Goal: Task Accomplishment & Management: Complete application form

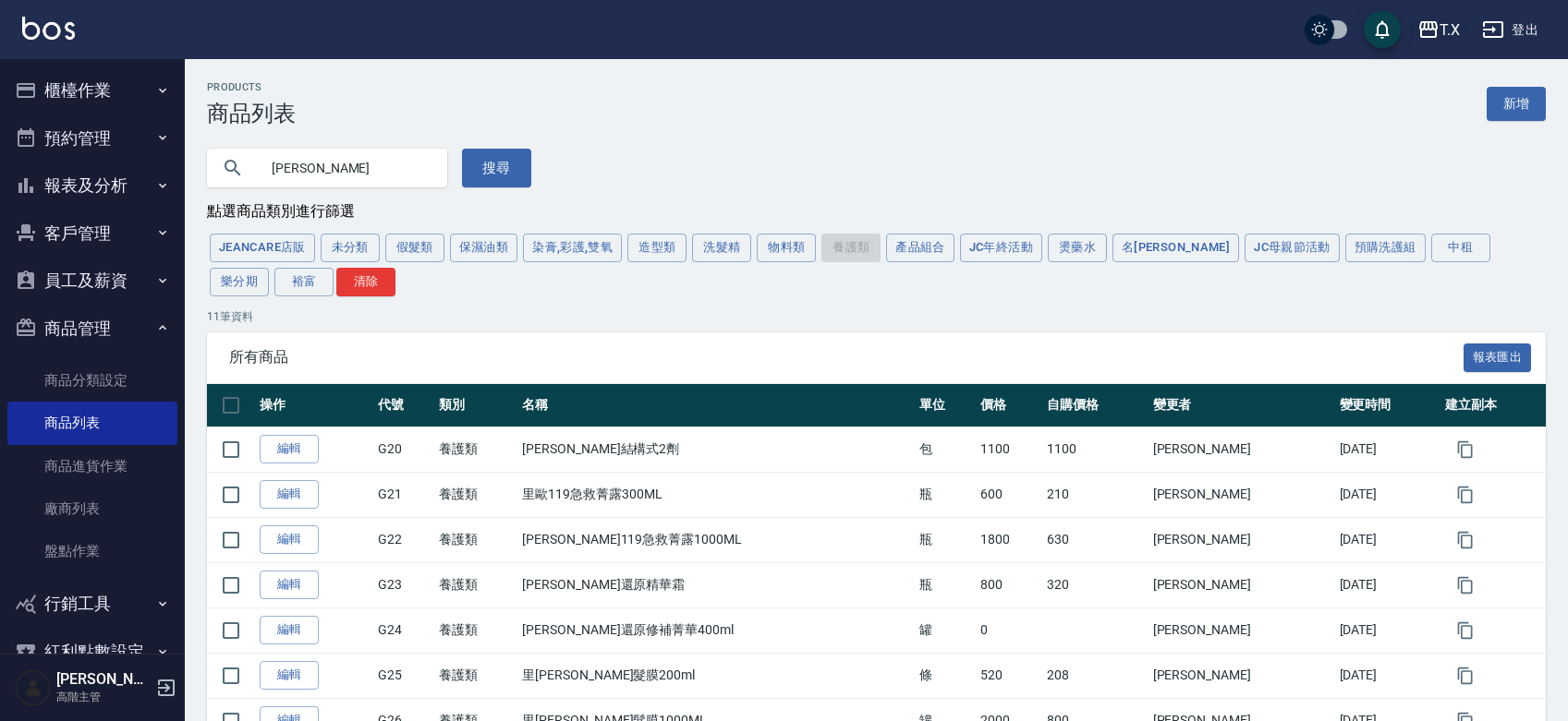
click at [1434, 35] on icon "button" at bounding box center [1429, 30] width 22 height 22
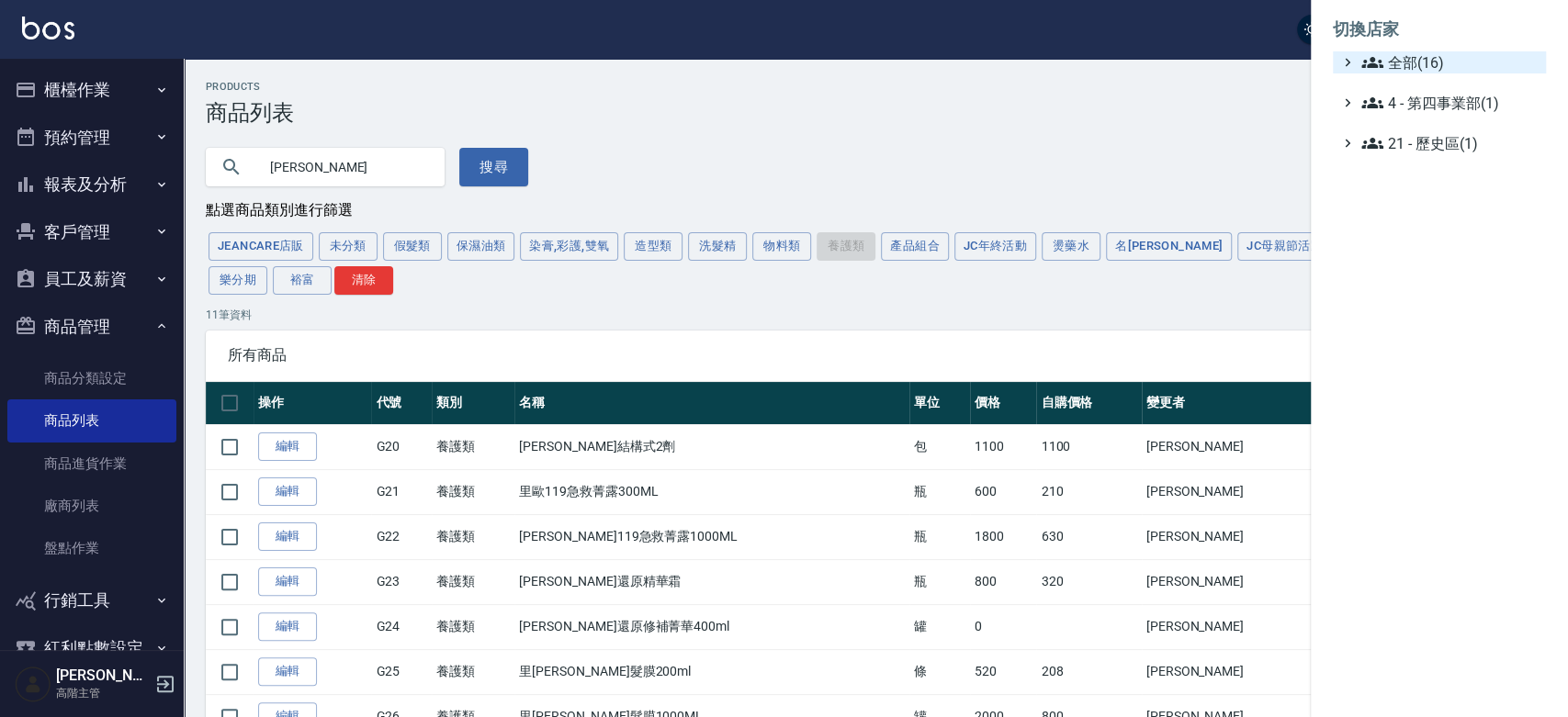
click at [1426, 55] on span "全部(16)" at bounding box center [1450, 63] width 177 height 22
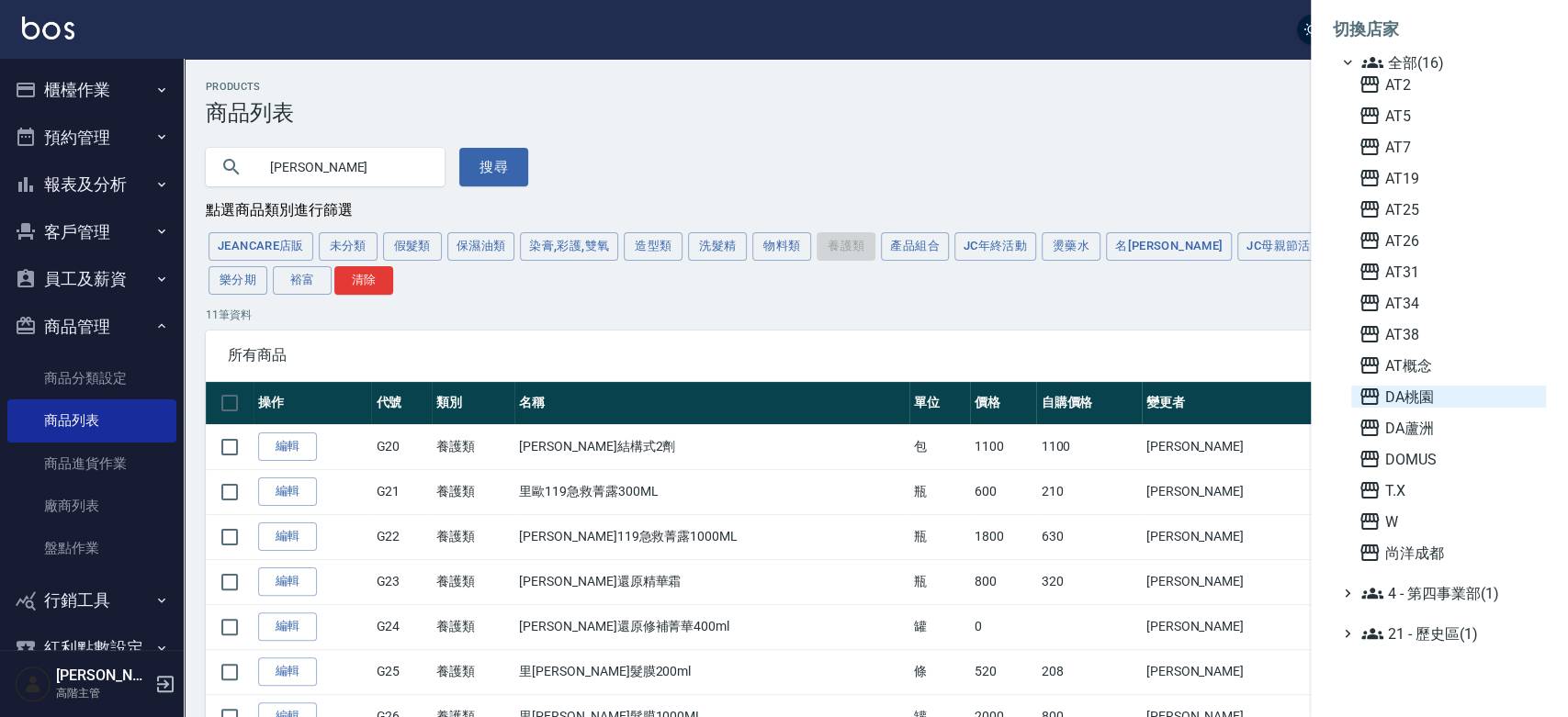
click at [1442, 393] on span "DA桃園" at bounding box center [1448, 397] width 180 height 22
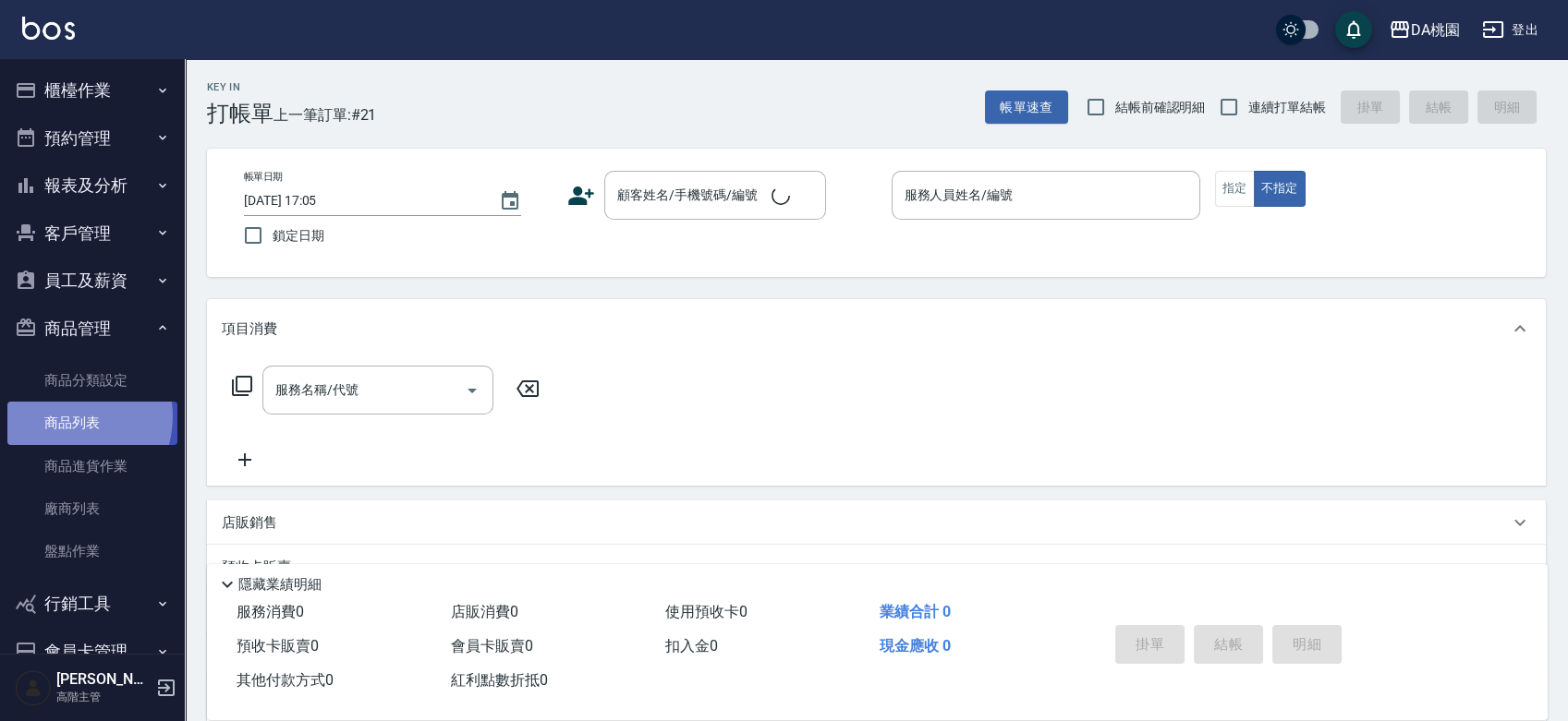
click at [65, 417] on link "商品列表" at bounding box center [92, 423] width 170 height 43
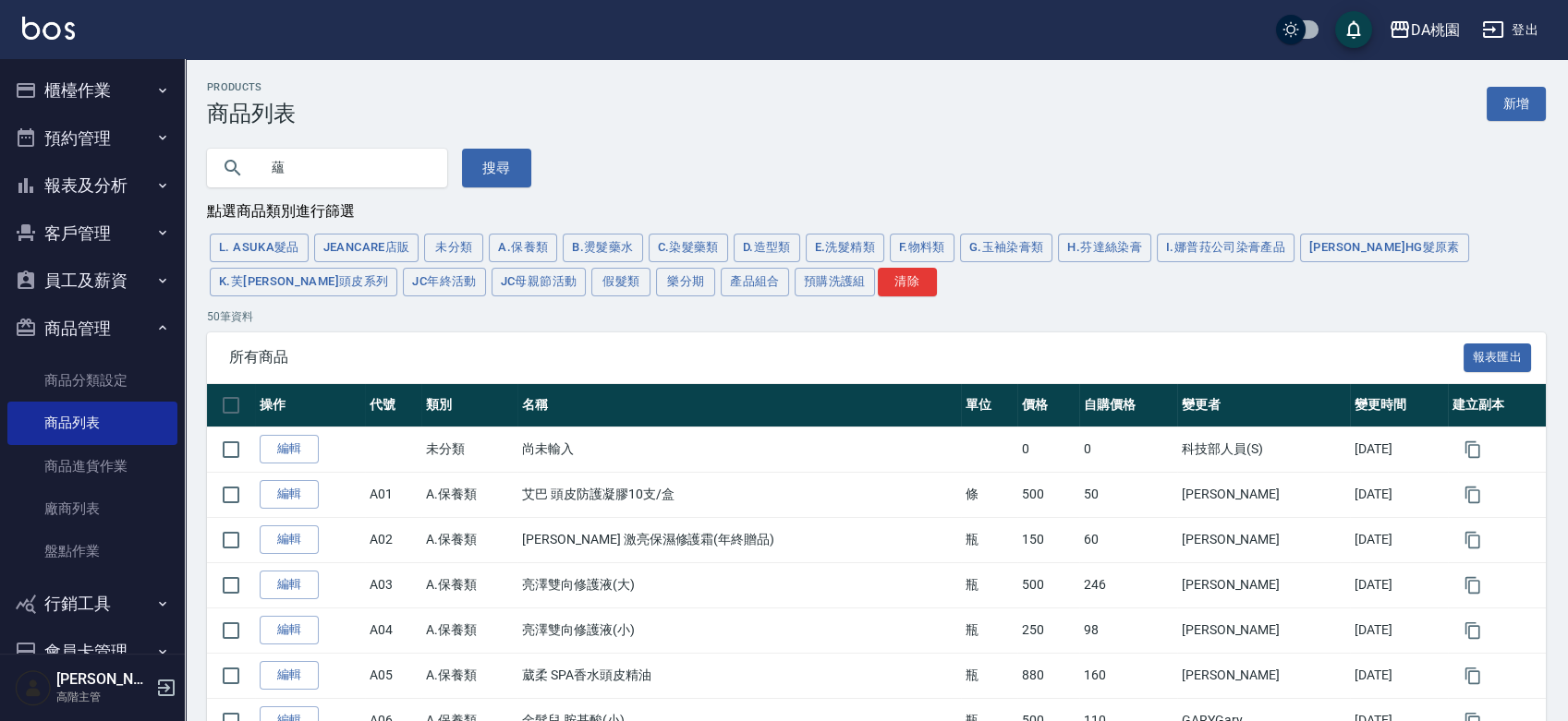
type input "蘊"
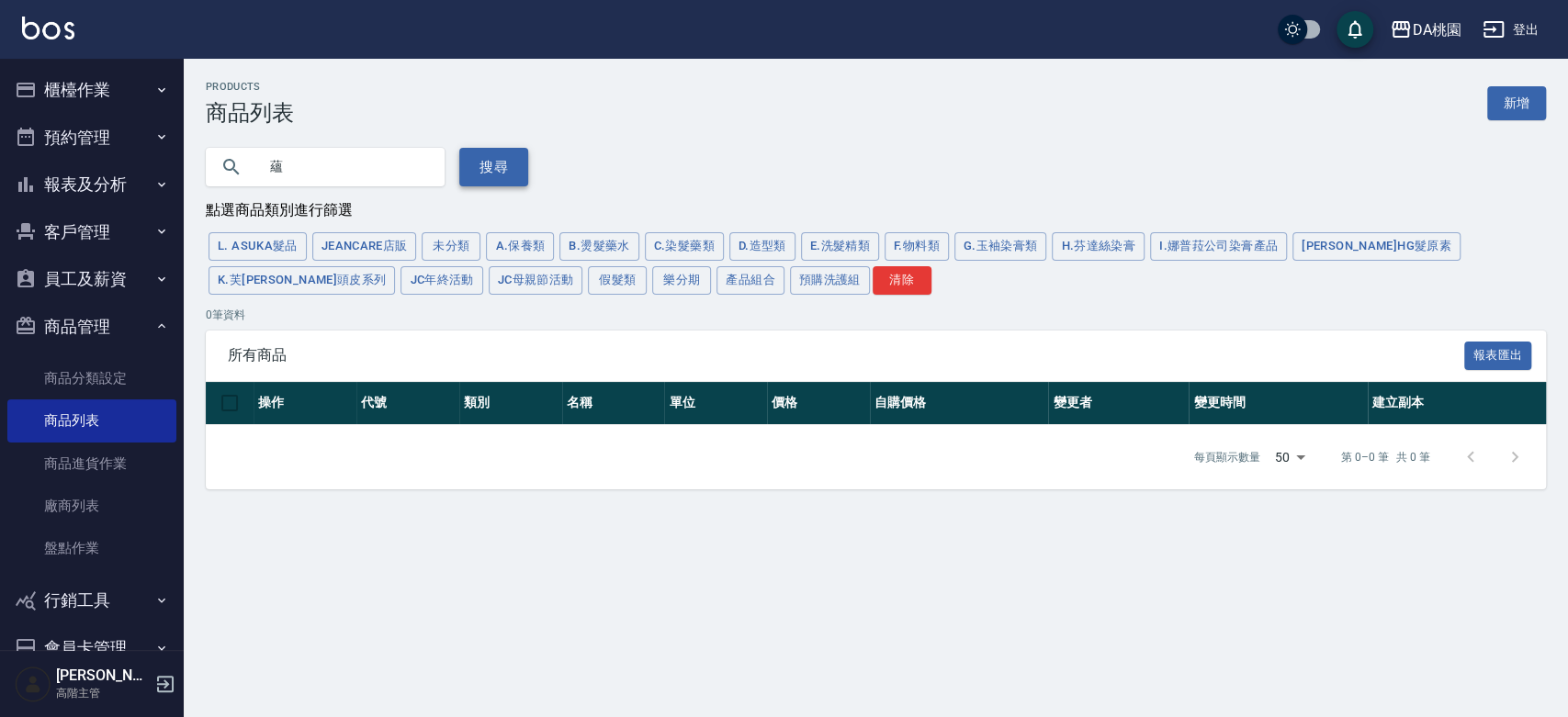
click at [508, 160] on button "搜尋" at bounding box center [494, 167] width 69 height 39
click at [83, 394] on link "商品分類設定" at bounding box center [91, 378] width 169 height 42
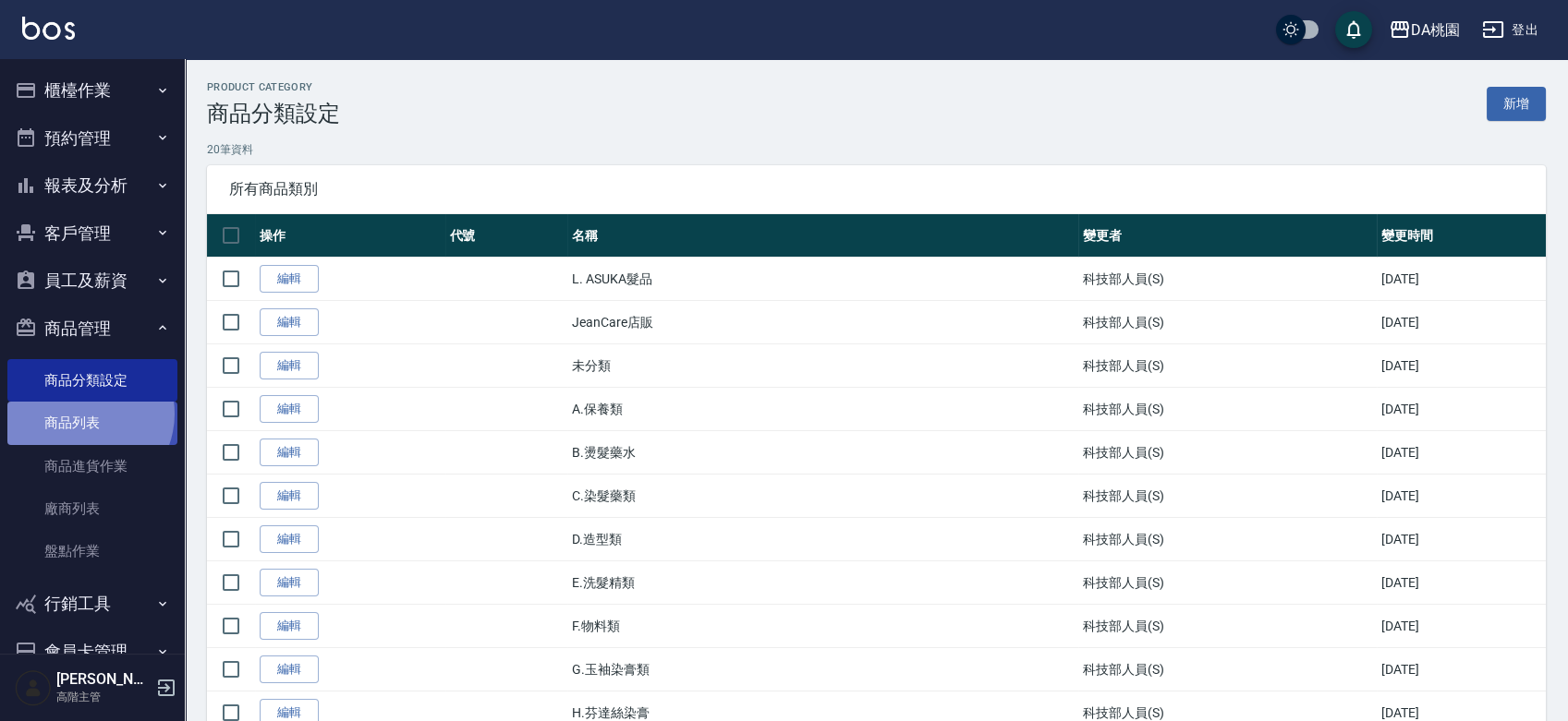
click at [82, 414] on link "商品列表" at bounding box center [92, 423] width 170 height 43
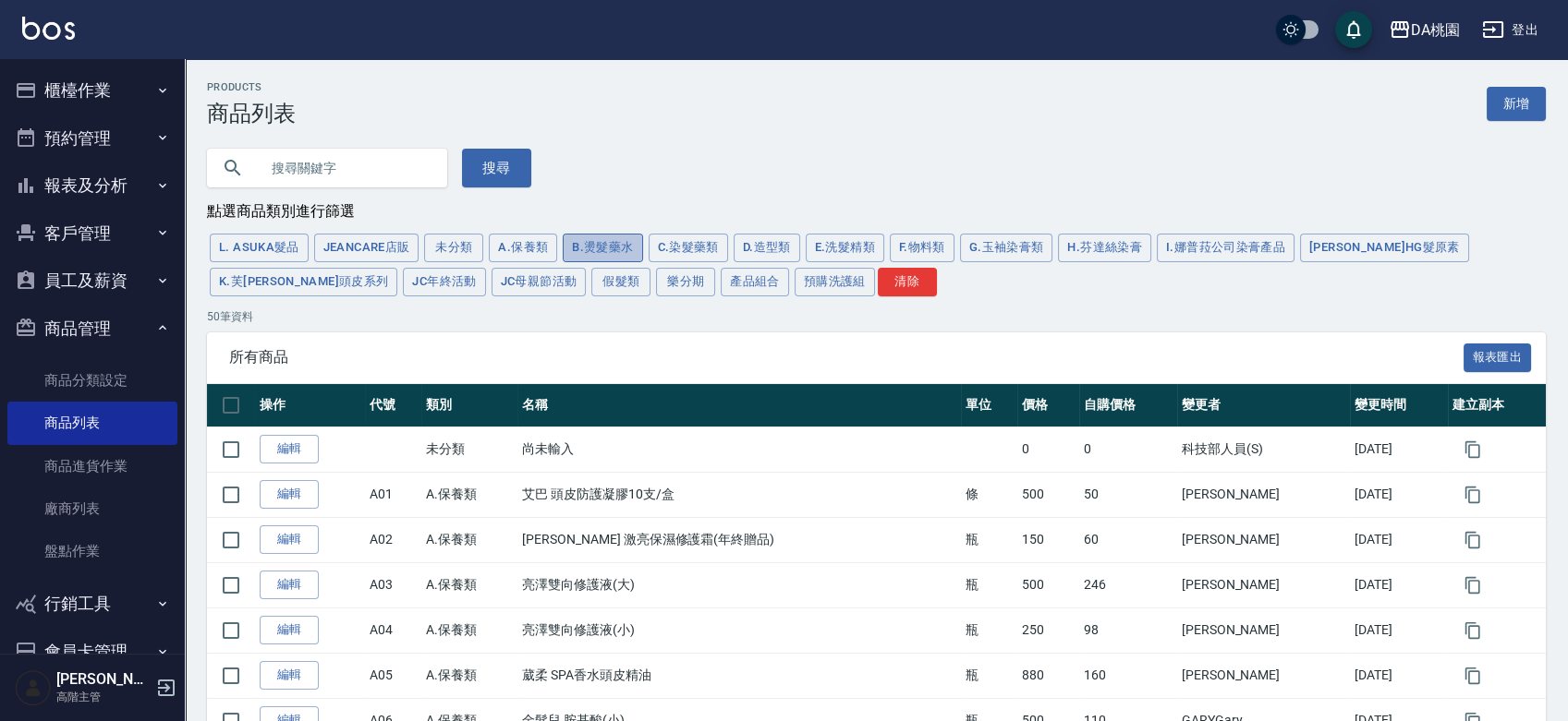
click at [619, 235] on button "B.燙髮藥水" at bounding box center [603, 248] width 80 height 29
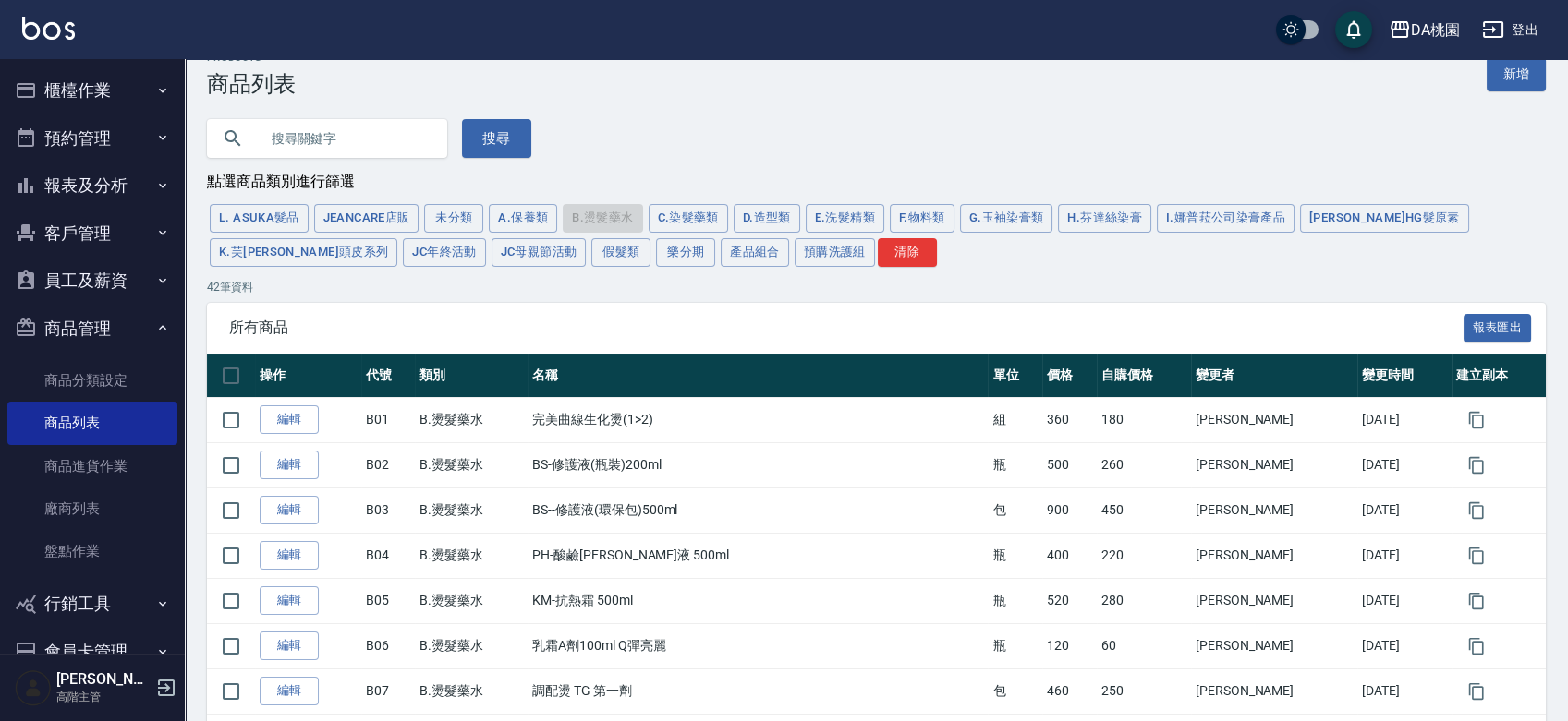
scroll to position [28, 0]
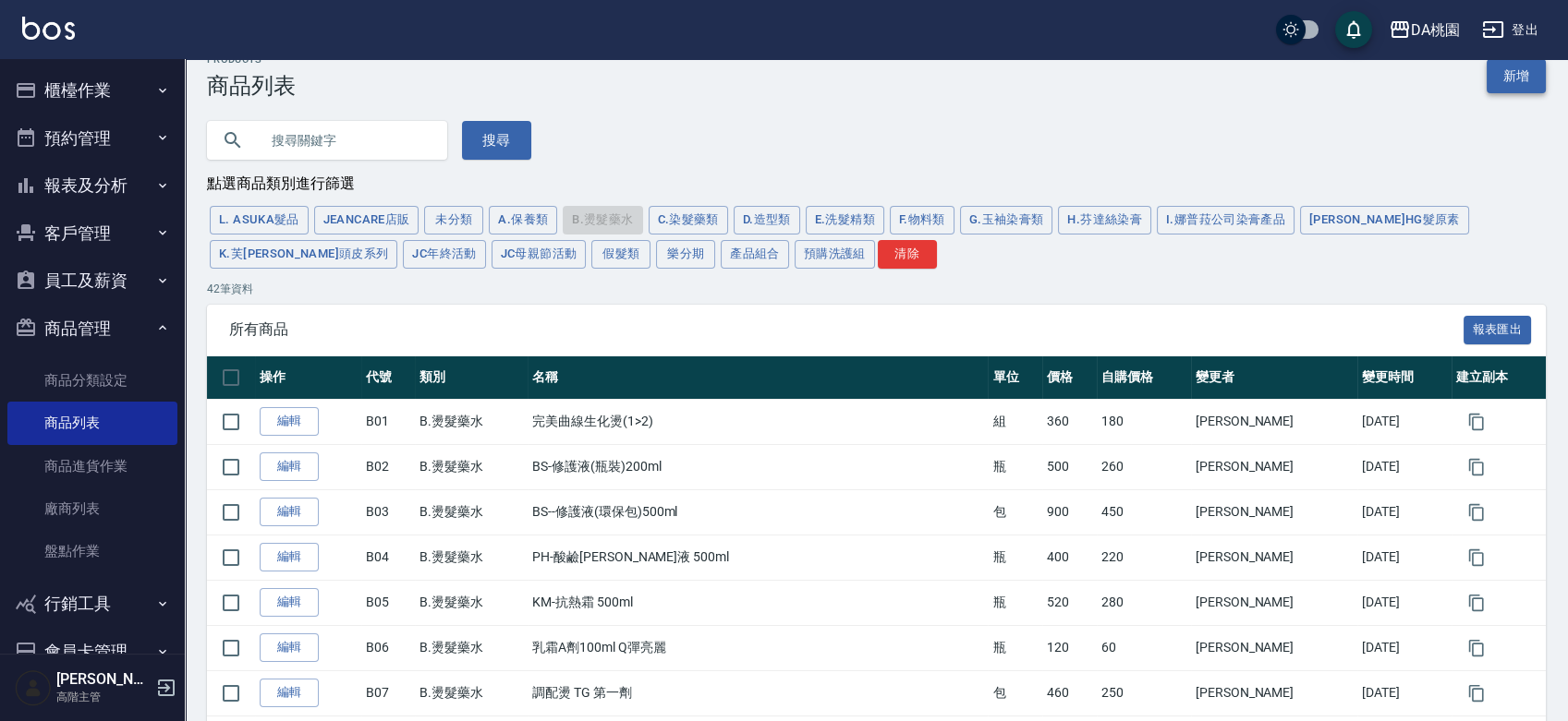
click at [1522, 87] on link "新增" at bounding box center [1517, 76] width 59 height 34
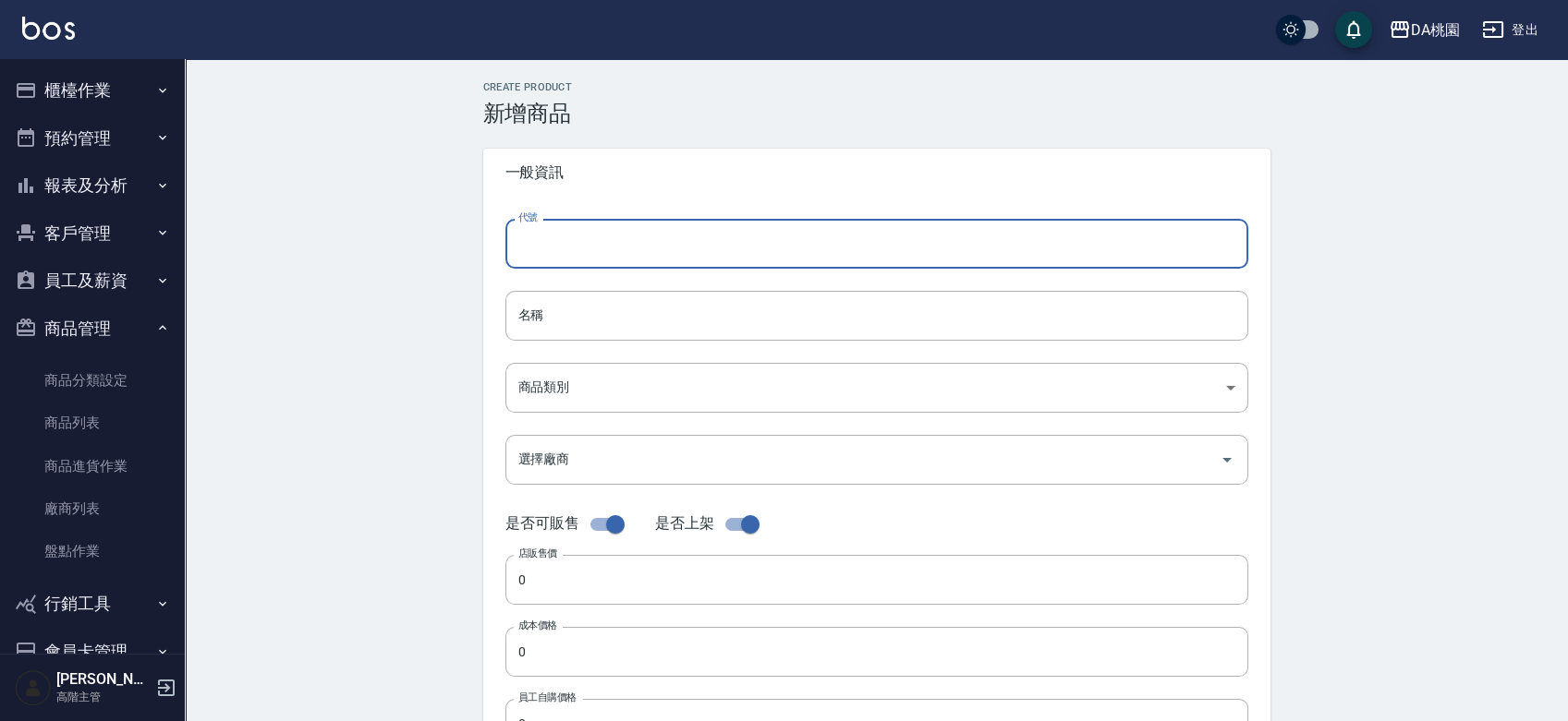
click at [599, 252] on input "代號" at bounding box center [876, 244] width 743 height 50
type input "b"
type input "B43"
drag, startPoint x: 571, startPoint y: 310, endPoint x: 600, endPoint y: 328, distance: 34.1
click at [600, 328] on input "名稱" at bounding box center [876, 316] width 743 height 50
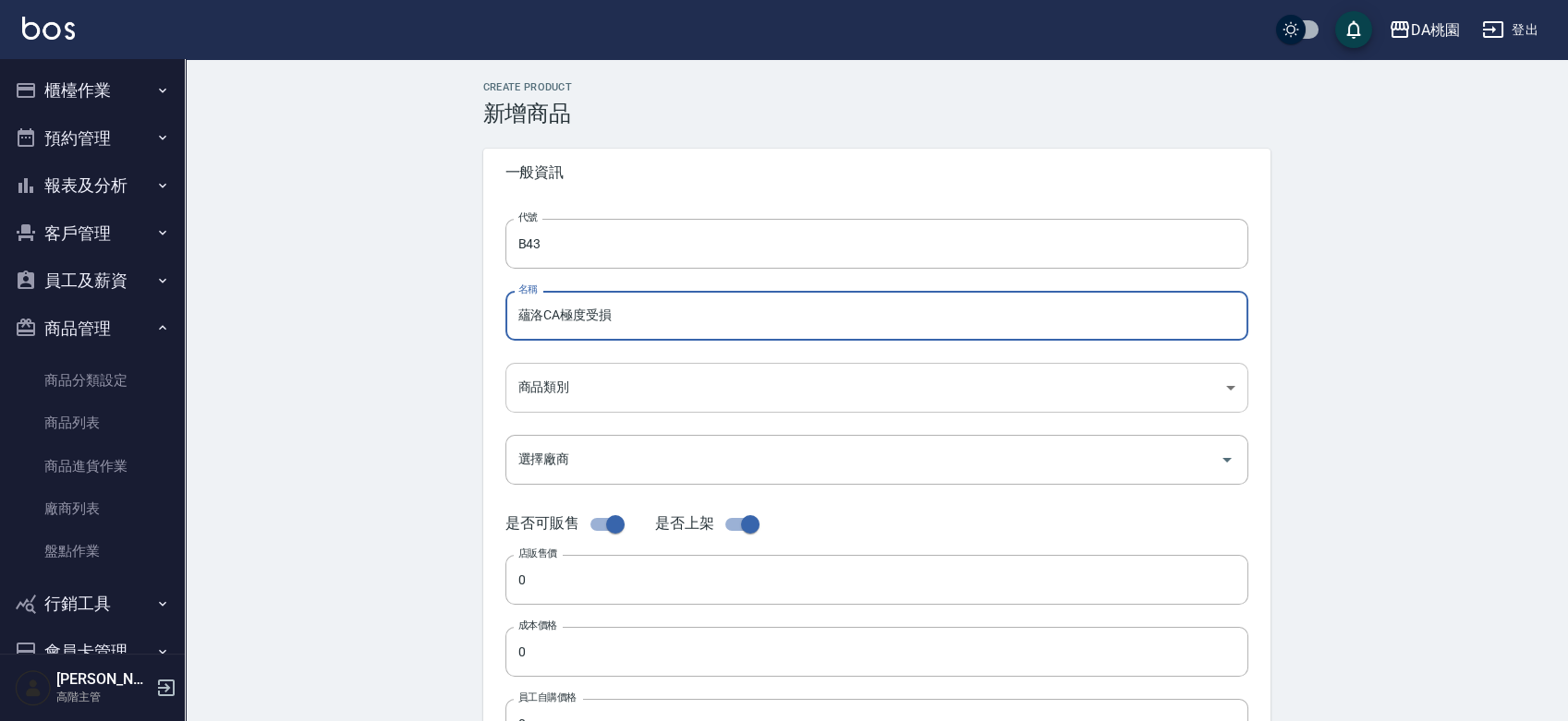
type input "蘊洛CA極度受損"
click at [610, 377] on body "DA桃園 登出 櫃檯作業 打帳單 帳單列表 掛單列表 座位開單 營業儀表板 現金收支登錄 高階收支登錄 材料自購登錄 每日結帳 排班表 現場電腦打卡 掃碼打卡…" at bounding box center [784, 637] width 1568 height 1275
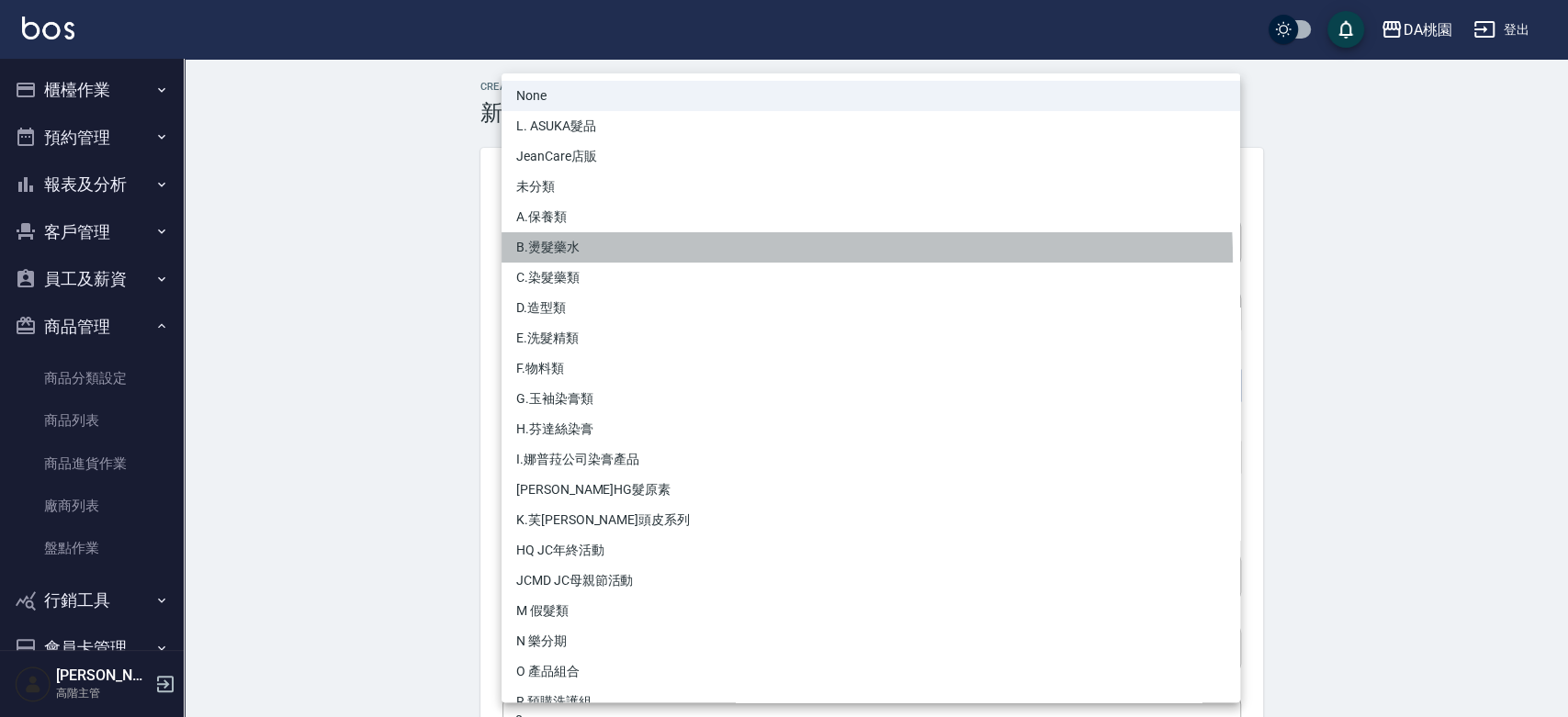
click at [591, 262] on li "B.燙髮藥水" at bounding box center [870, 247] width 738 height 30
type input "d5adcafe-1b3a-4735-ae46-f98be2d400b9"
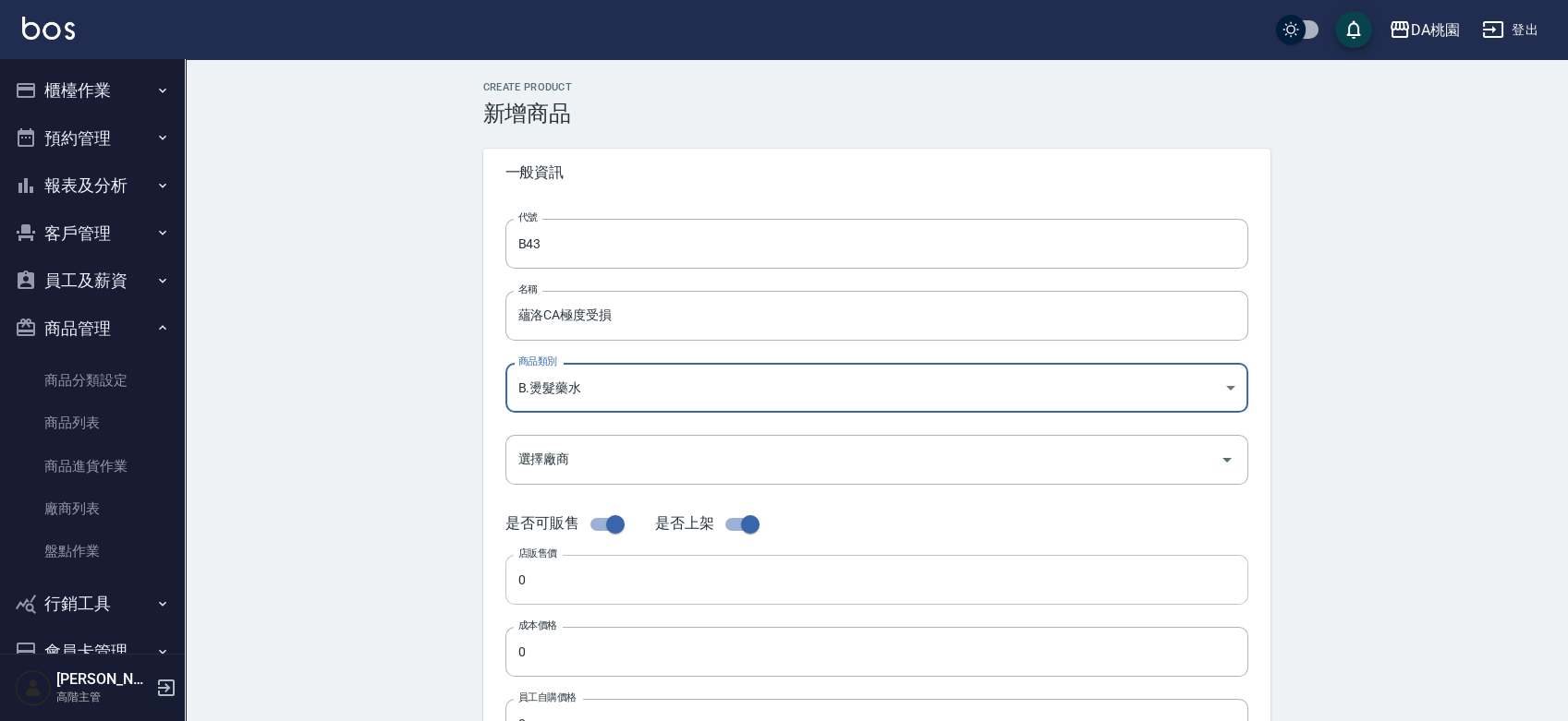
click at [547, 588] on input "0" at bounding box center [876, 580] width 743 height 50
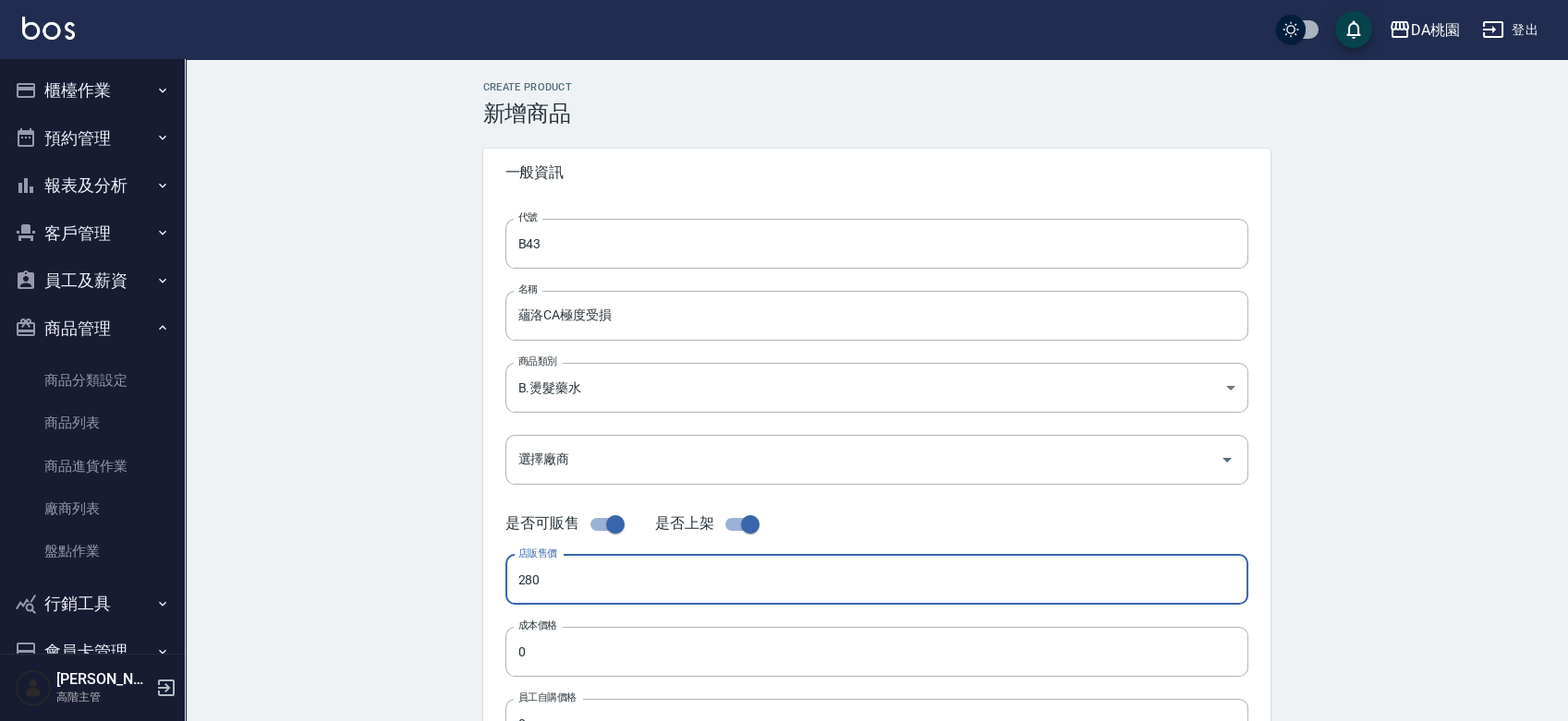
drag, startPoint x: 547, startPoint y: 588, endPoint x: 453, endPoint y: 583, distance: 94.1
click at [461, 586] on div "Create Product 新增商品 一般資訊 代號 B43 代號 名稱 蘊洛CA極度受損 名稱 商品類別 B.燙髮藥水 d5adcafe-1b3a-4…" at bounding box center [877, 667] width 832 height 1171
type input "280"
click at [533, 650] on input "0" at bounding box center [876, 652] width 743 height 50
paste input "28"
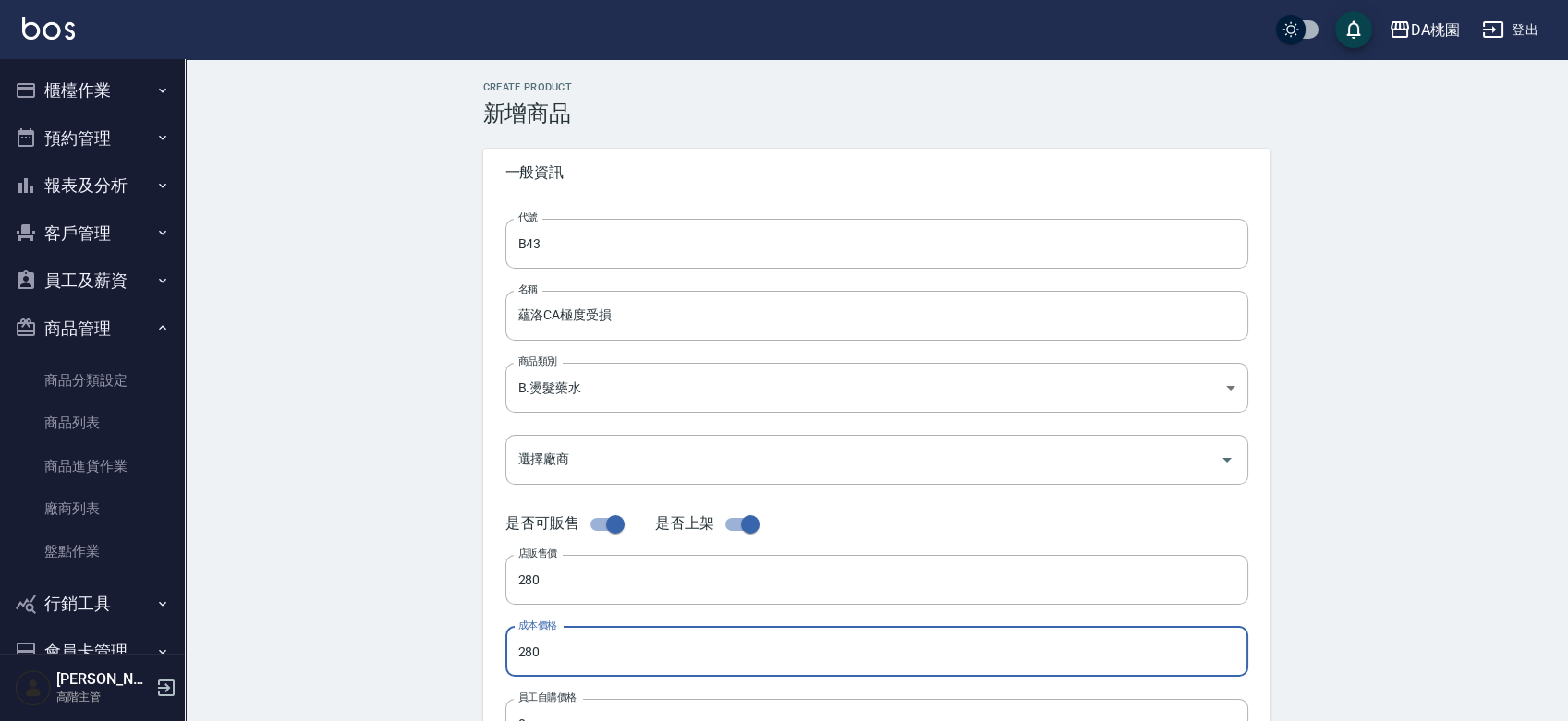
type input "280"
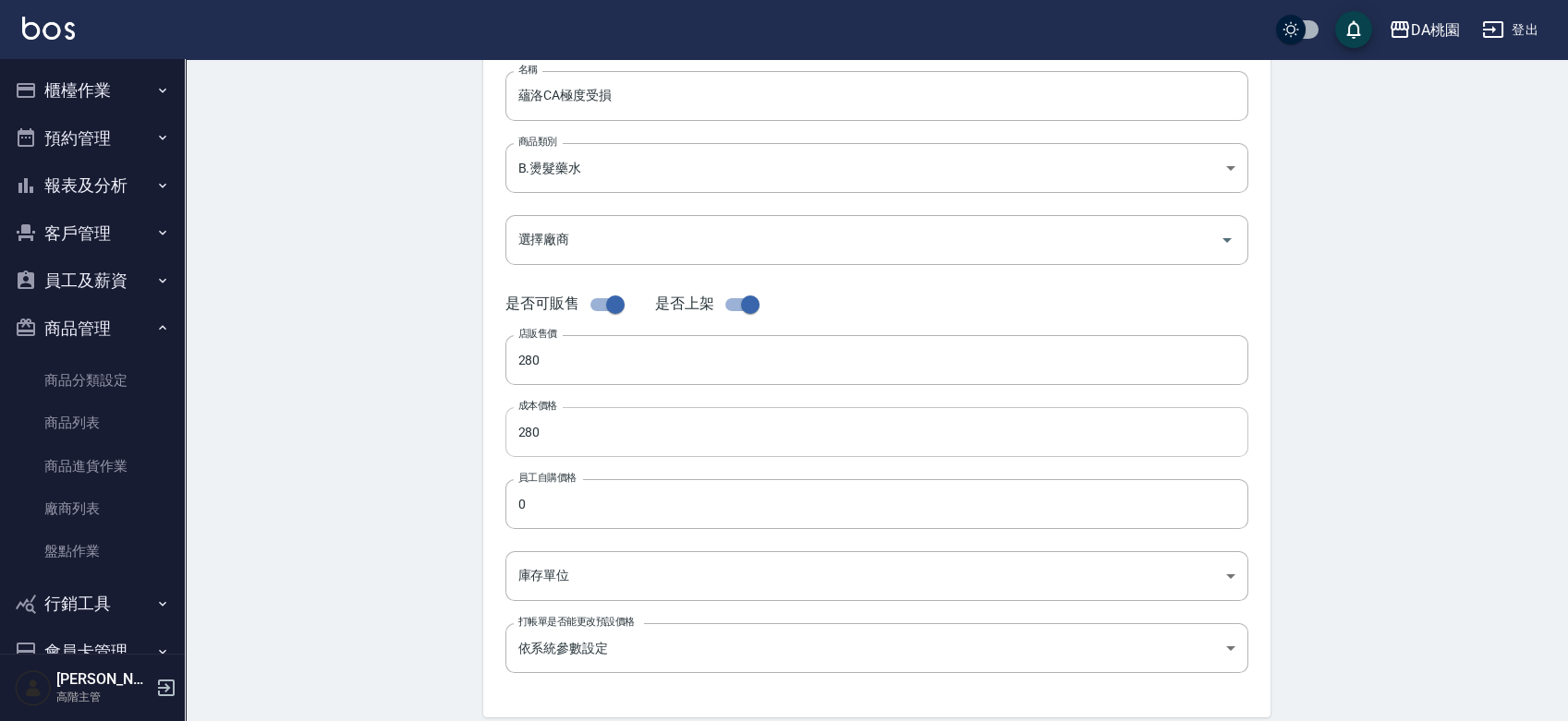
scroll to position [221, 0]
click at [548, 496] on input "0" at bounding box center [876, 504] width 743 height 50
paste input "28"
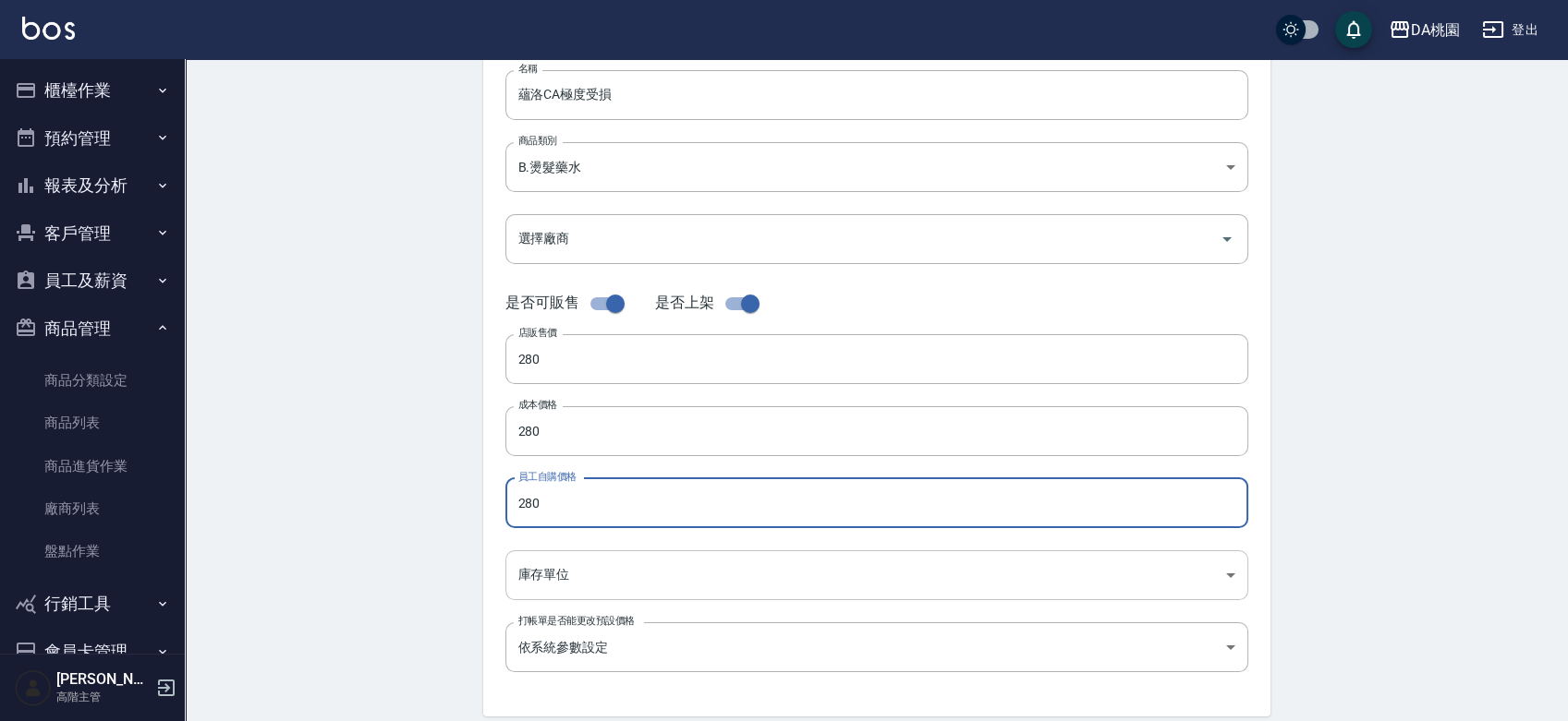
type input "280"
click at [550, 594] on body "DA桃園 登出 櫃檯作業 打帳單 帳單列表 掛單列表 座位開單 營業儀表板 現金收支登錄 高階收支登錄 材料自購登錄 每日結帳 排班表 現場電腦打卡 掃碼打卡…" at bounding box center [784, 417] width 1568 height 1275
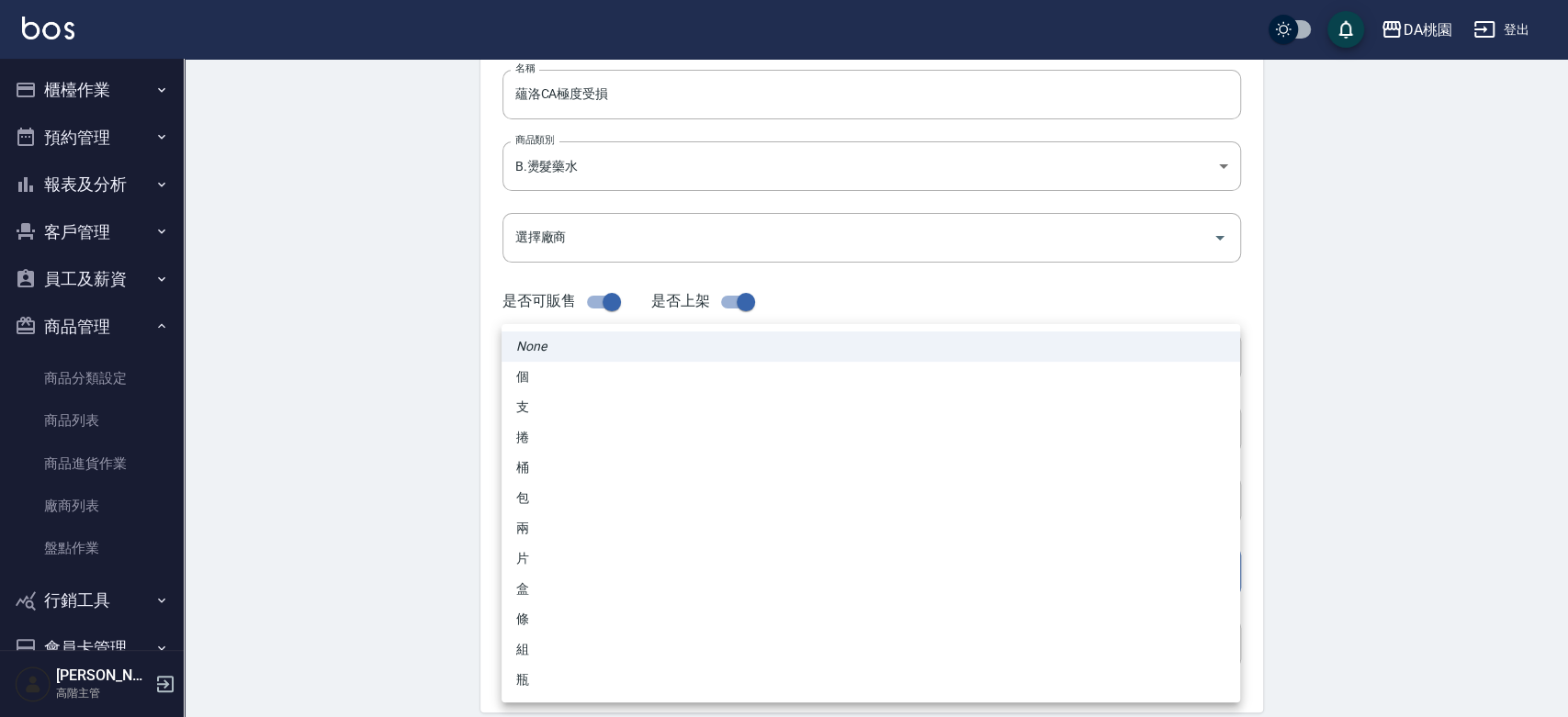
click at [542, 496] on li "包" at bounding box center [870, 498] width 738 height 30
type input "包"
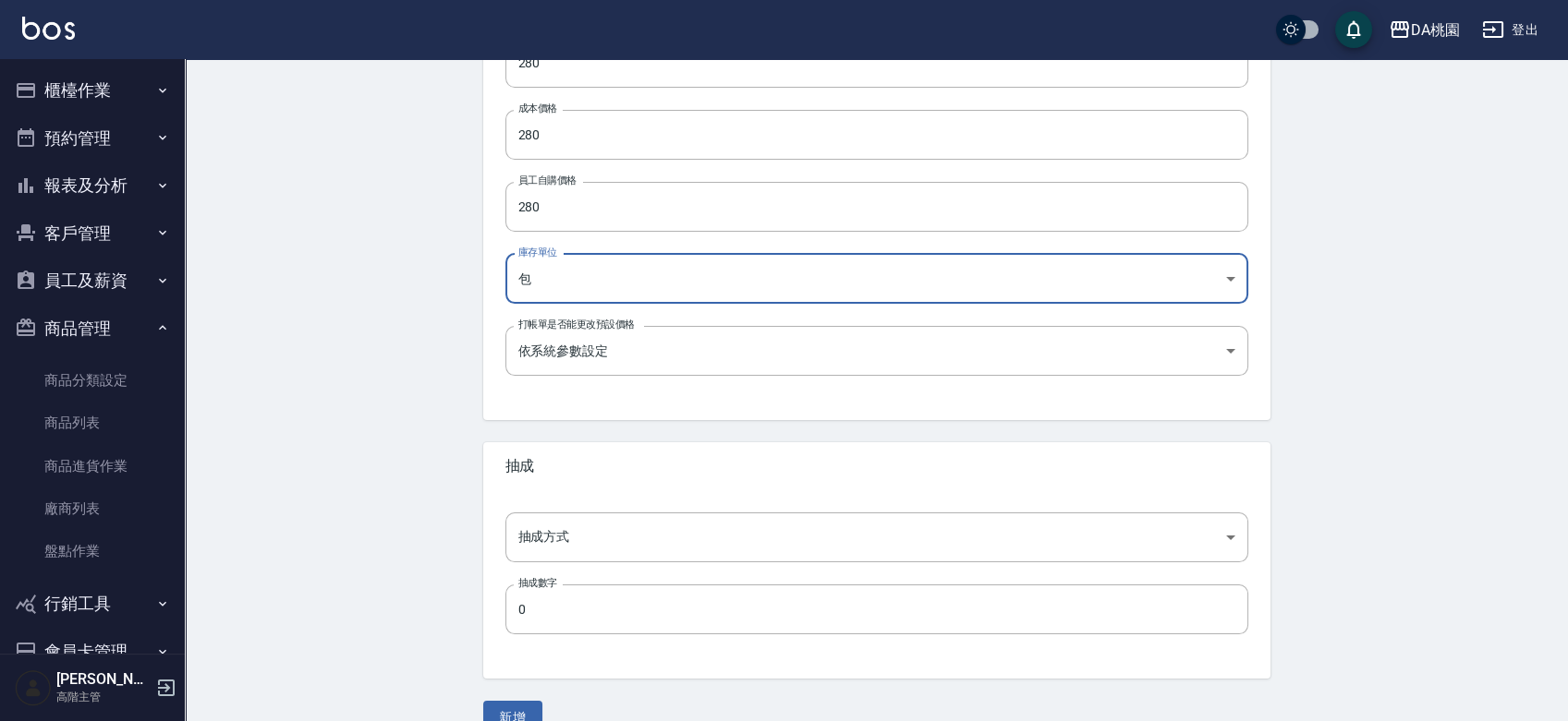
scroll to position [536, 0]
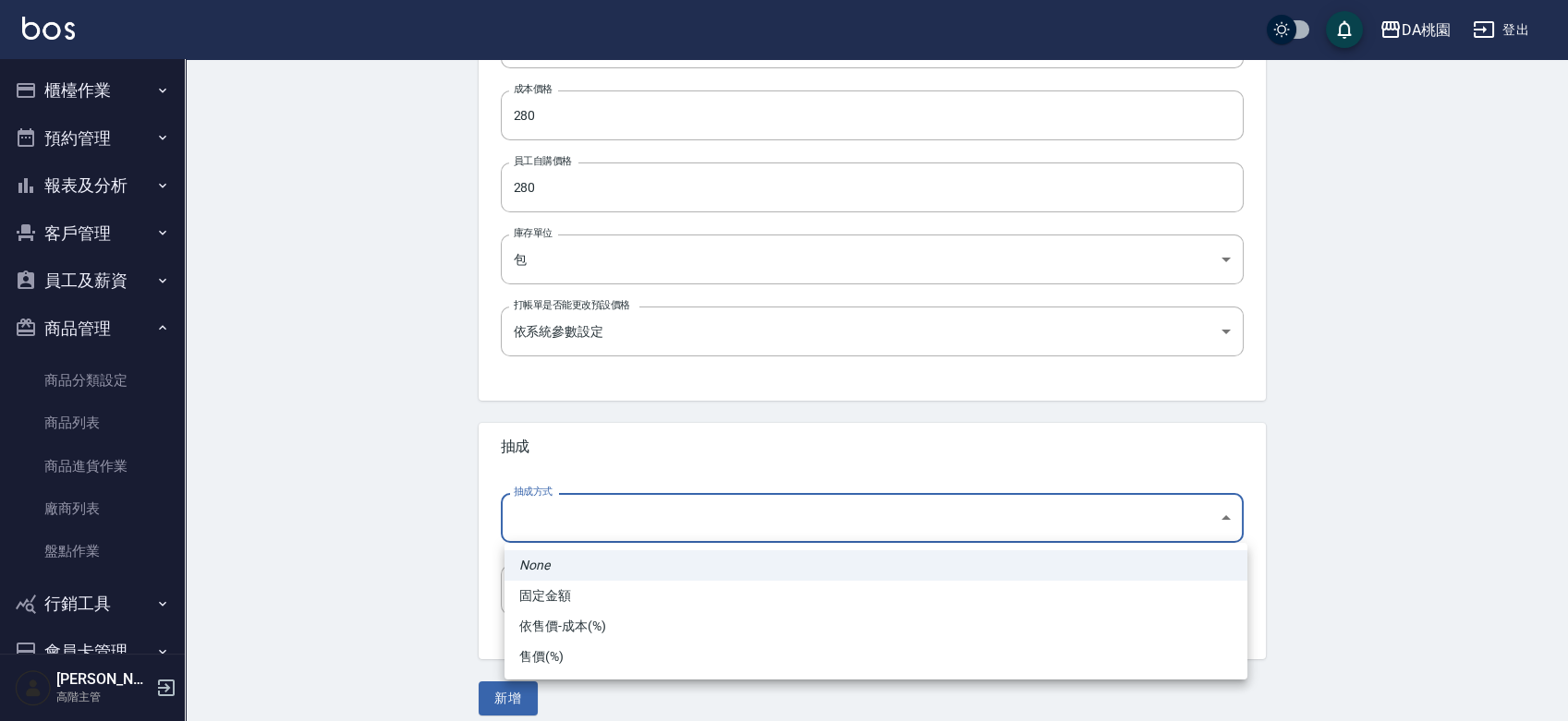
click at [550, 527] on body "DA桃園 登出 櫃檯作業 打帳單 帳單列表 掛單列表 座位開單 營業儀表板 現金收支登錄 高階收支登錄 材料自購登錄 每日結帳 排班表 現場電腦打卡 掃碼打卡…" at bounding box center [784, 101] width 1568 height 1275
click at [561, 633] on li "依售價-成本(%)" at bounding box center [875, 626] width 743 height 31
type input "byCost"
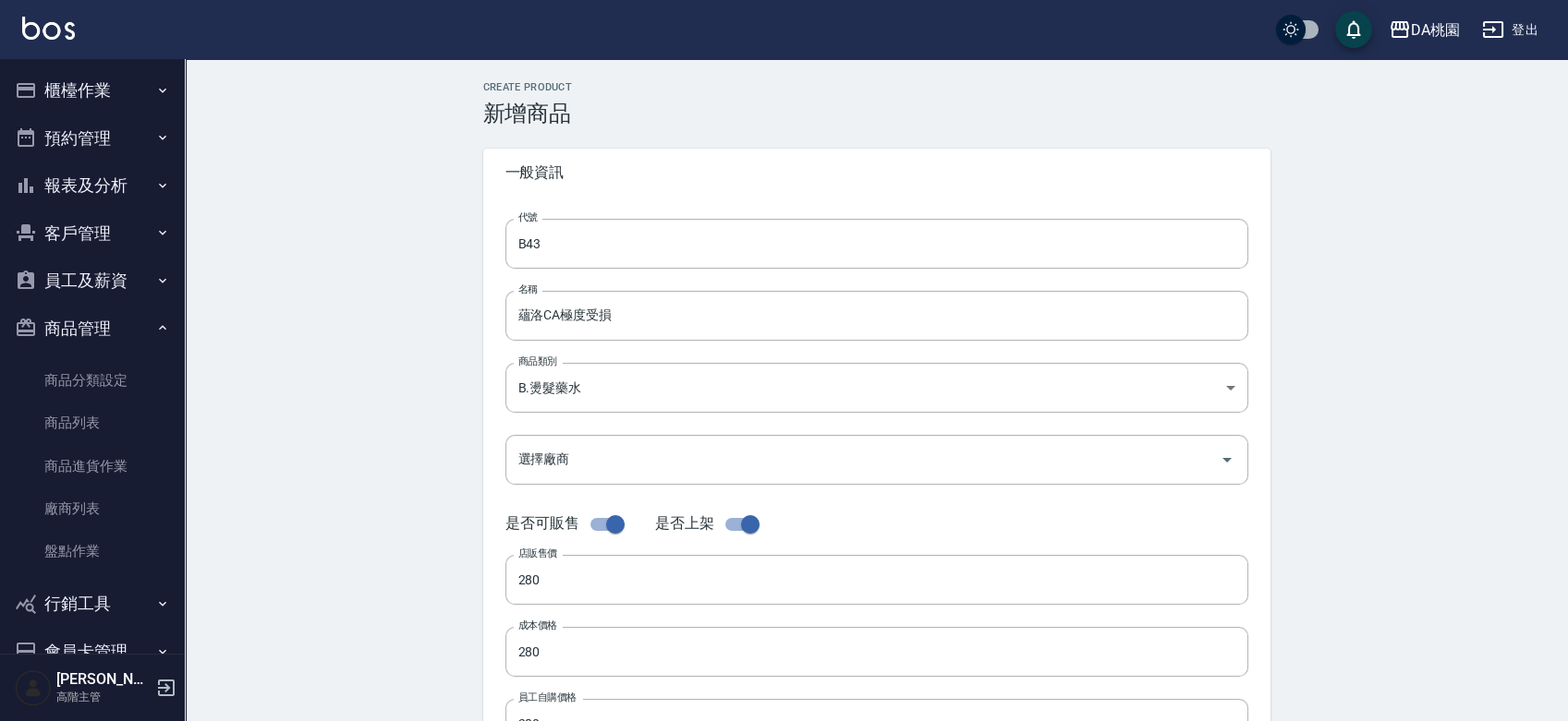
scroll to position [0, 0]
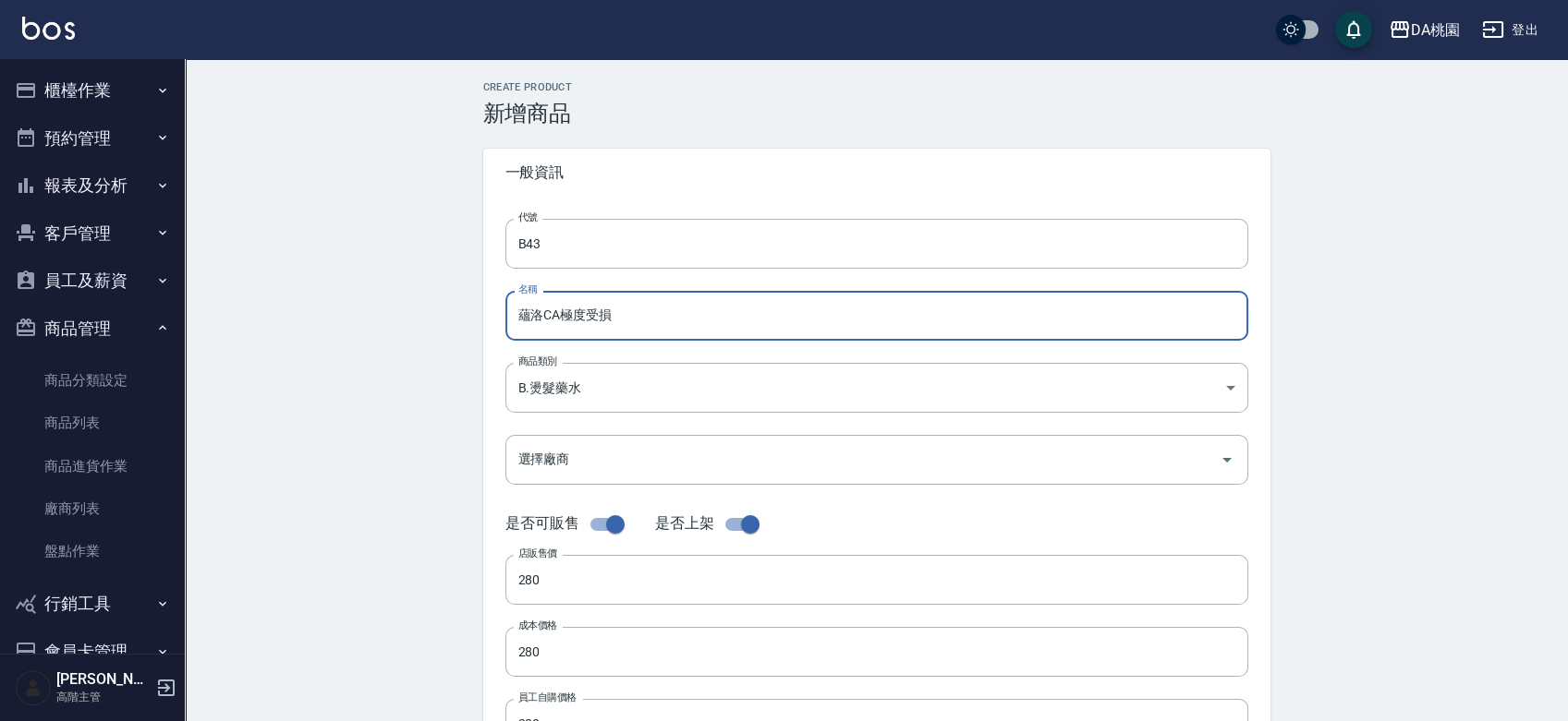
drag, startPoint x: 627, startPoint y: 312, endPoint x: 518, endPoint y: 279, distance: 113.9
click at [518, 279] on div "代號 B43 代號 名稱 蘊洛CA極度受損 名稱 商品類別 B.燙髮藥水 d5adcafe-1b3a-4735-ae46-f98be2d400b9 商品類…" at bounding box center [877, 567] width 787 height 740
click at [349, 359] on div "Create Product 新增商品 一般資訊 代號 B43 代號 名稱 蘊洛CA極度受損 名稱 商品類別 B.燙髮藥水 d5adcafe-1b3a-4…" at bounding box center [876, 667] width 1383 height 1216
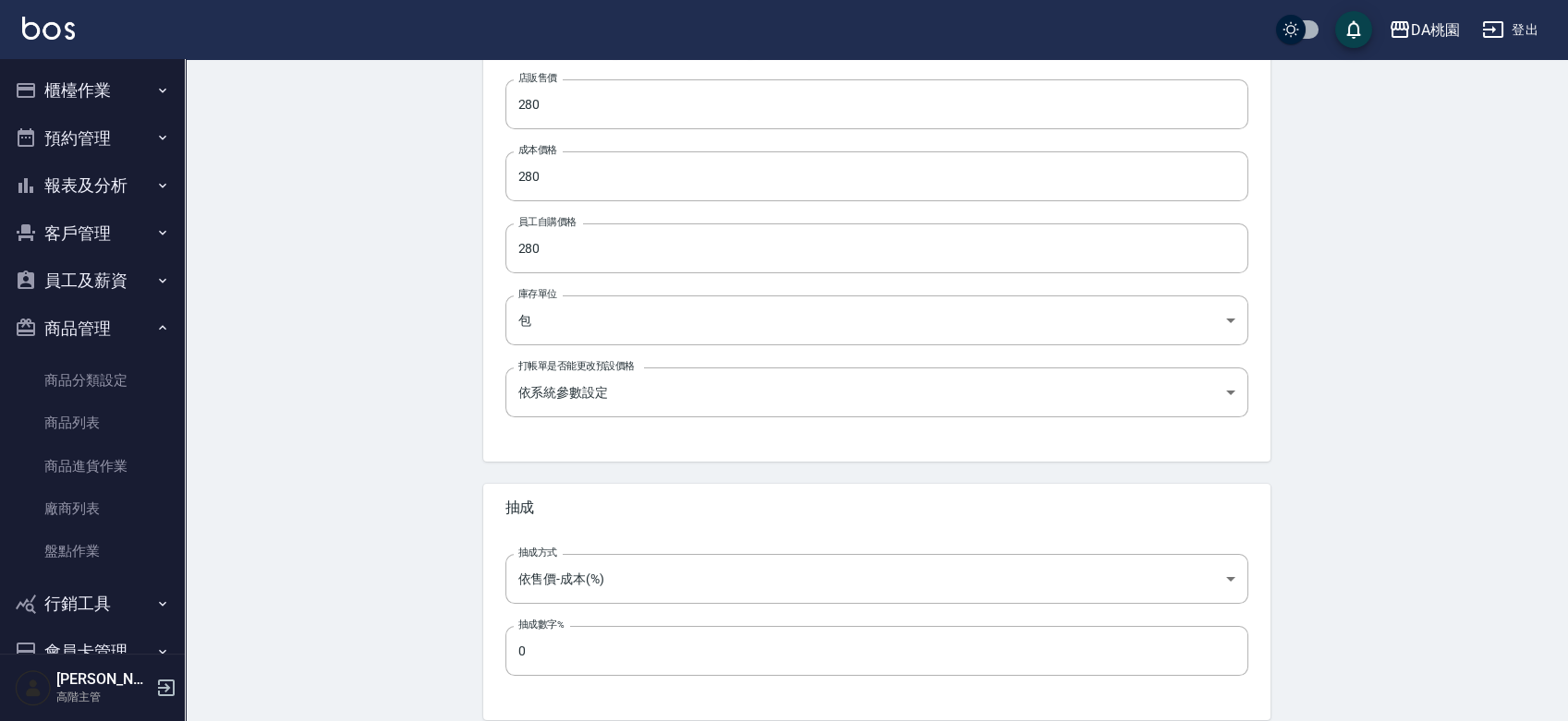
scroll to position [552, 0]
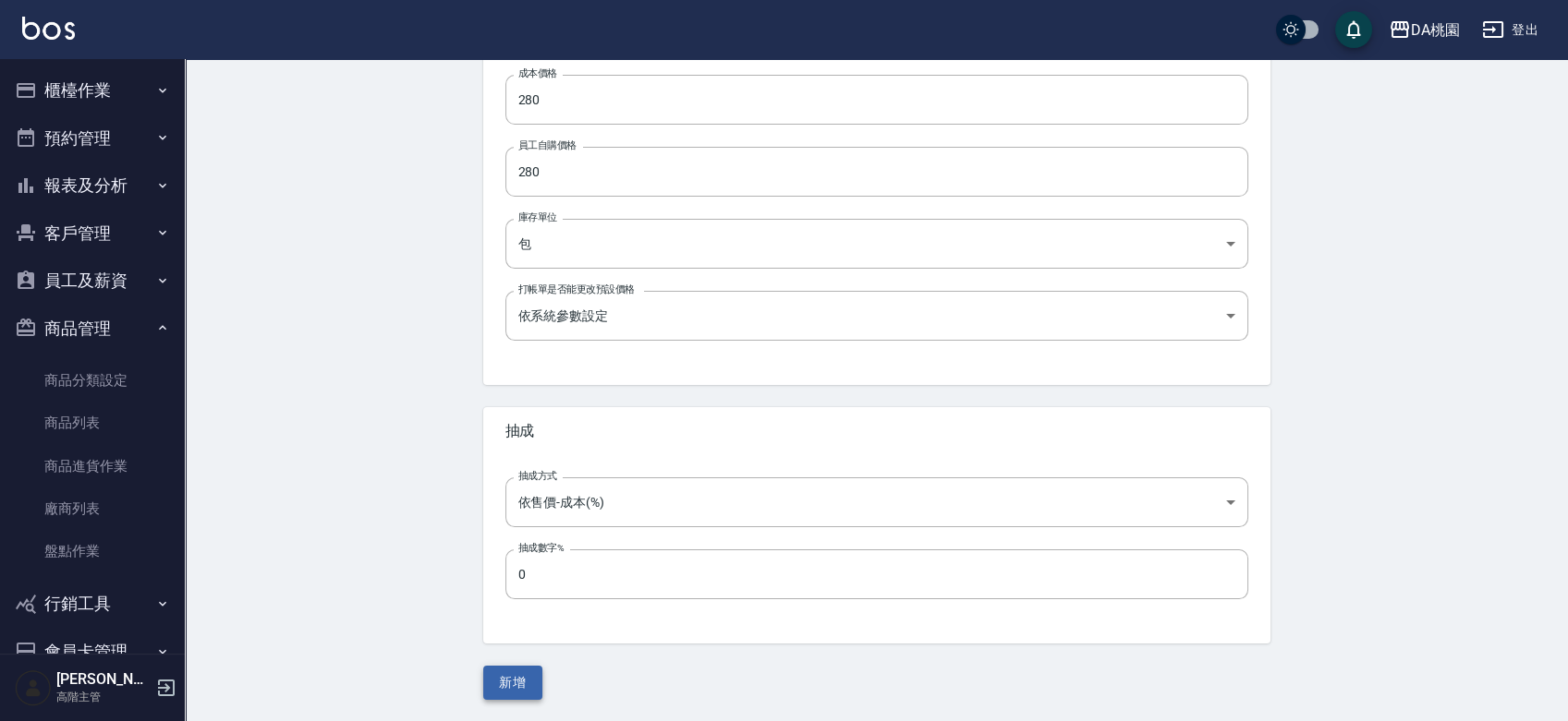
click at [505, 676] on button "新增" at bounding box center [513, 683] width 59 height 34
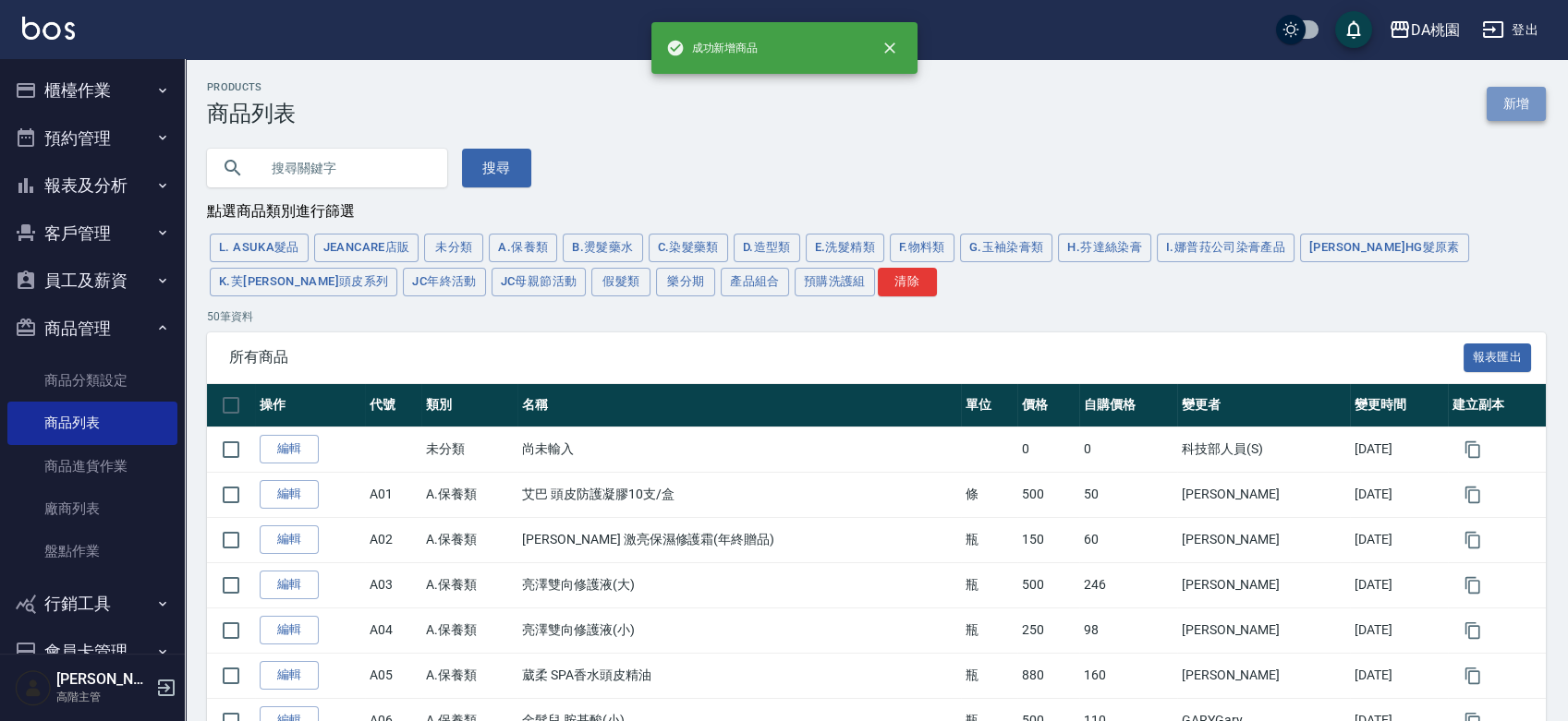
click at [1503, 99] on link "新增" at bounding box center [1517, 104] width 59 height 34
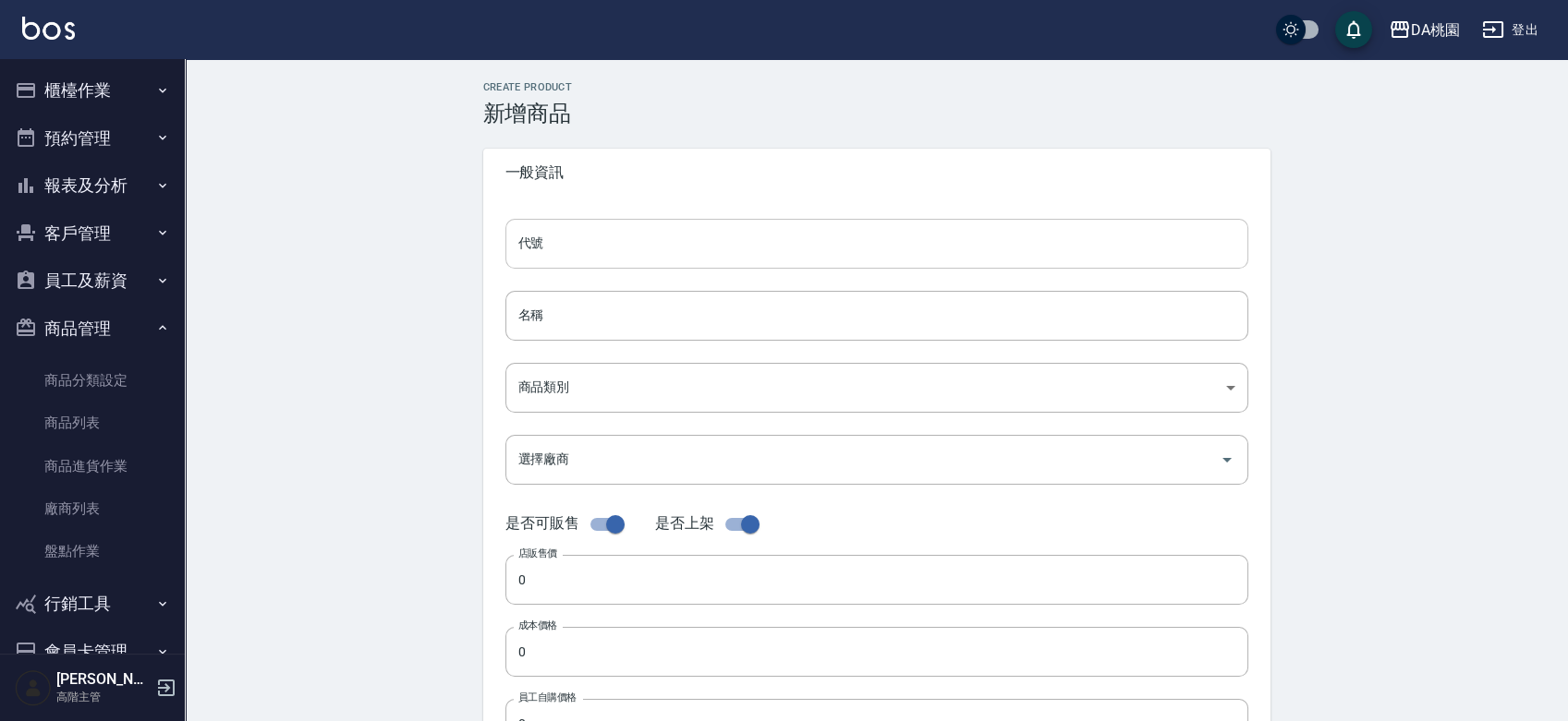
click at [542, 232] on input "代號" at bounding box center [876, 244] width 743 height 50
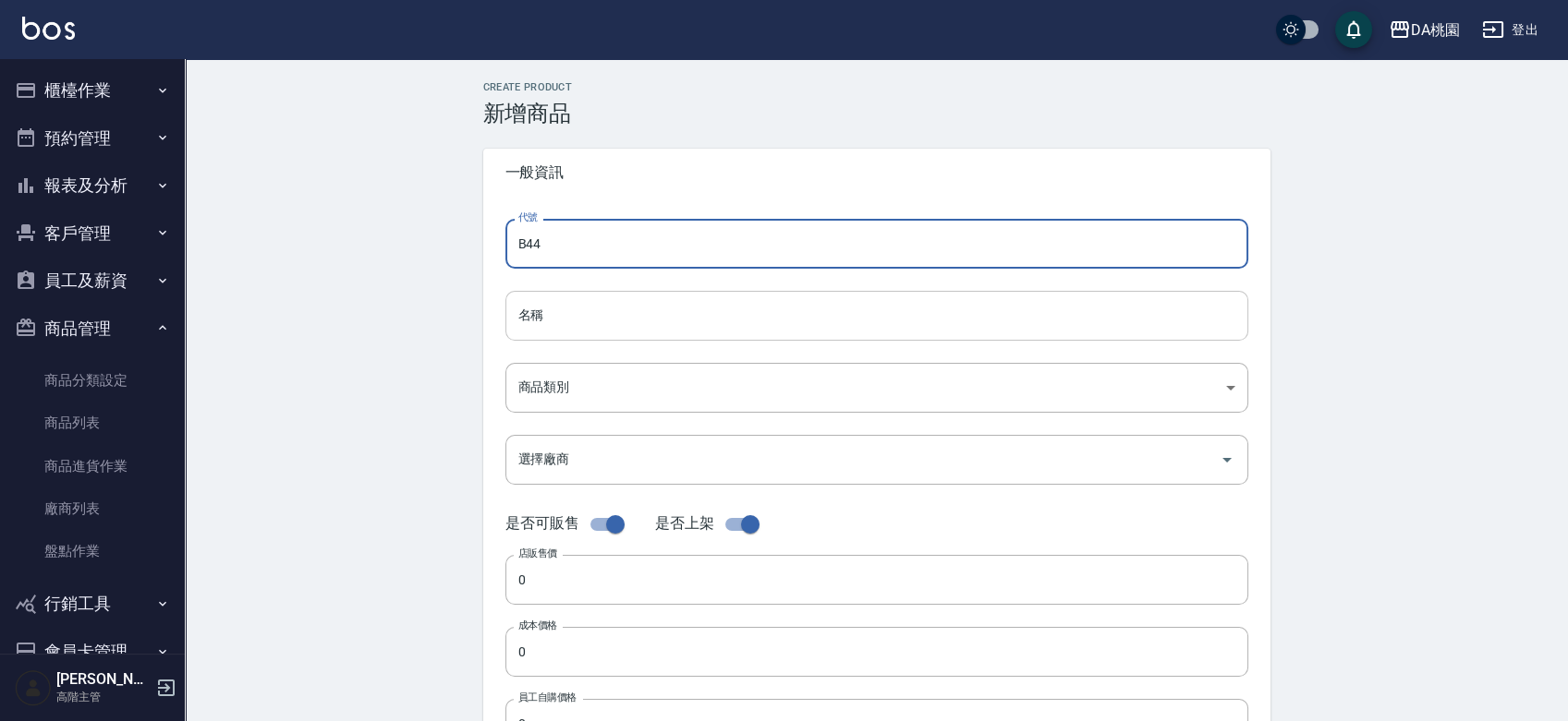
type input "B44"
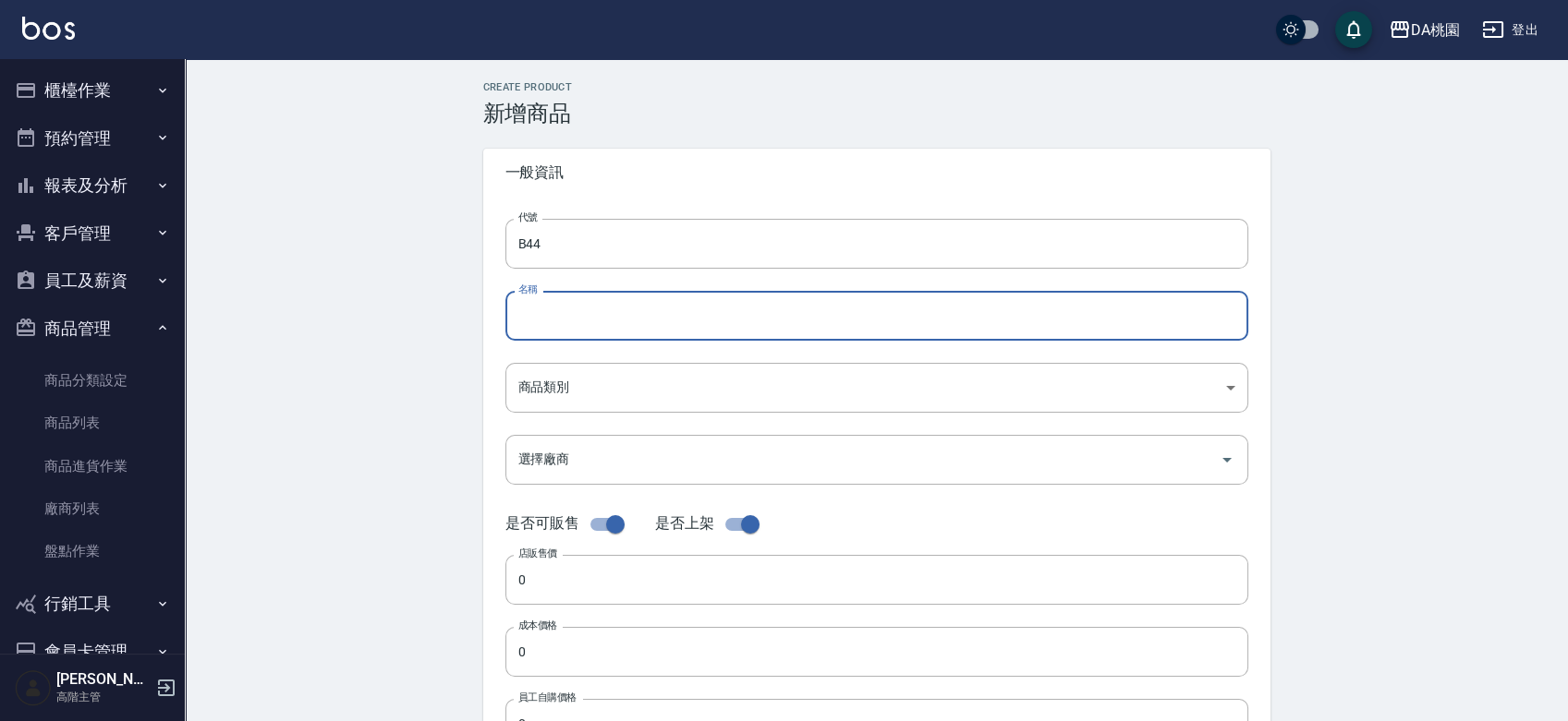
click at [532, 315] on input "名稱" at bounding box center [876, 316] width 743 height 50
click at [572, 311] on input "名稱" at bounding box center [876, 316] width 743 height 50
paste input "蘊洛CA極度受損"
drag, startPoint x: 630, startPoint y: 315, endPoint x: 547, endPoint y: 311, distance: 83.1
click at [547, 311] on input "蘊洛CA極度受損" at bounding box center [876, 316] width 743 height 50
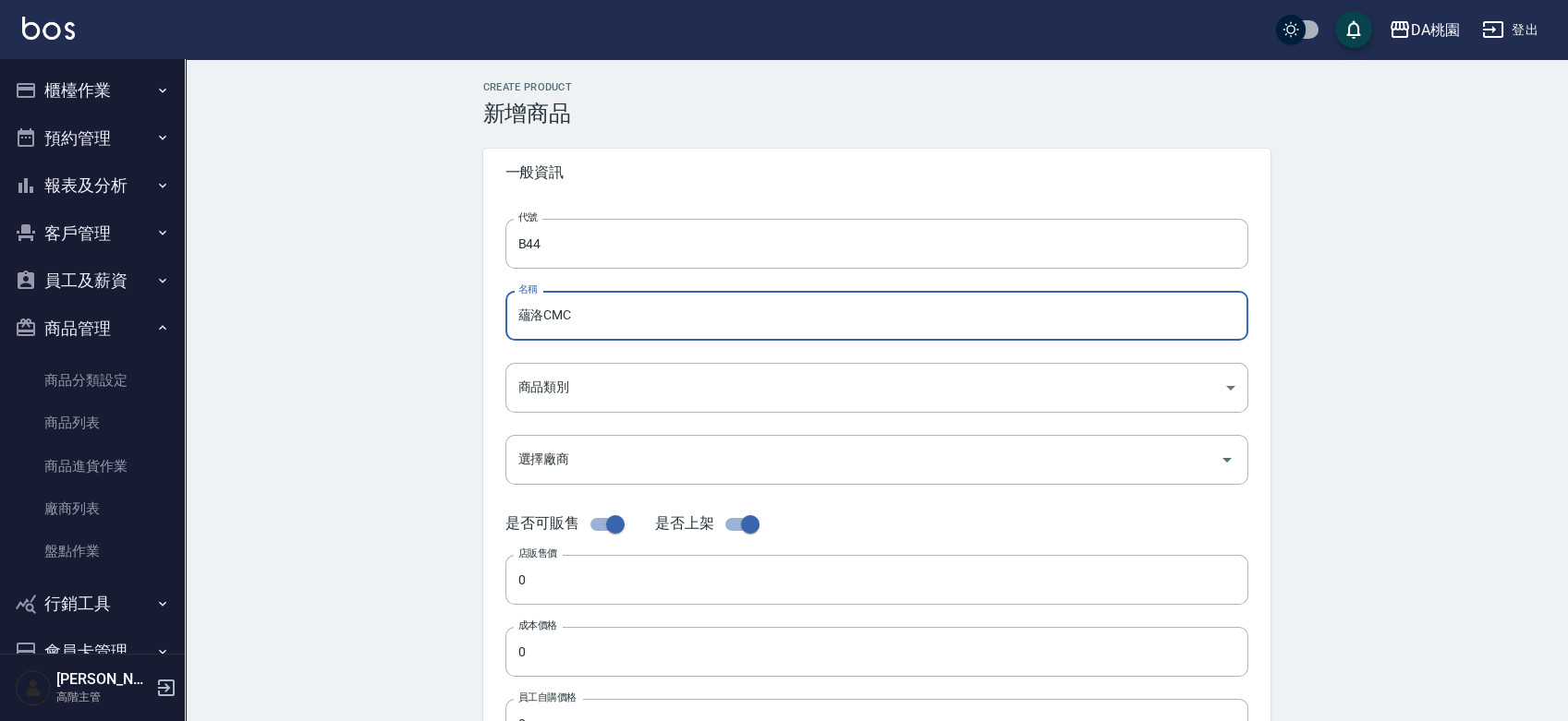
type input "蘊洛CMC"
click at [478, 286] on div "Create Product 新增商品 一般資訊 代號 B44 代號 名稱 蘊洛CMC 名稱 商品類別 ​ 商品類別 選擇廠商 選擇廠商 是否可販售 是否…" at bounding box center [877, 667] width 832 height 1171
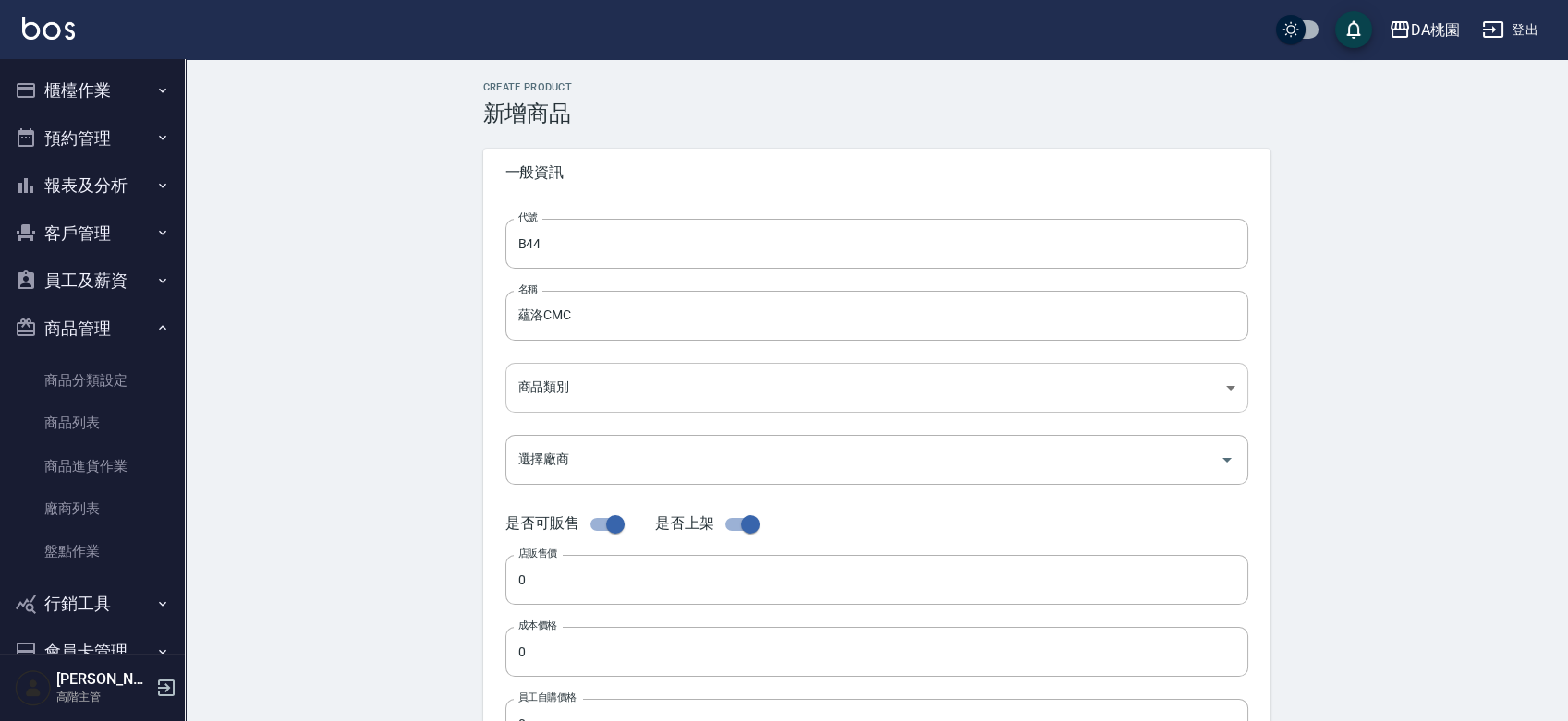
click at [546, 376] on body "DA桃園 登出 櫃檯作業 打帳單 帳單列表 掛單列表 座位開單 營業儀表板 現金收支登錄 高階收支登錄 材料自購登錄 每日結帳 排班表 現場電腦打卡 掃碼打卡…" at bounding box center [784, 637] width 1568 height 1275
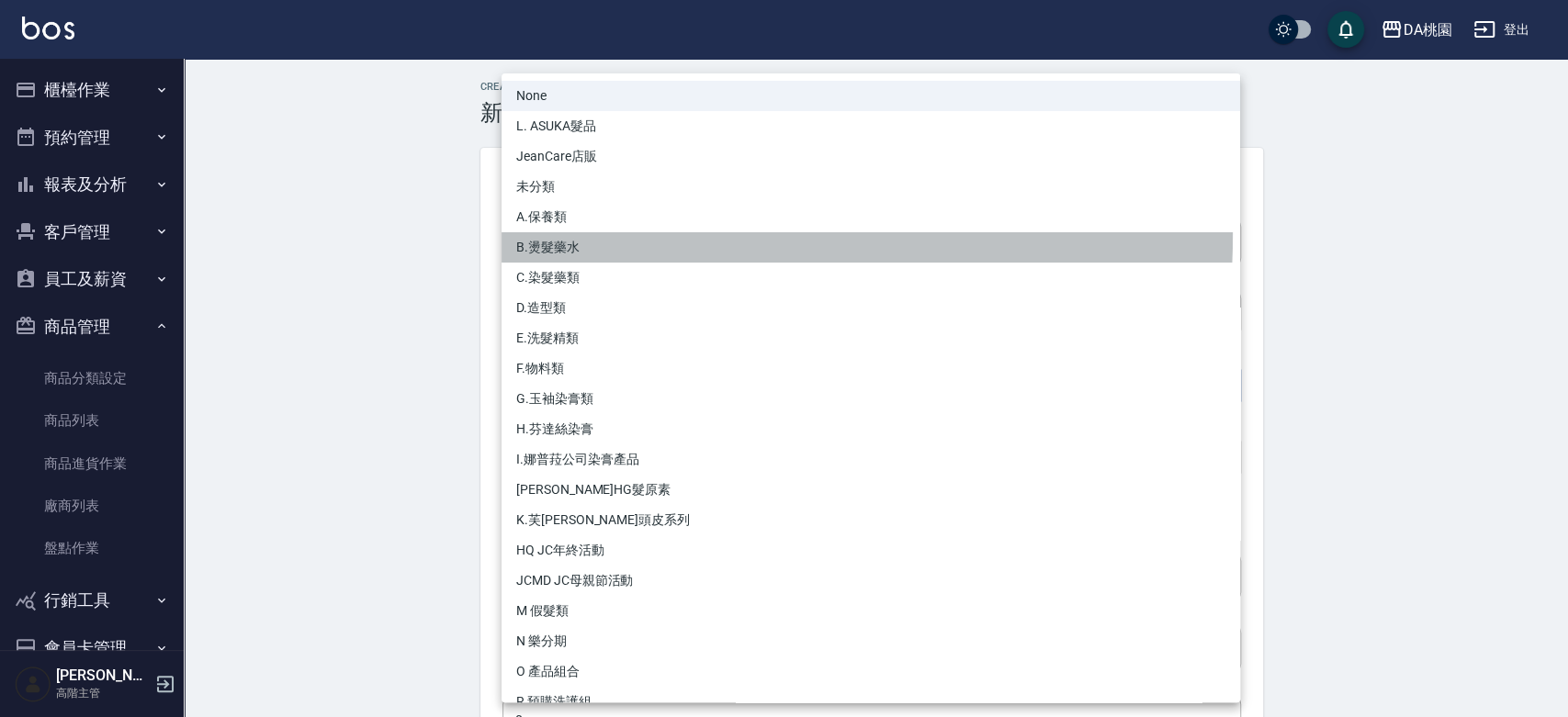
click at [579, 234] on li "B.燙髮藥水" at bounding box center [870, 247] width 738 height 30
type input "d5adcafe-1b3a-4735-ae46-f98be2d400b9"
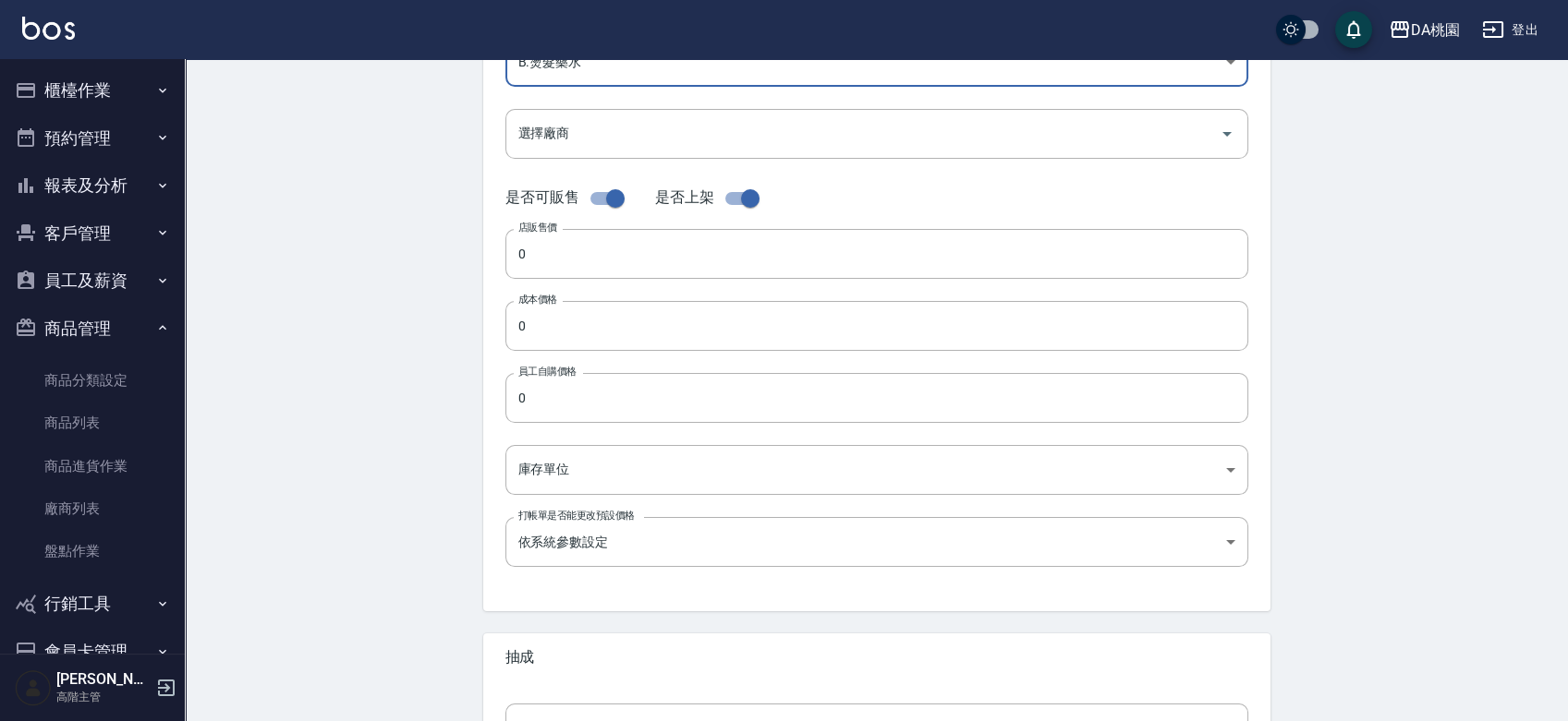
scroll to position [327, 0]
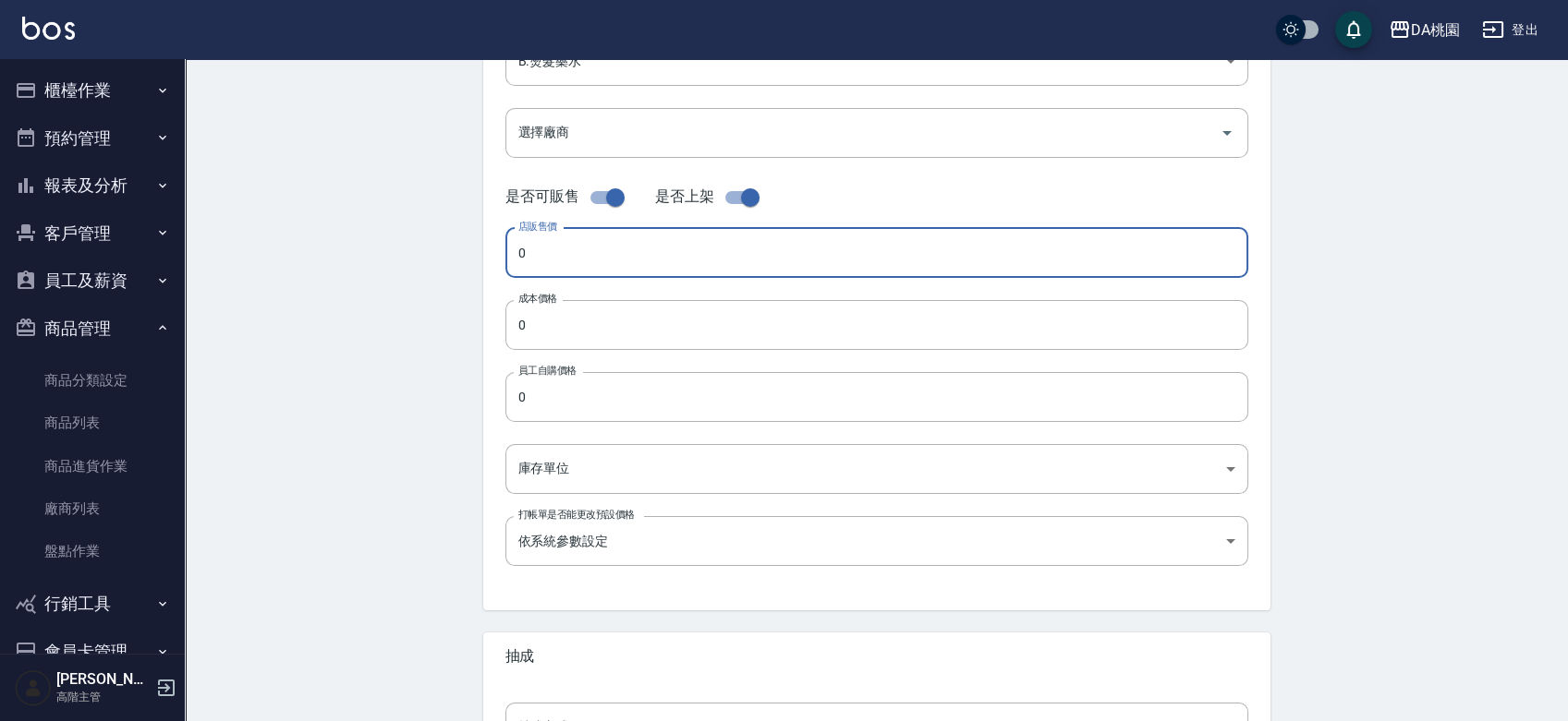
click at [549, 272] on input "0" at bounding box center [876, 253] width 743 height 50
click at [549, 272] on input "630" at bounding box center [876, 253] width 743 height 50
drag, startPoint x: 546, startPoint y: 257, endPoint x: 497, endPoint y: 255, distance: 49.0
click at [499, 257] on div "代號 B44 代號 名稱 蘊洛CMC 名稱 商品類別 B.燙髮藥水 d5adcafe-1b3a-4735-ae46-f98be2d400b9 商品類別 選…" at bounding box center [877, 240] width 787 height 740
type input "630"
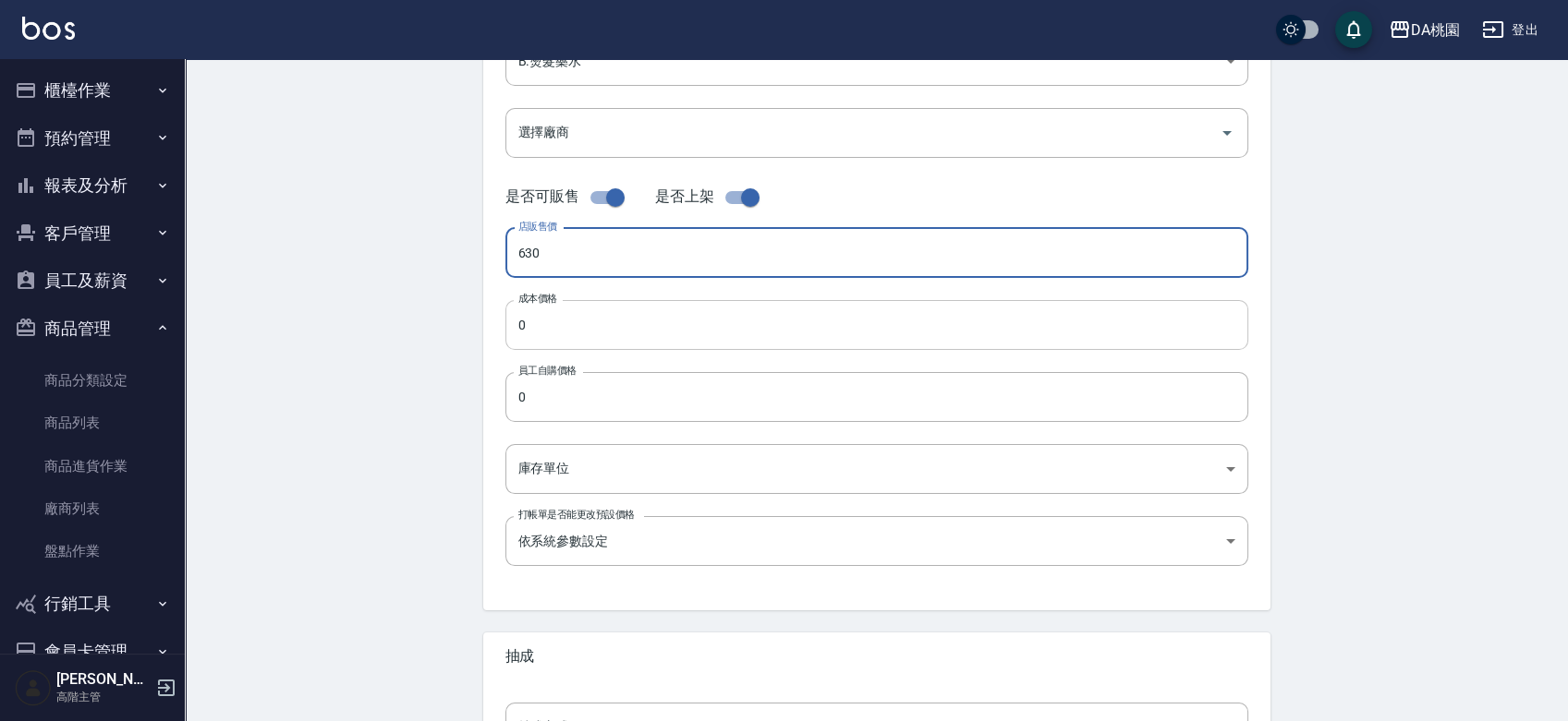
click at [551, 313] on input "0" at bounding box center [876, 325] width 743 height 50
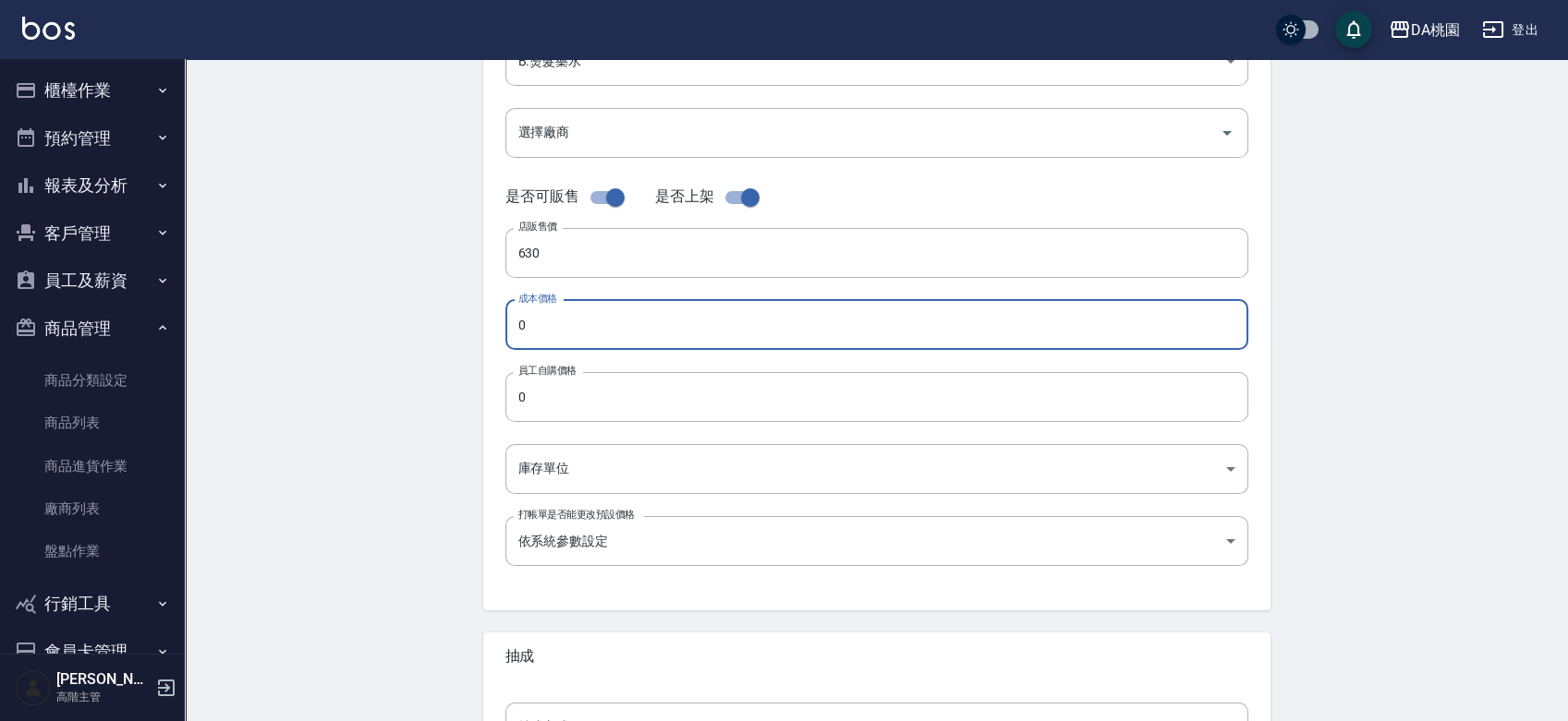
paste input "63"
type input "630"
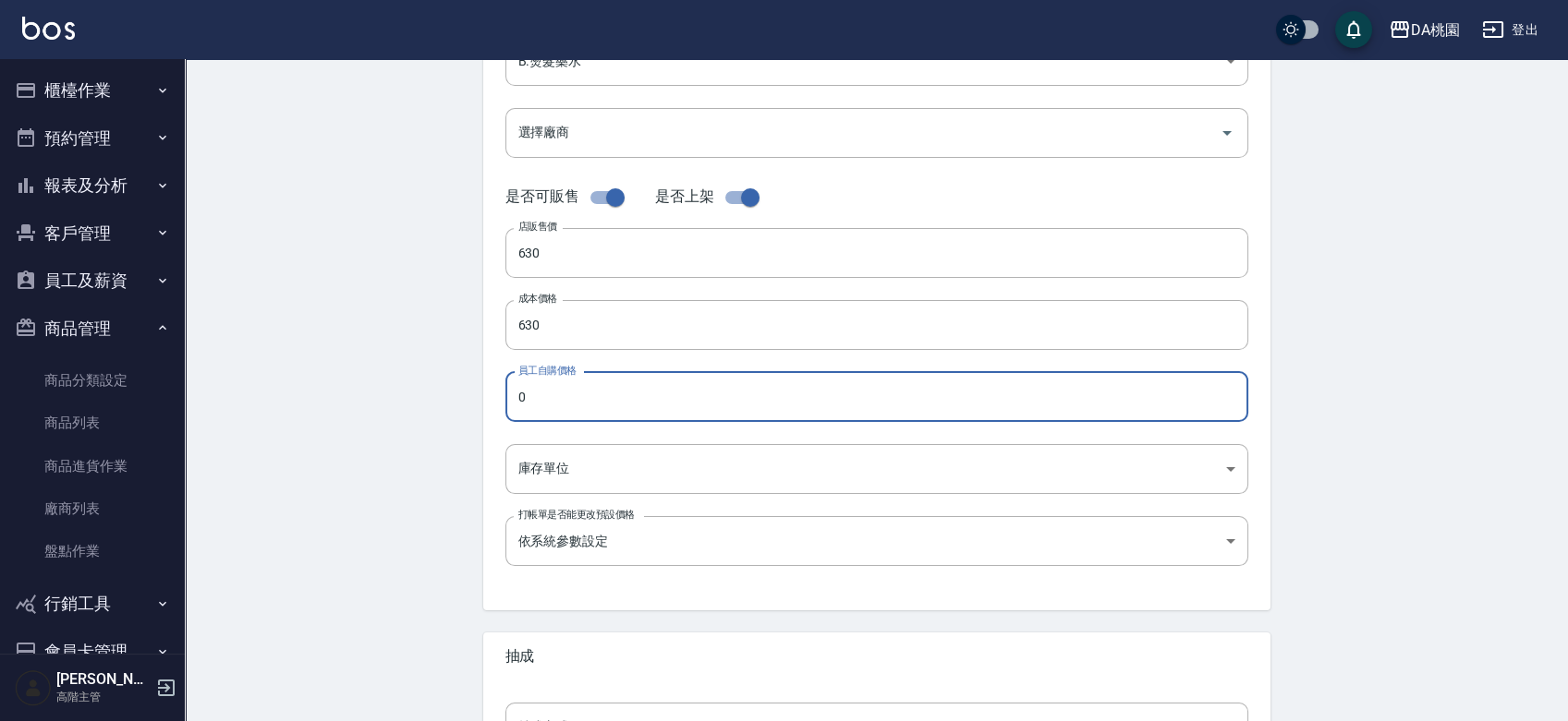
click at [552, 412] on input "0" at bounding box center [876, 397] width 743 height 50
paste input "63"
drag, startPoint x: 552, startPoint y: 464, endPoint x: 552, endPoint y: 412, distance: 52.0
click at [552, 412] on input "630" at bounding box center [876, 397] width 743 height 50
type input "630"
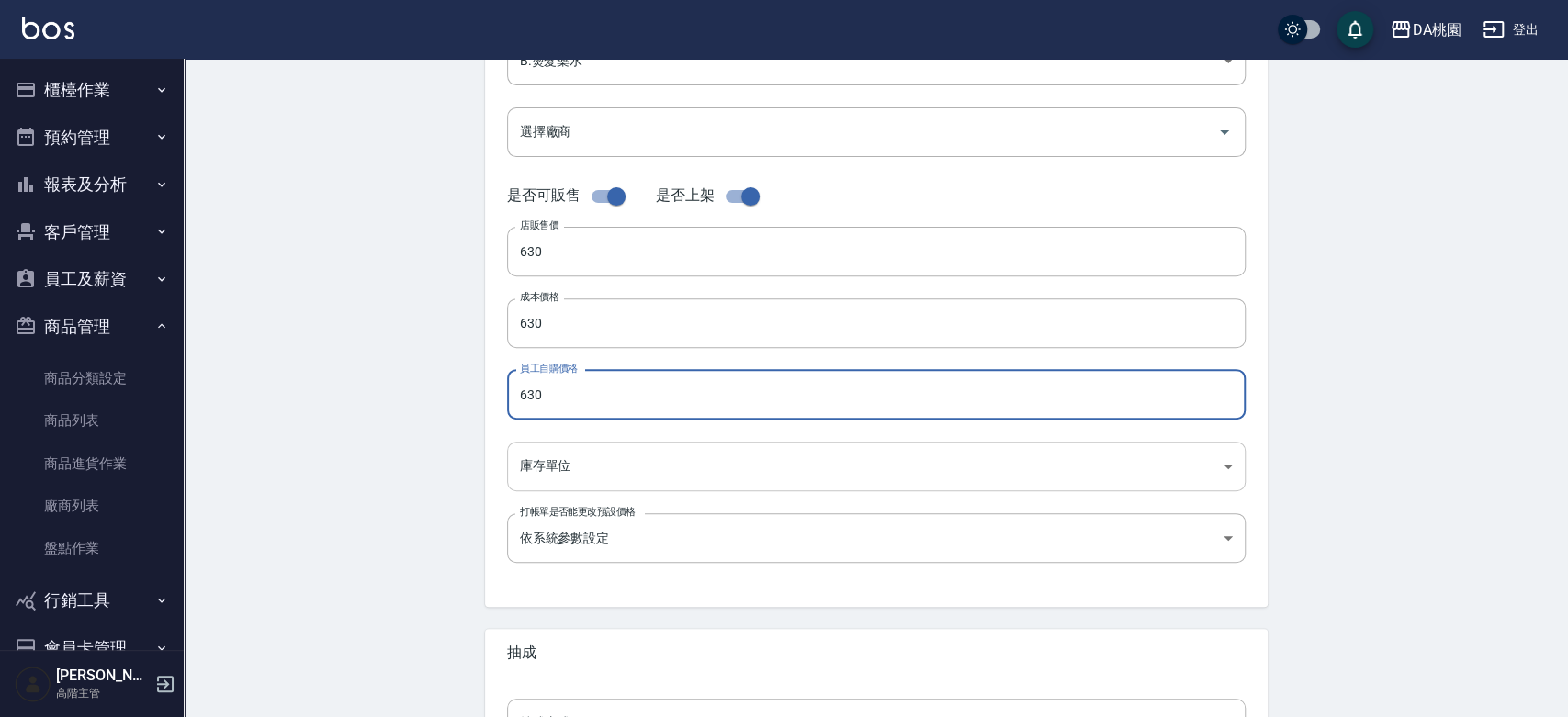
click at [547, 464] on body "DA桃園 登出 櫃檯作業 打帳單 帳單列表 掛單列表 座位開單 營業儀表板 現金收支登錄 高階收支登錄 材料自購登錄 每日結帳 排班表 現場電腦打卡 掃碼打卡…" at bounding box center [784, 309] width 1568 height 1268
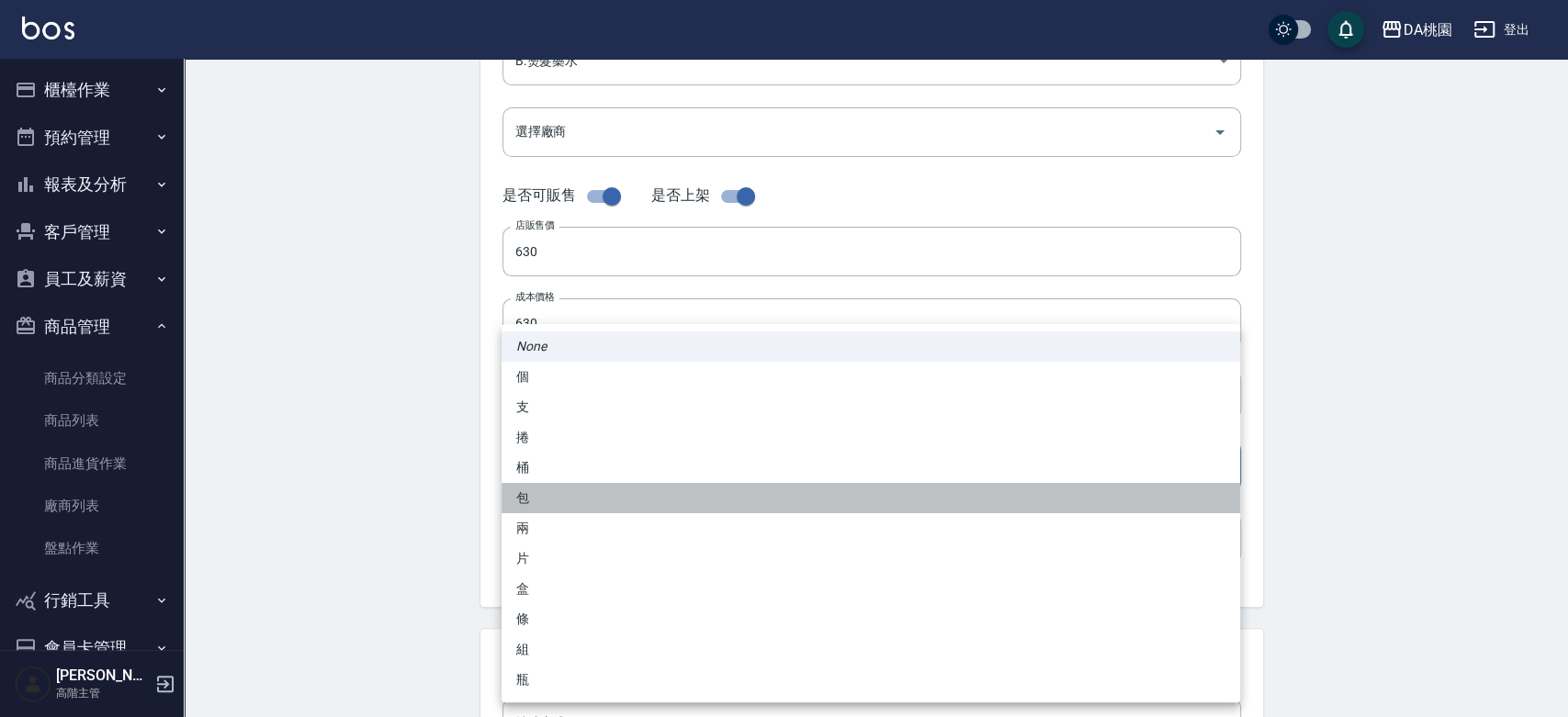
click at [558, 490] on li "包" at bounding box center [870, 498] width 738 height 30
type input "包"
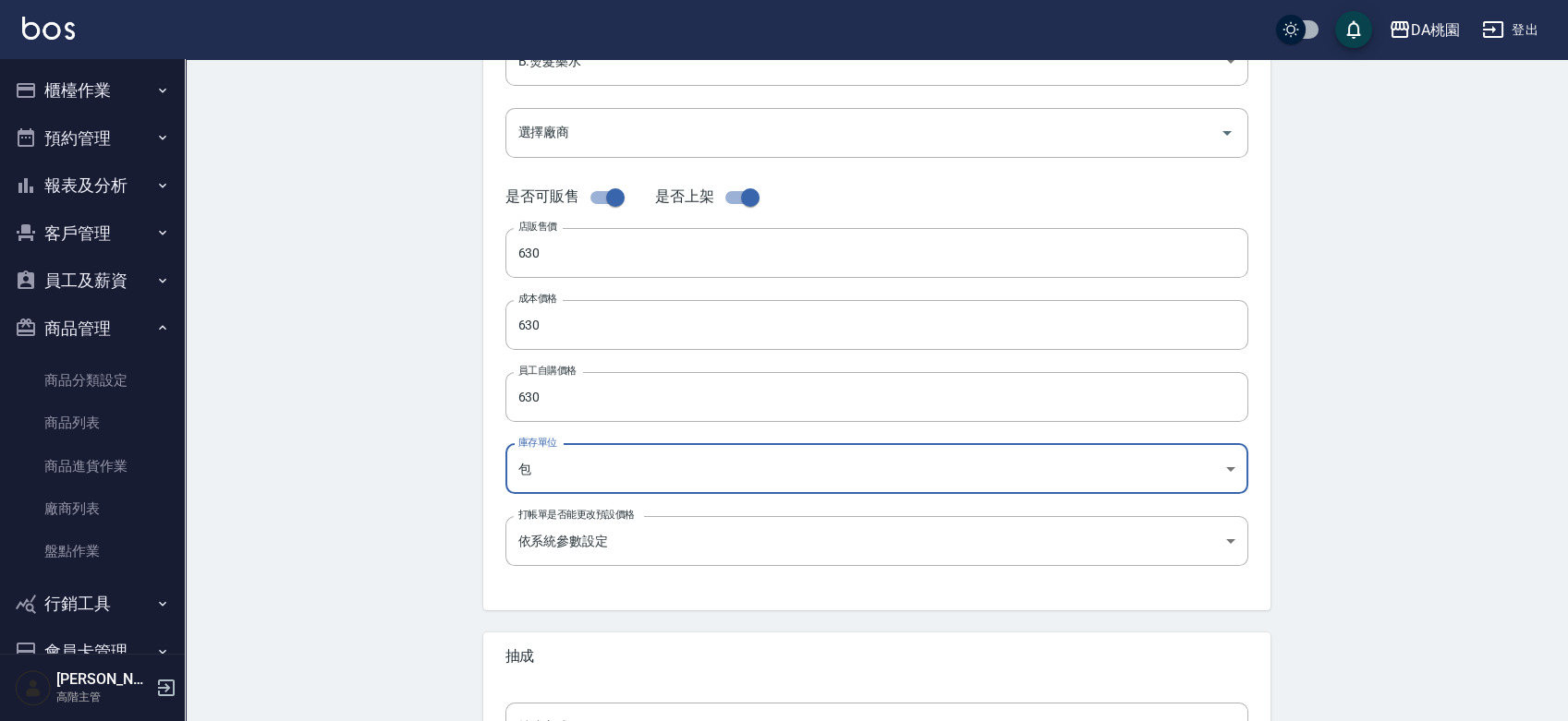
scroll to position [552, 0]
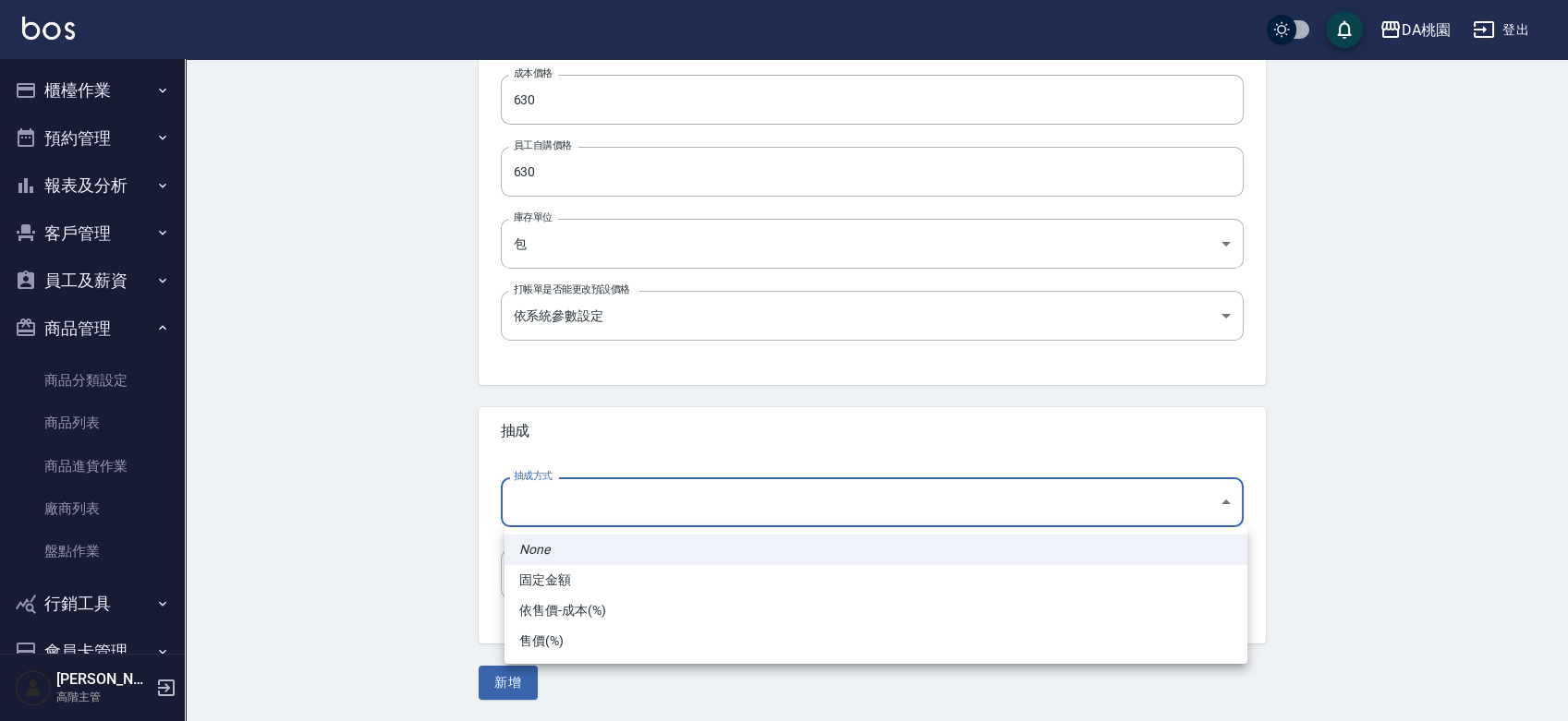
click at [531, 511] on body "DA桃園 登出 櫃檯作業 打帳單 帳單列表 掛單列表 座位開單 營業儀表板 現金收支登錄 高階收支登錄 材料自購登錄 每日結帳 排班表 現場電腦打卡 掃碼打卡…" at bounding box center [784, 85] width 1568 height 1275
click at [548, 603] on li "依售價-成本(%)" at bounding box center [875, 611] width 743 height 31
type input "byCost"
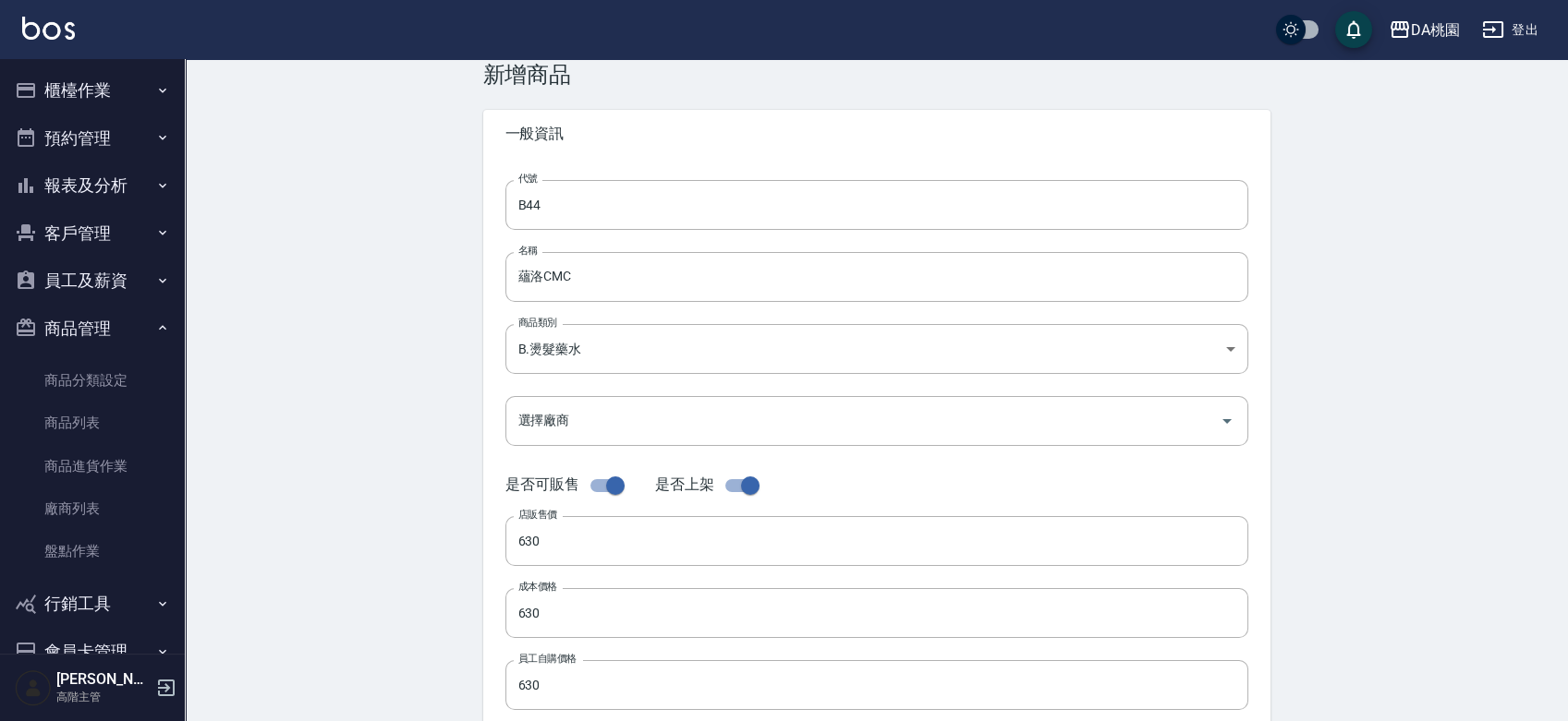
scroll to position [0, 0]
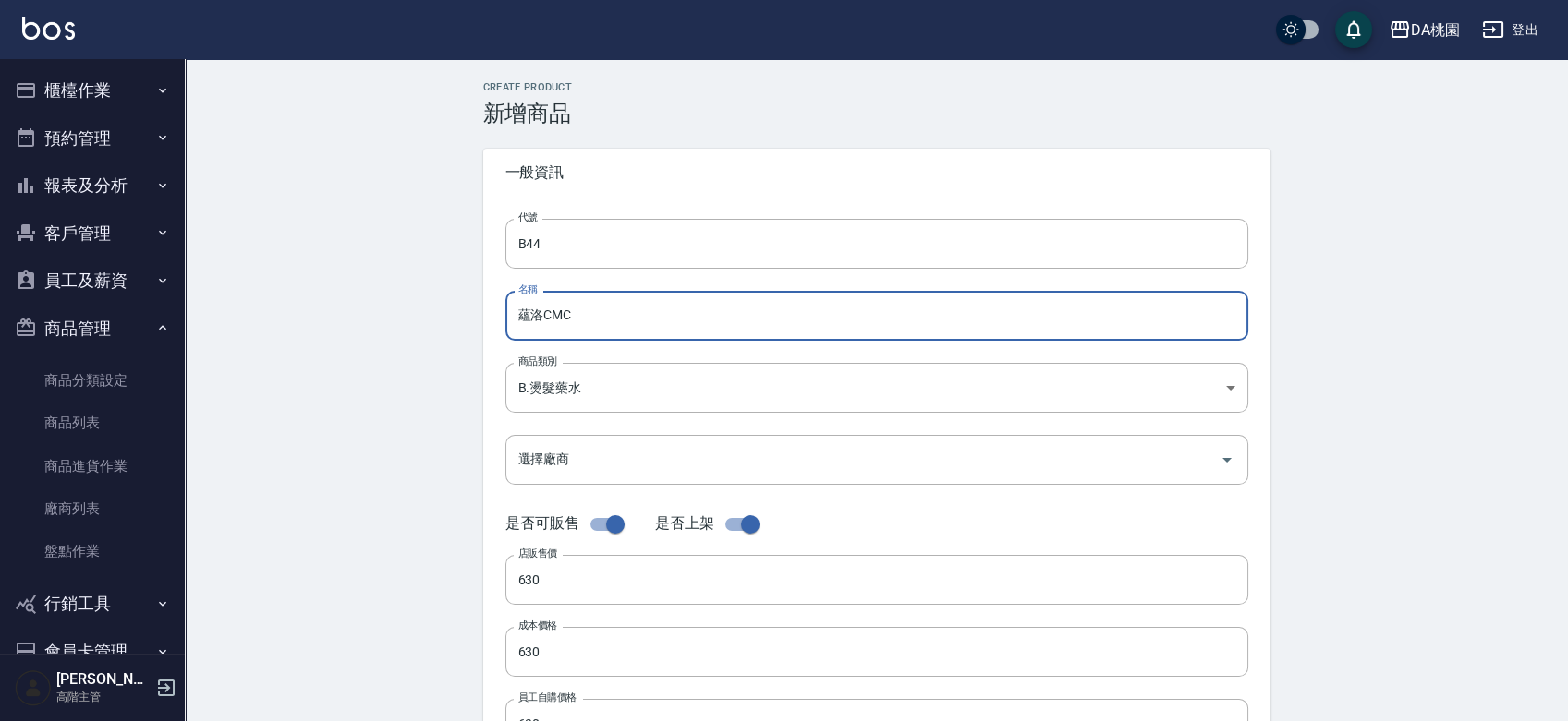
drag, startPoint x: 584, startPoint y: 316, endPoint x: 493, endPoint y: 309, distance: 91.3
click at [493, 309] on div "代號 B44 代號 名稱 蘊洛CMC 名稱 商品類別 B.燙髮藥水 d5adcafe-1b3a-4735-ae46-f98be2d400b9 商品類別 選…" at bounding box center [877, 567] width 787 height 740
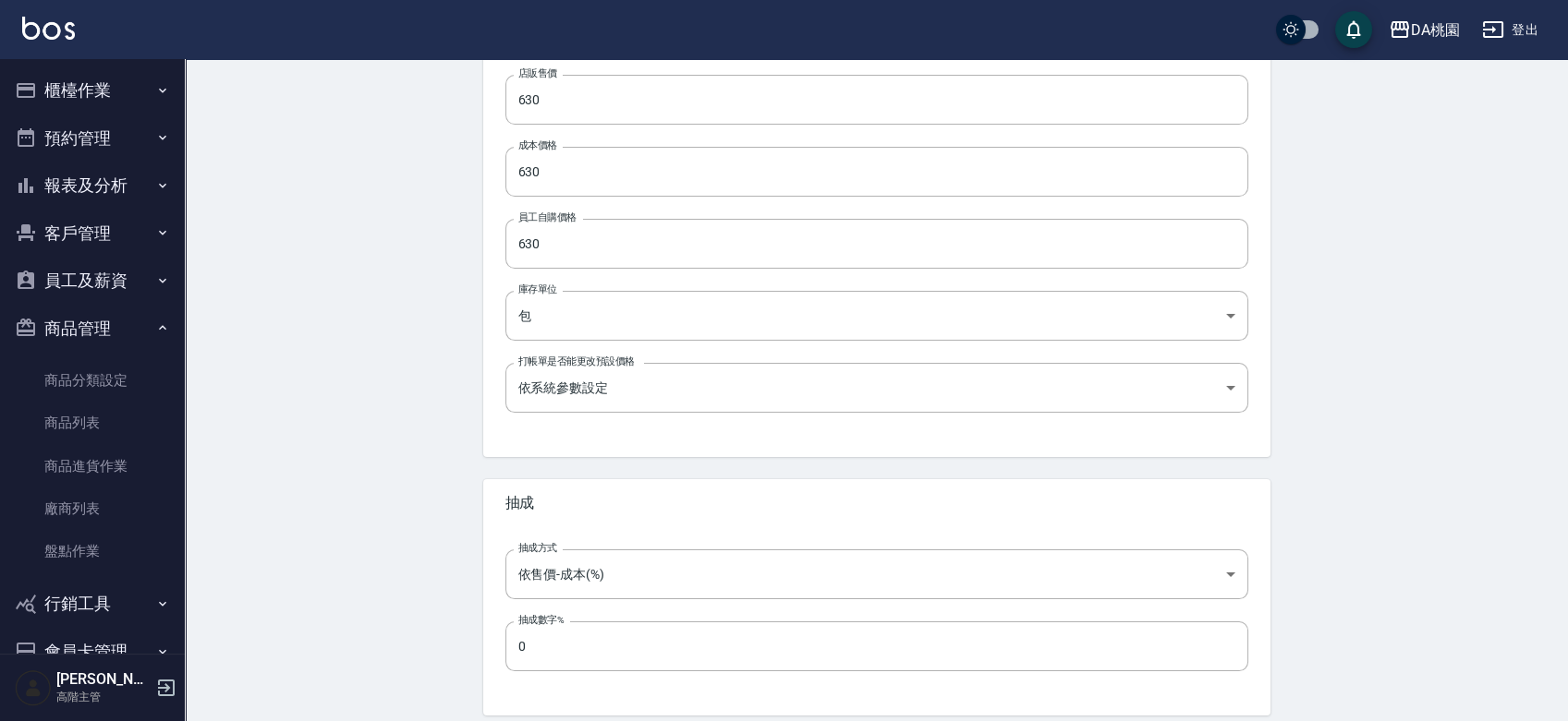
scroll to position [552, 0]
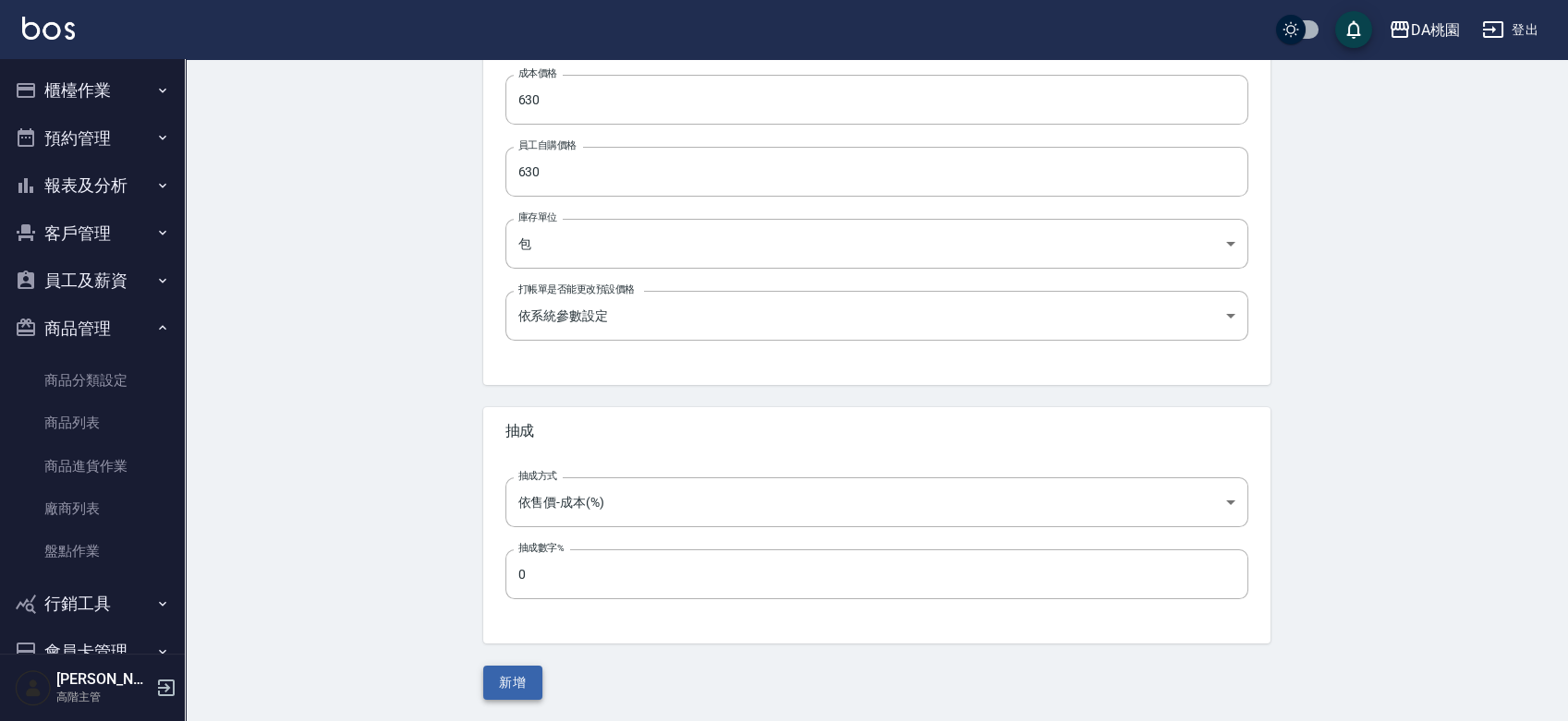
click at [502, 676] on button "新增" at bounding box center [513, 683] width 59 height 34
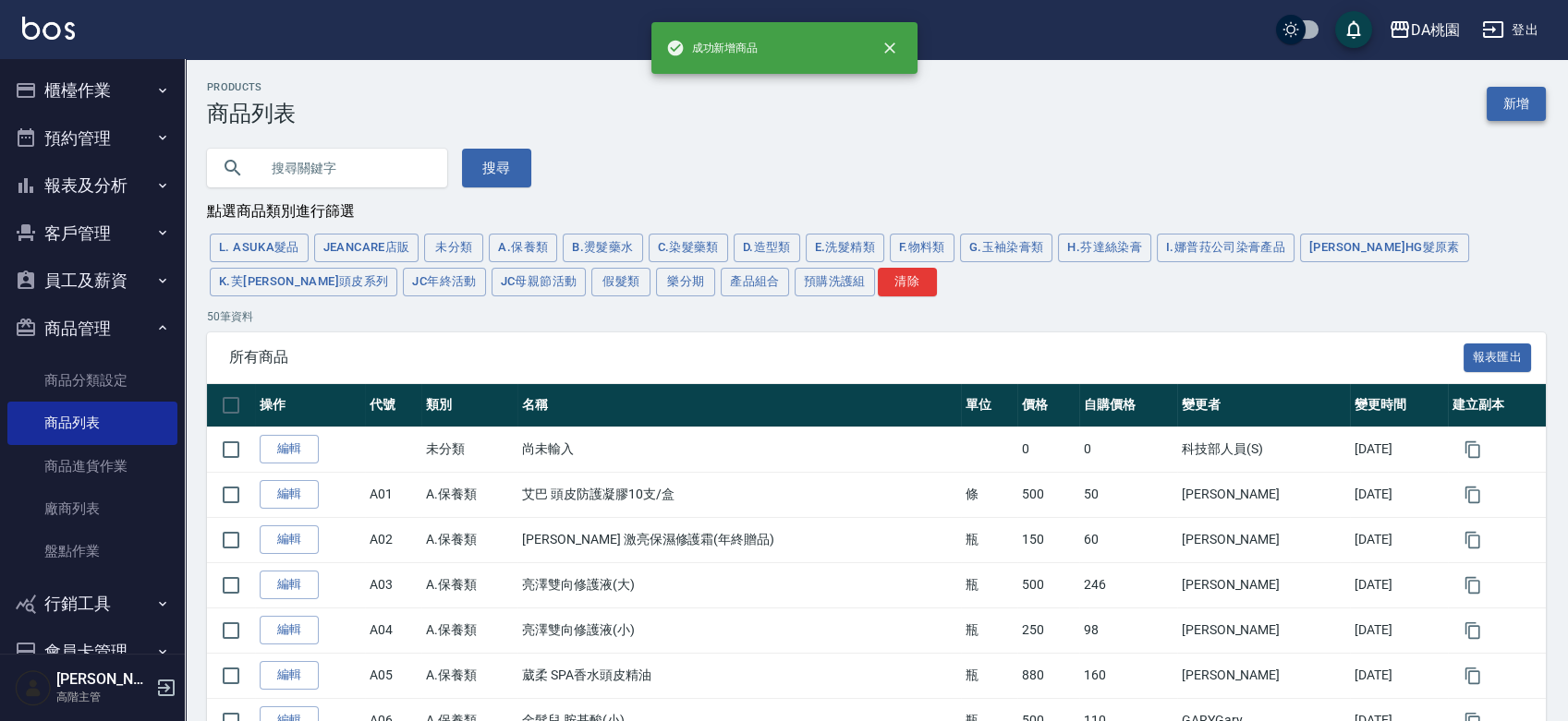
click at [1515, 97] on link "新增" at bounding box center [1517, 104] width 59 height 34
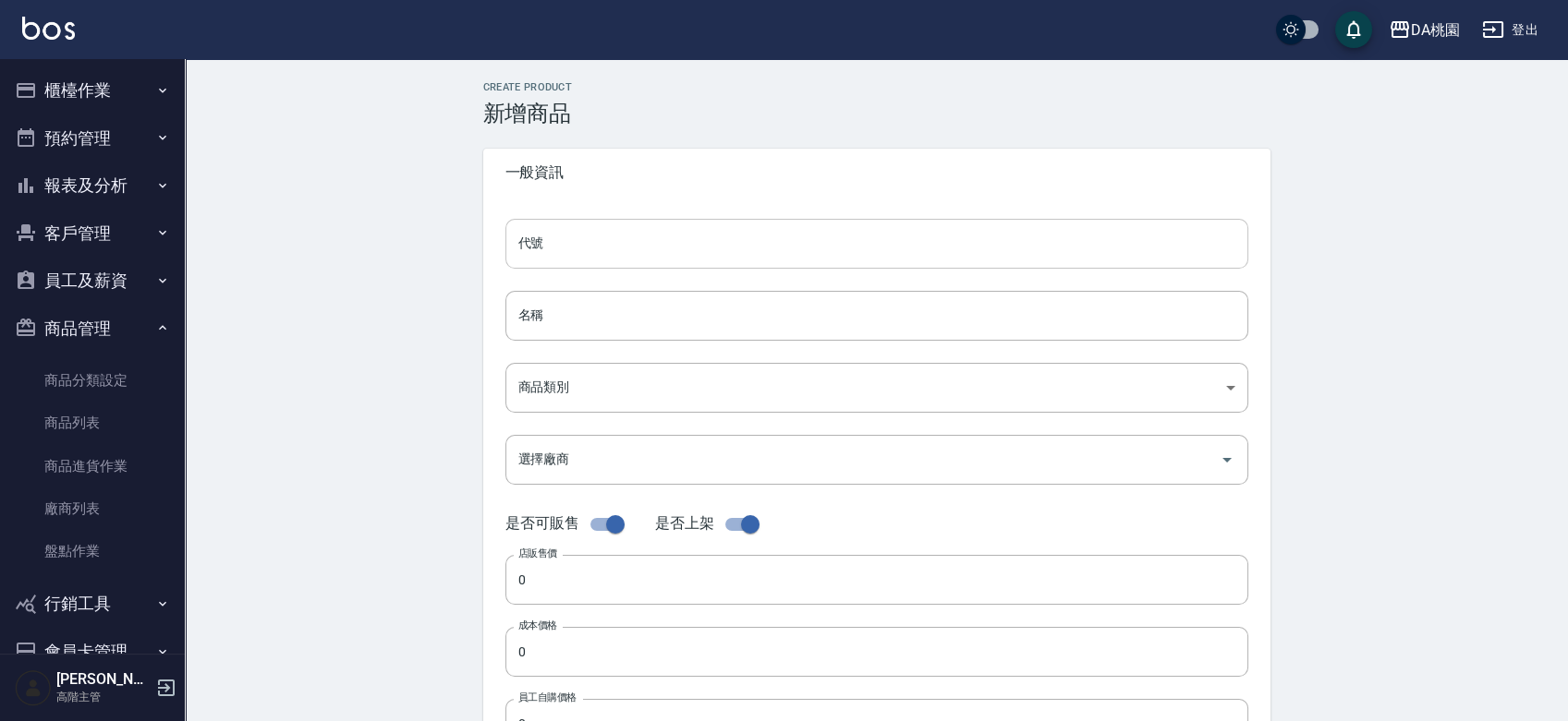
click at [536, 257] on input "代號" at bounding box center [876, 244] width 743 height 50
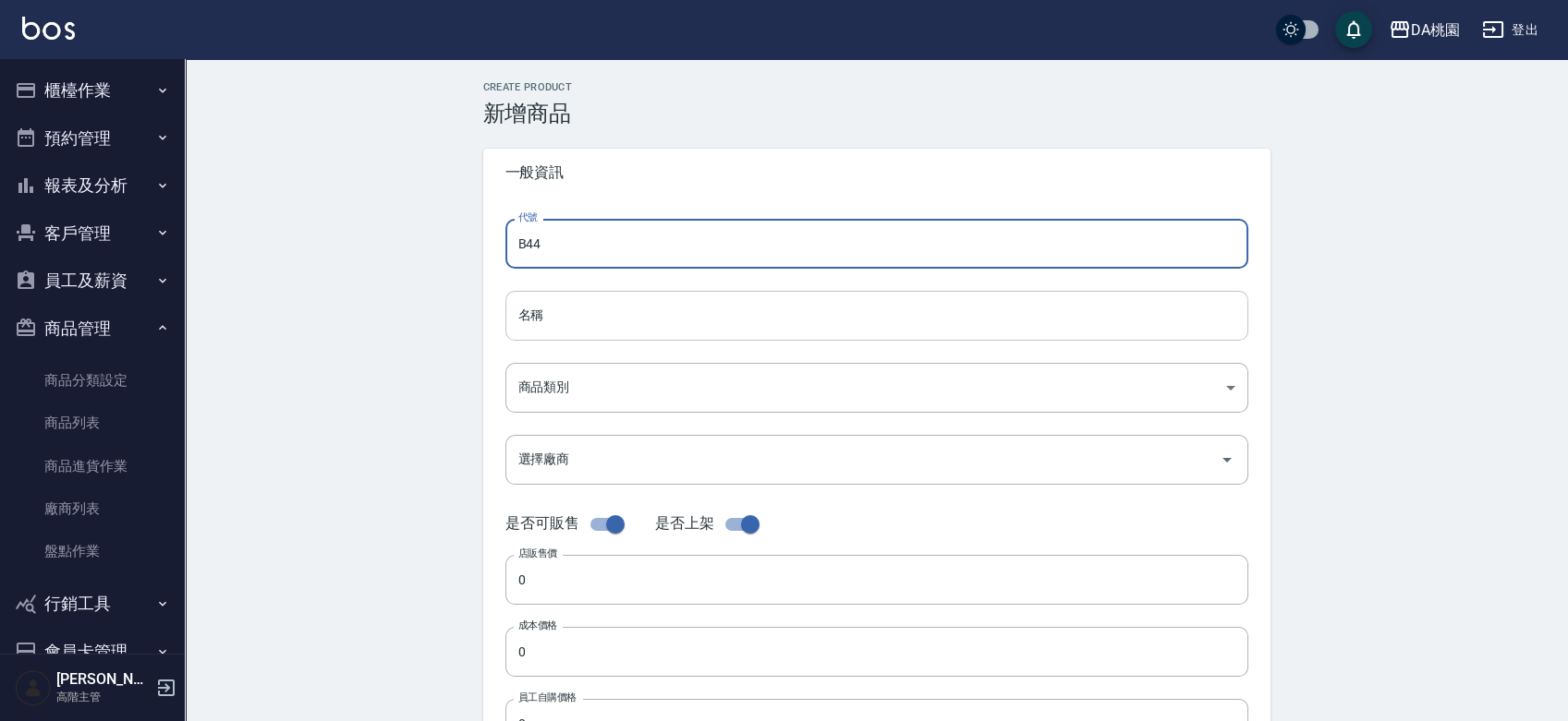
type input "B44"
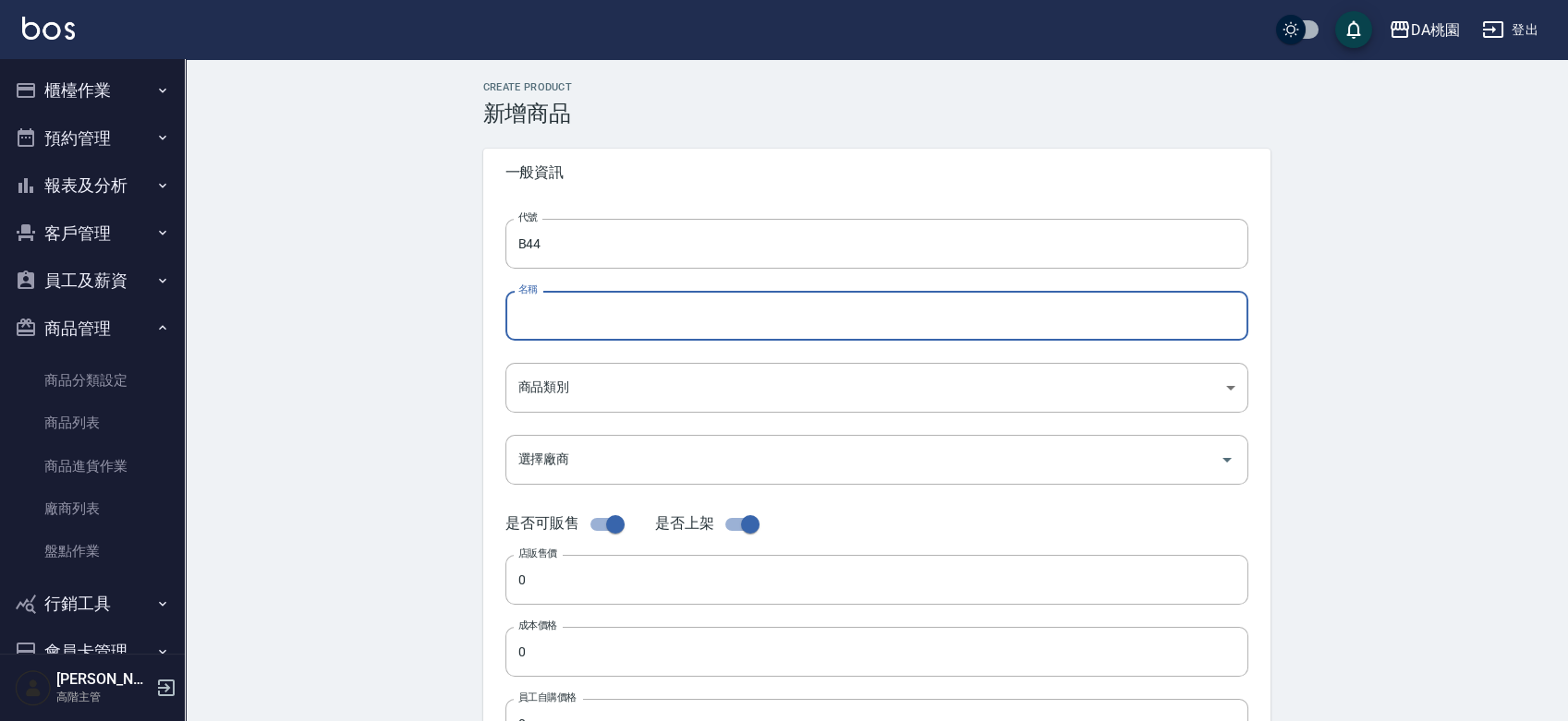
click at [544, 307] on input "名稱" at bounding box center [876, 316] width 743 height 50
paste input "蘊洛CMC"
type input "蘊洛PPT"
click at [596, 389] on body "DA桃園 登出 櫃檯作業 打帳單 帳單列表 掛單列表 座位開單 營業儀表板 現金收支登錄 高階收支登錄 材料自購登錄 每日結帳 排班表 現場電腦打卡 掃碼打卡…" at bounding box center [784, 637] width 1568 height 1275
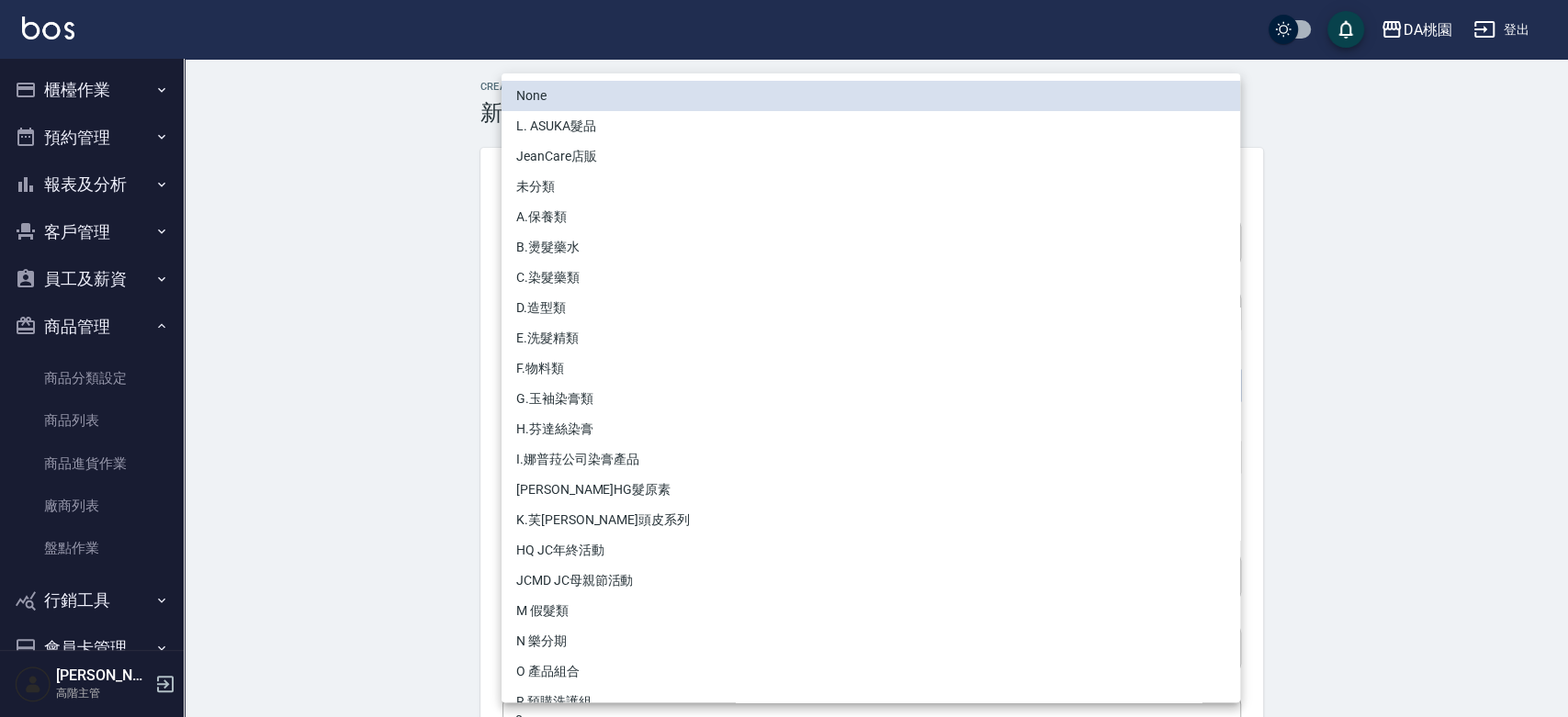
click at [581, 245] on li "B.燙髮藥水" at bounding box center [870, 247] width 738 height 30
type input "d5adcafe-1b3a-4735-ae46-f98be2d400b9"
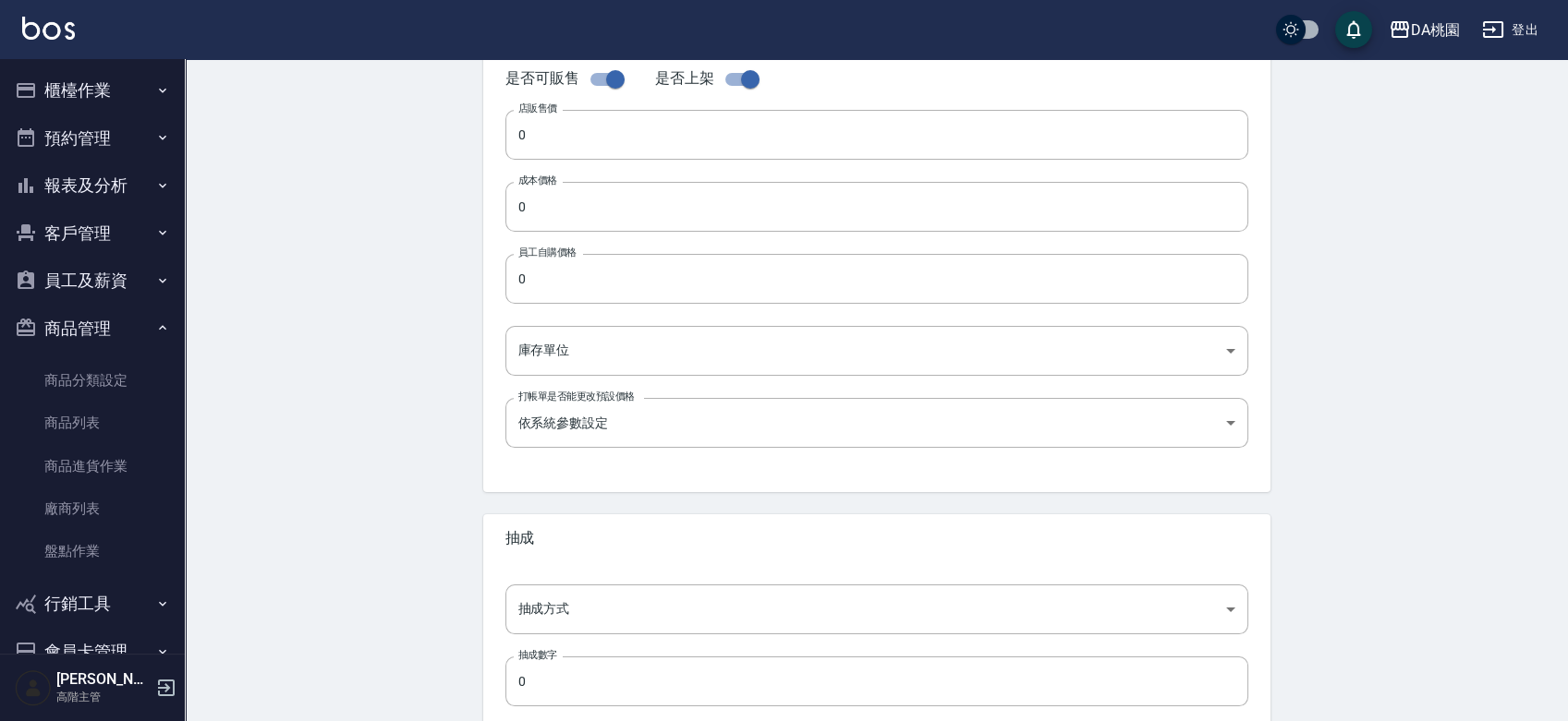
scroll to position [446, 0]
click at [557, 271] on input "0" at bounding box center [876, 278] width 743 height 50
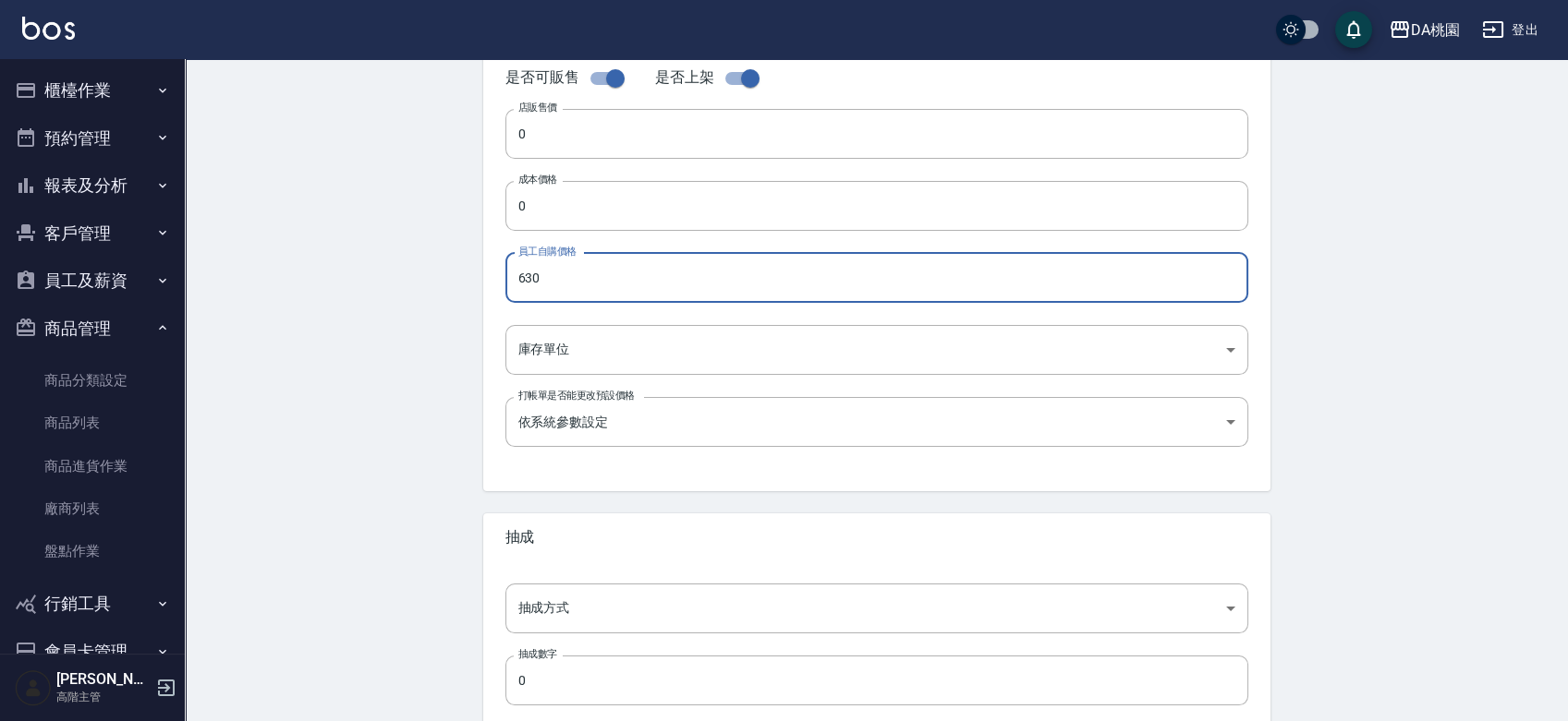
drag, startPoint x: 587, startPoint y: 279, endPoint x: 469, endPoint y: 300, distance: 119.9
click at [469, 300] on div "Create Product 新增商品 一般資訊 代號 B44 代號 名稱 蘊洛PPT 名稱 商品類別 B.燙髮藥水 d5adcafe-1b3a-4735…" at bounding box center [877, 221] width 832 height 1171
type input "630"
click at [527, 237] on div "代號 B44 代號 名稱 蘊洛PPT 名稱 商品類別 B.燙髮藥水 d5adcafe-1b3a-4735-ae46-f98be2d400b9 商品類別 選…" at bounding box center [877, 121] width 787 height 740
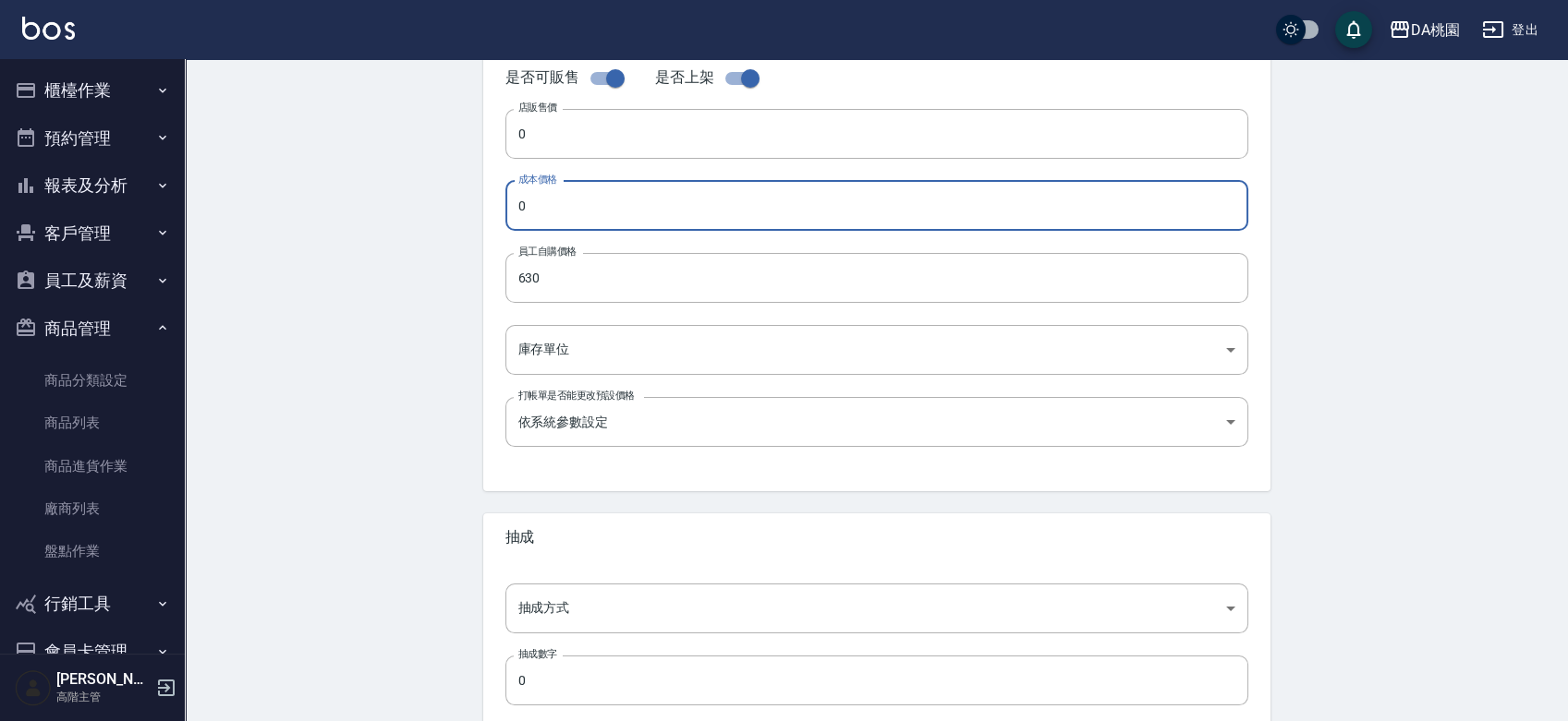
click at [532, 214] on input "0" at bounding box center [876, 206] width 743 height 50
paste input "63"
type input "630"
click at [553, 144] on input "0" at bounding box center [876, 134] width 743 height 50
paste input "63"
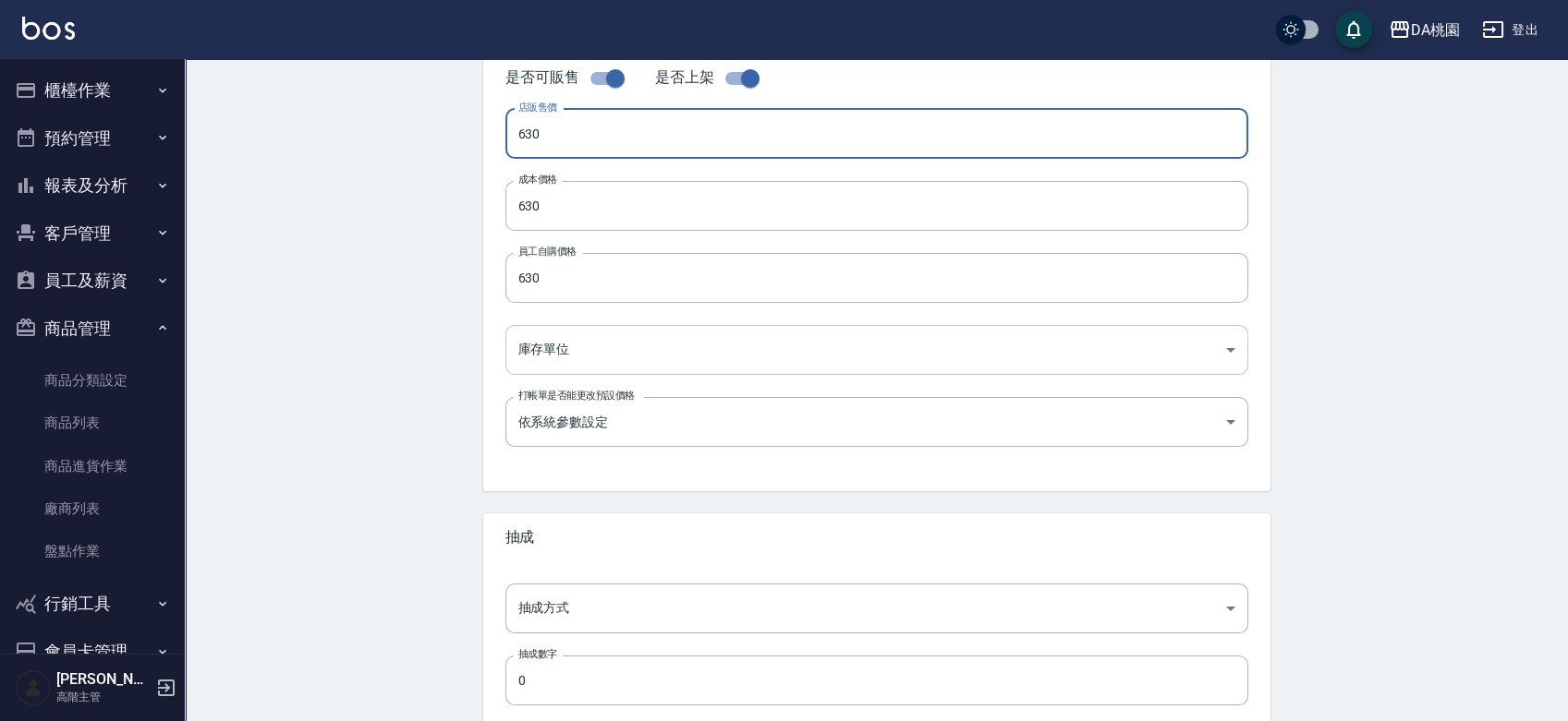
type input "630"
click at [559, 326] on body "DA桃園 登出 櫃檯作業 打帳單 帳單列表 掛單列表 座位開單 營業儀表板 現金收支登錄 高階收支登錄 材料自購登錄 每日結帳 排班表 現場電腦打卡 掃碼打卡…" at bounding box center [788, 191] width 1577 height 1275
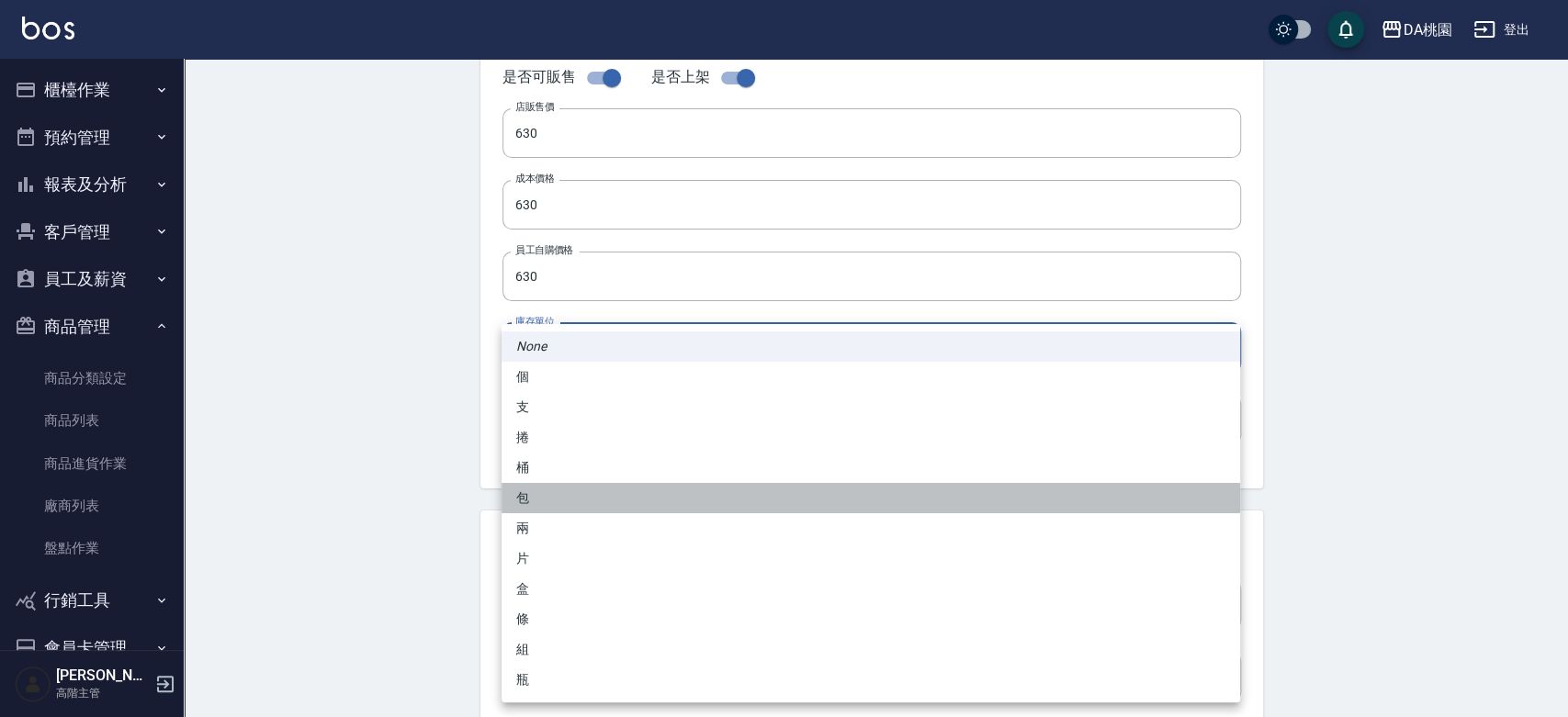
click at [545, 498] on li "包" at bounding box center [870, 498] width 738 height 30
type input "包"
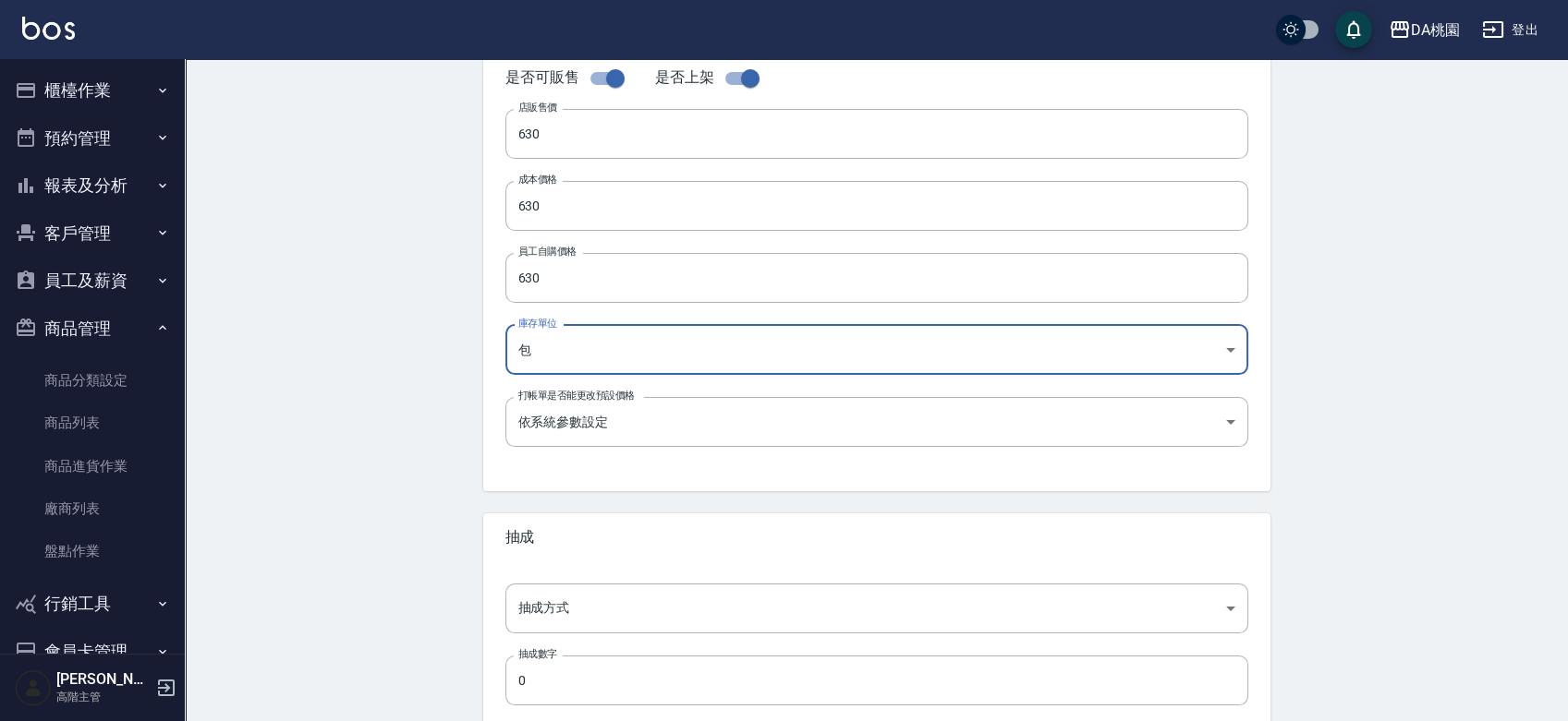
scroll to position [552, 0]
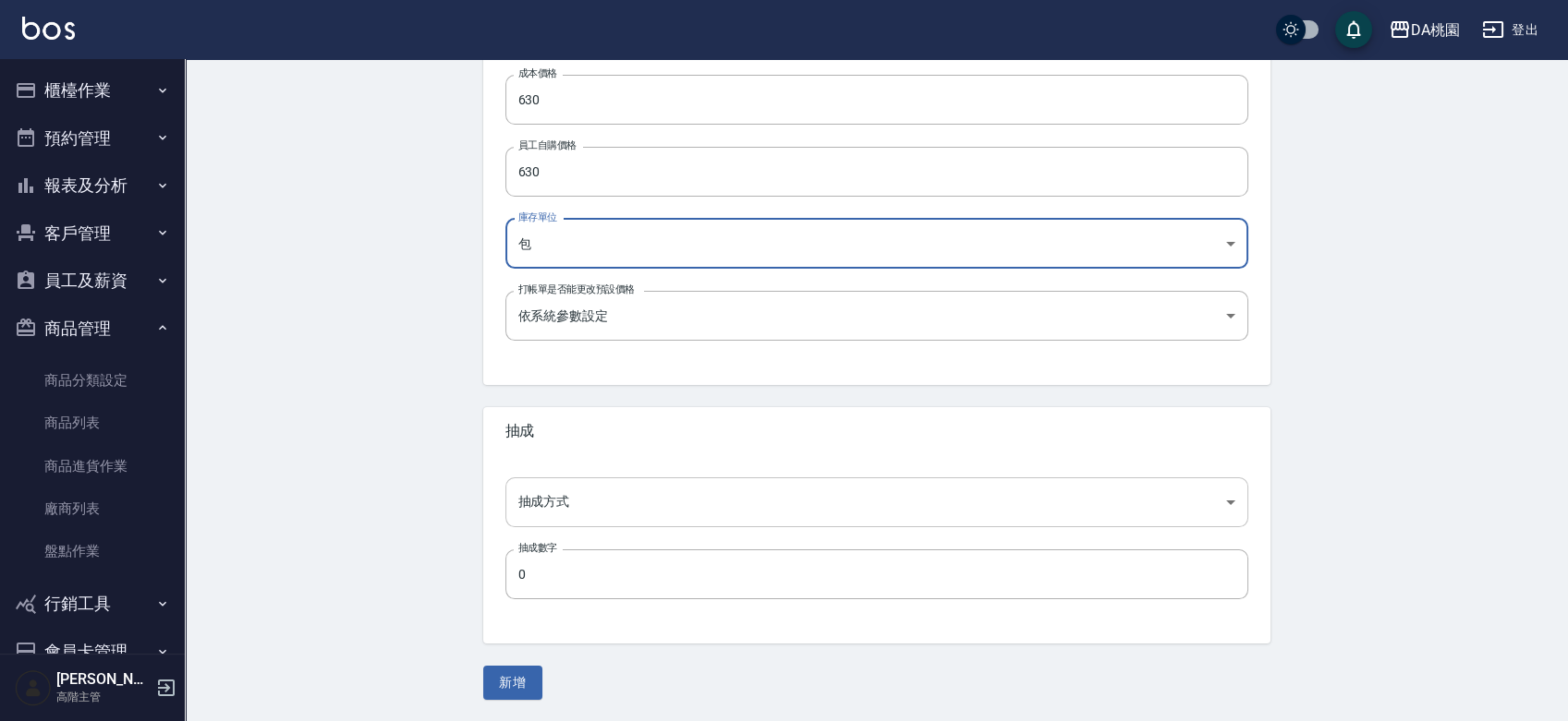
click at [548, 501] on body "DA桃園 登出 櫃檯作業 打帳單 帳單列表 掛單列表 座位開單 營業儀表板 現金收支登錄 高階收支登錄 材料自購登錄 每日結帳 排班表 現場電腦打卡 掃碼打卡…" at bounding box center [784, 85] width 1568 height 1275
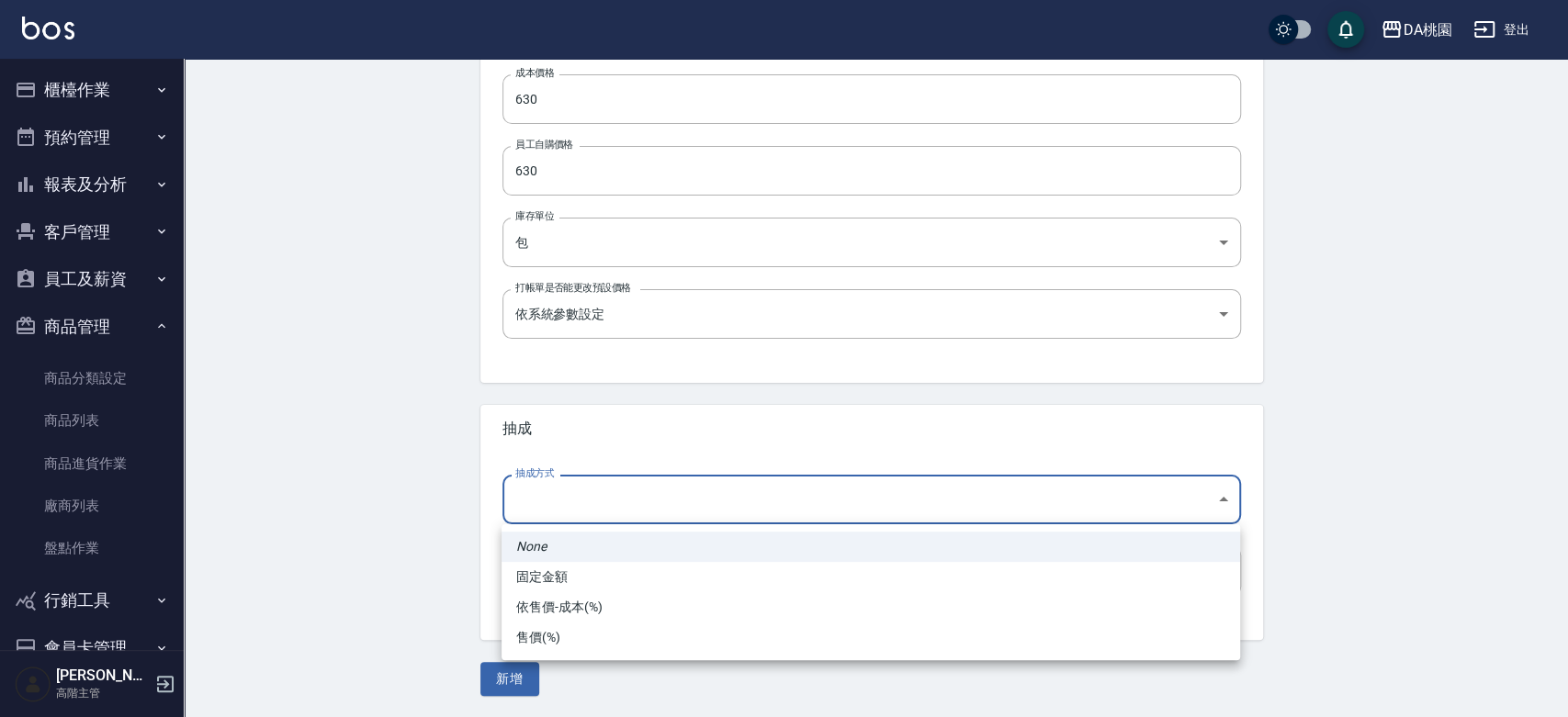
click at [545, 615] on li "依售價-成本(%)" at bounding box center [870, 607] width 738 height 30
type input "byCost"
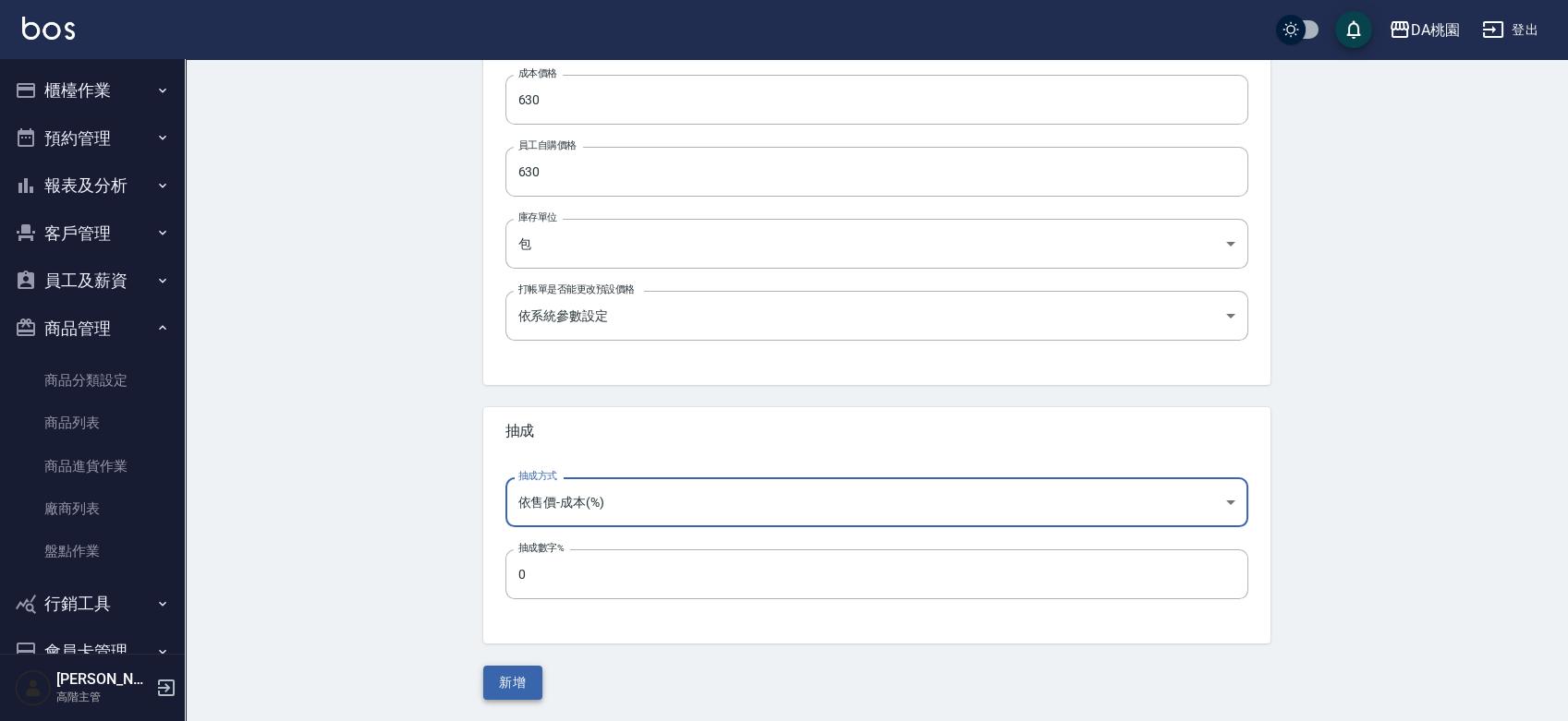
click at [521, 686] on button "新增" at bounding box center [513, 683] width 59 height 34
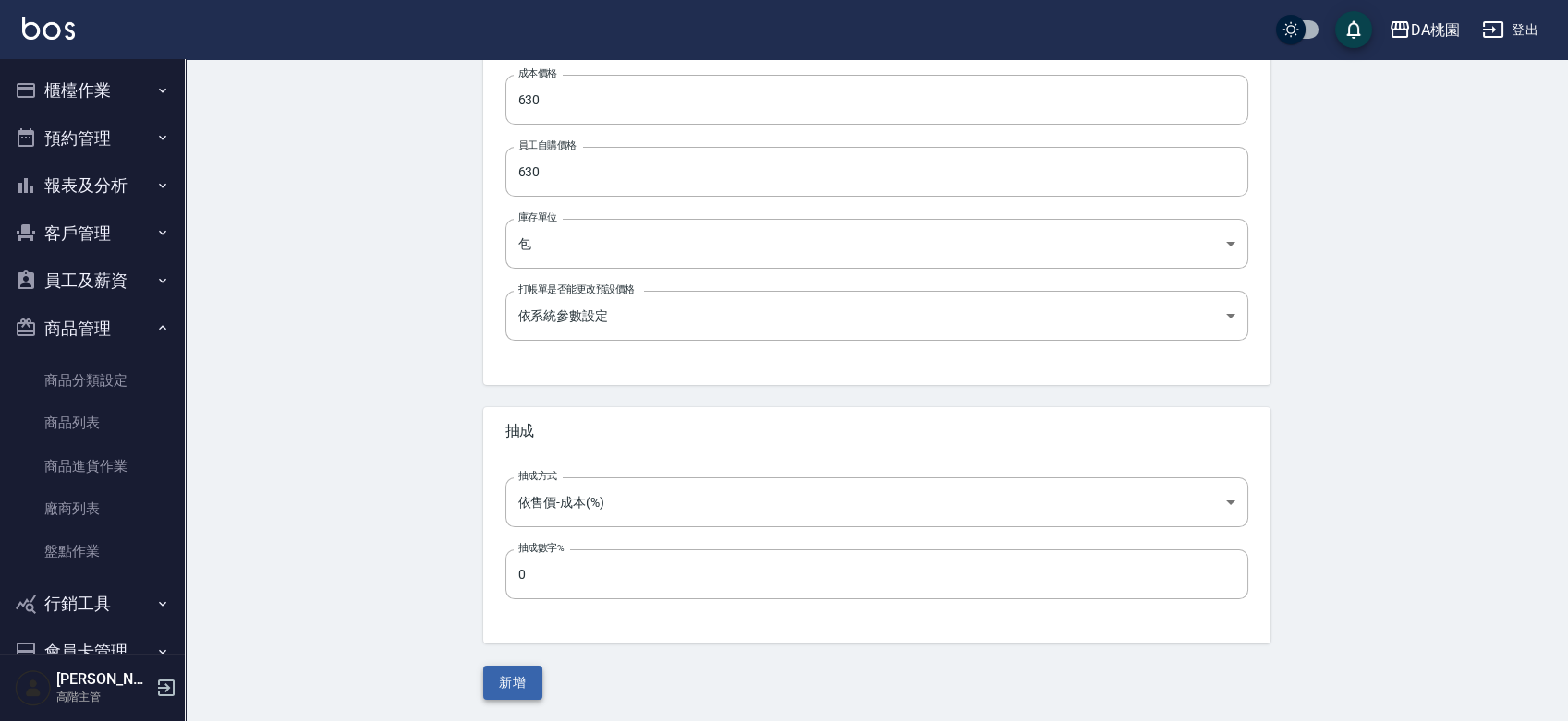
click at [491, 677] on button "新增" at bounding box center [513, 683] width 59 height 34
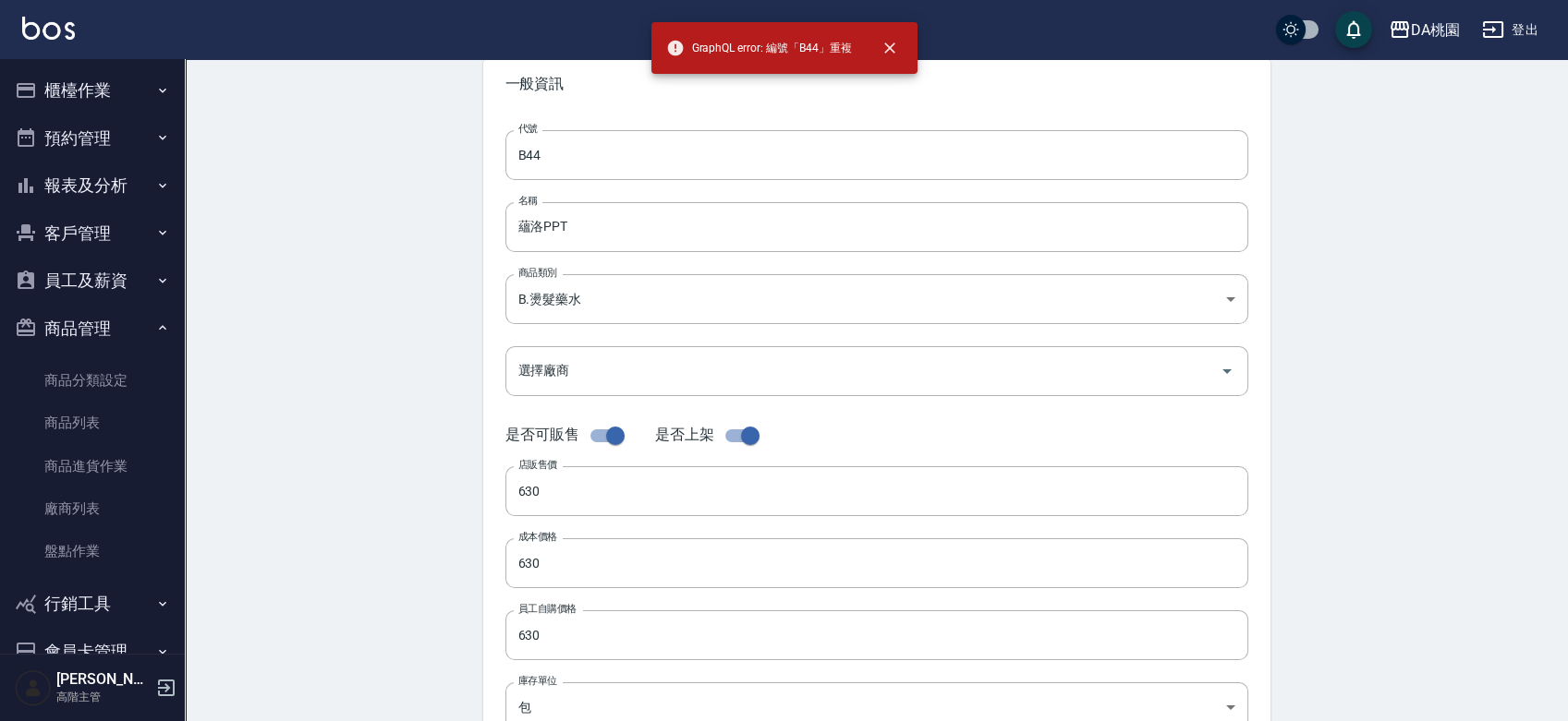
scroll to position [0, 0]
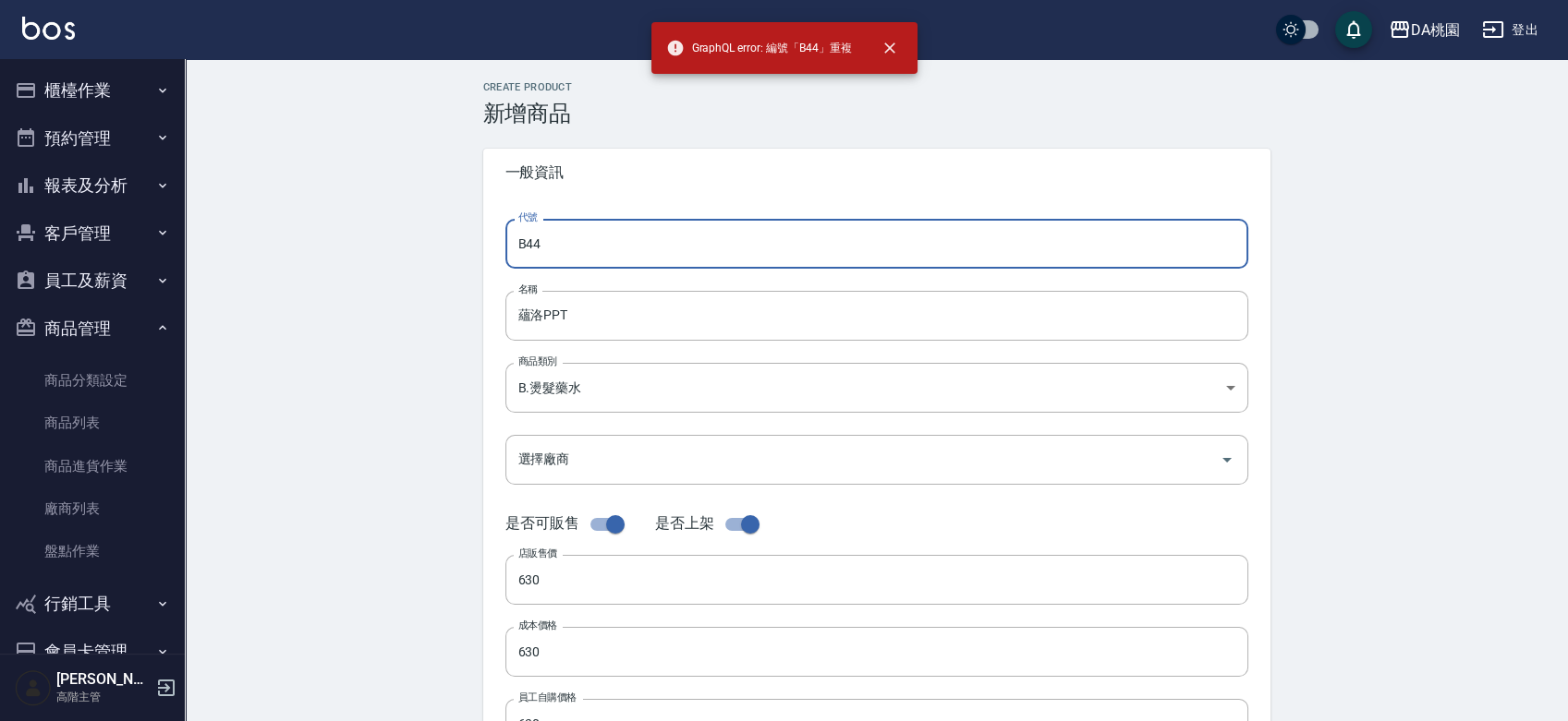
click at [588, 237] on input "B44" at bounding box center [876, 244] width 743 height 50
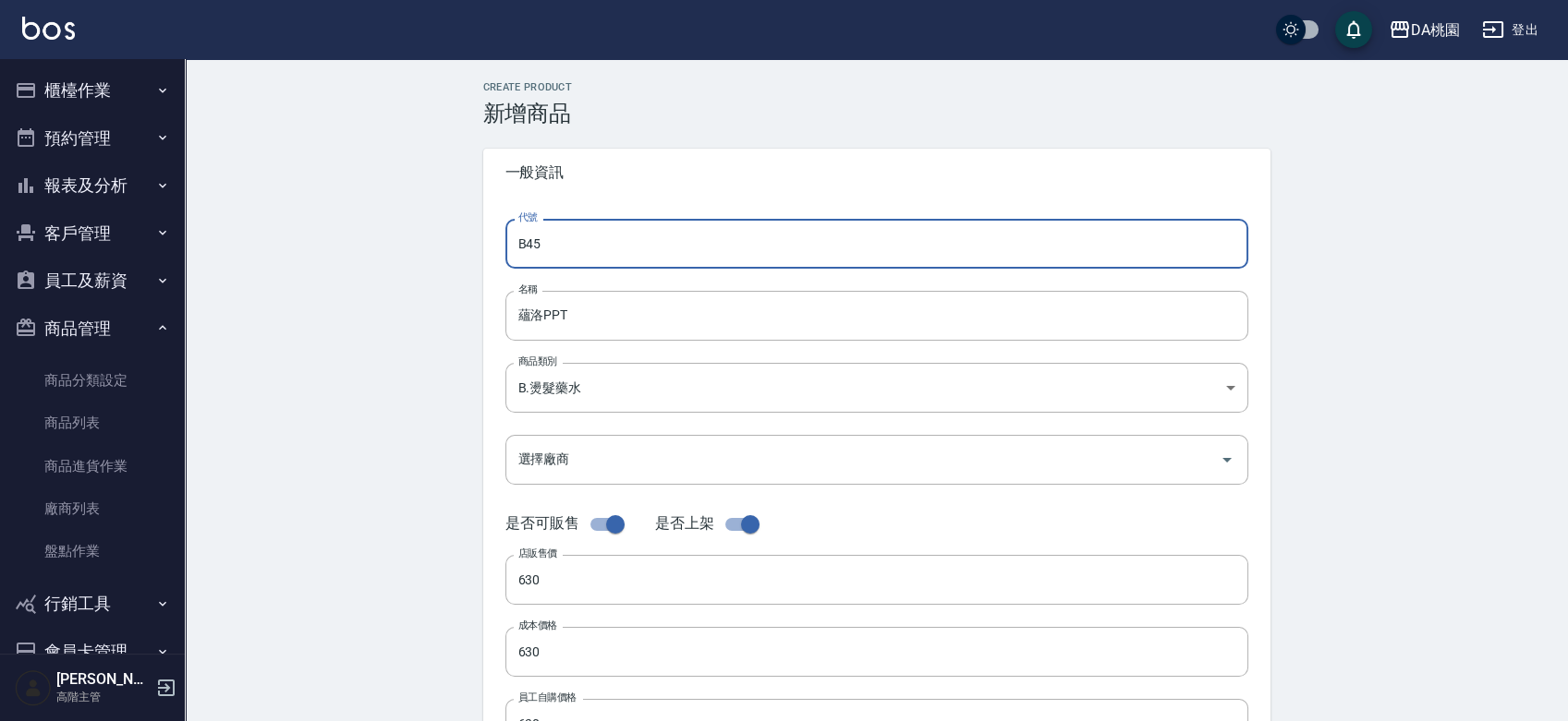
scroll to position [552, 0]
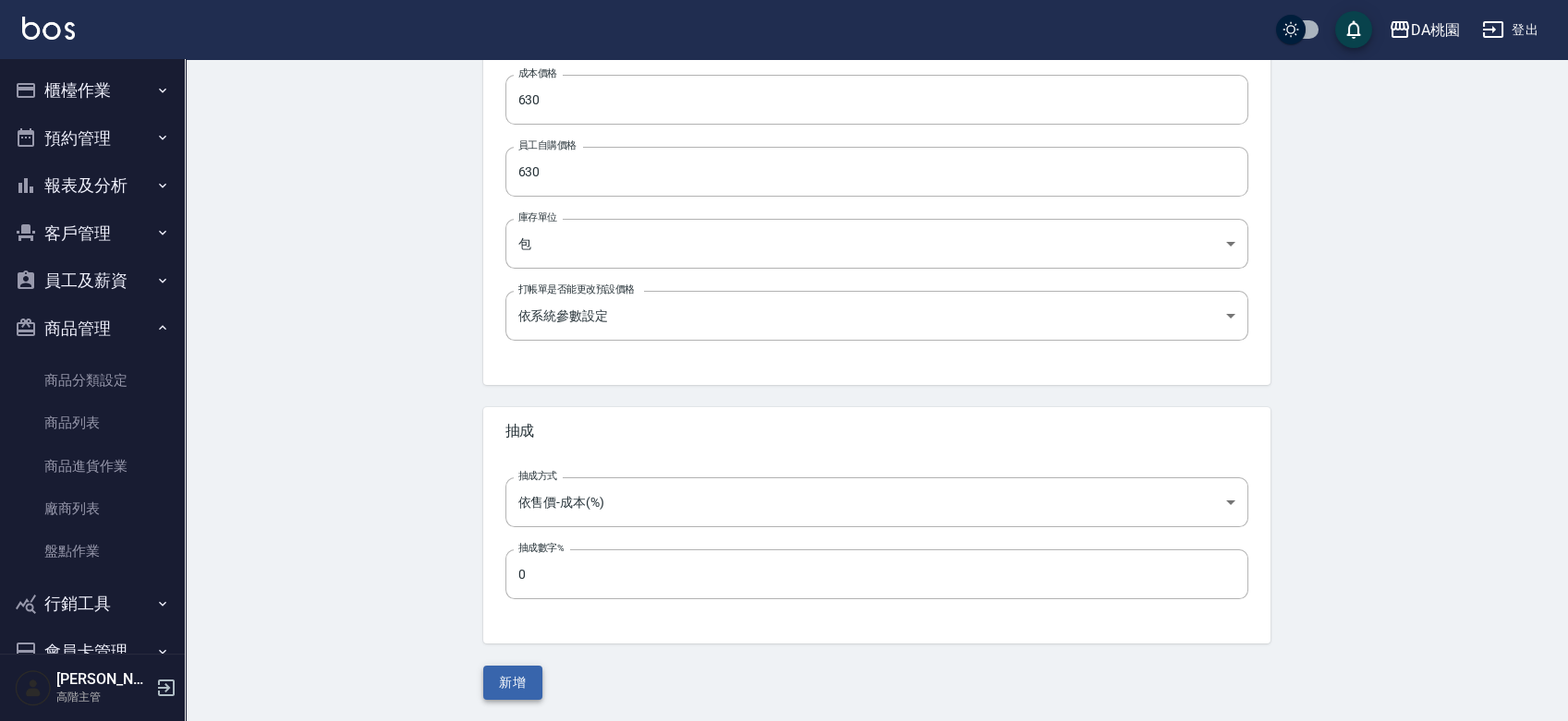
type input "B45"
click at [517, 699] on button "新增" at bounding box center [513, 683] width 59 height 34
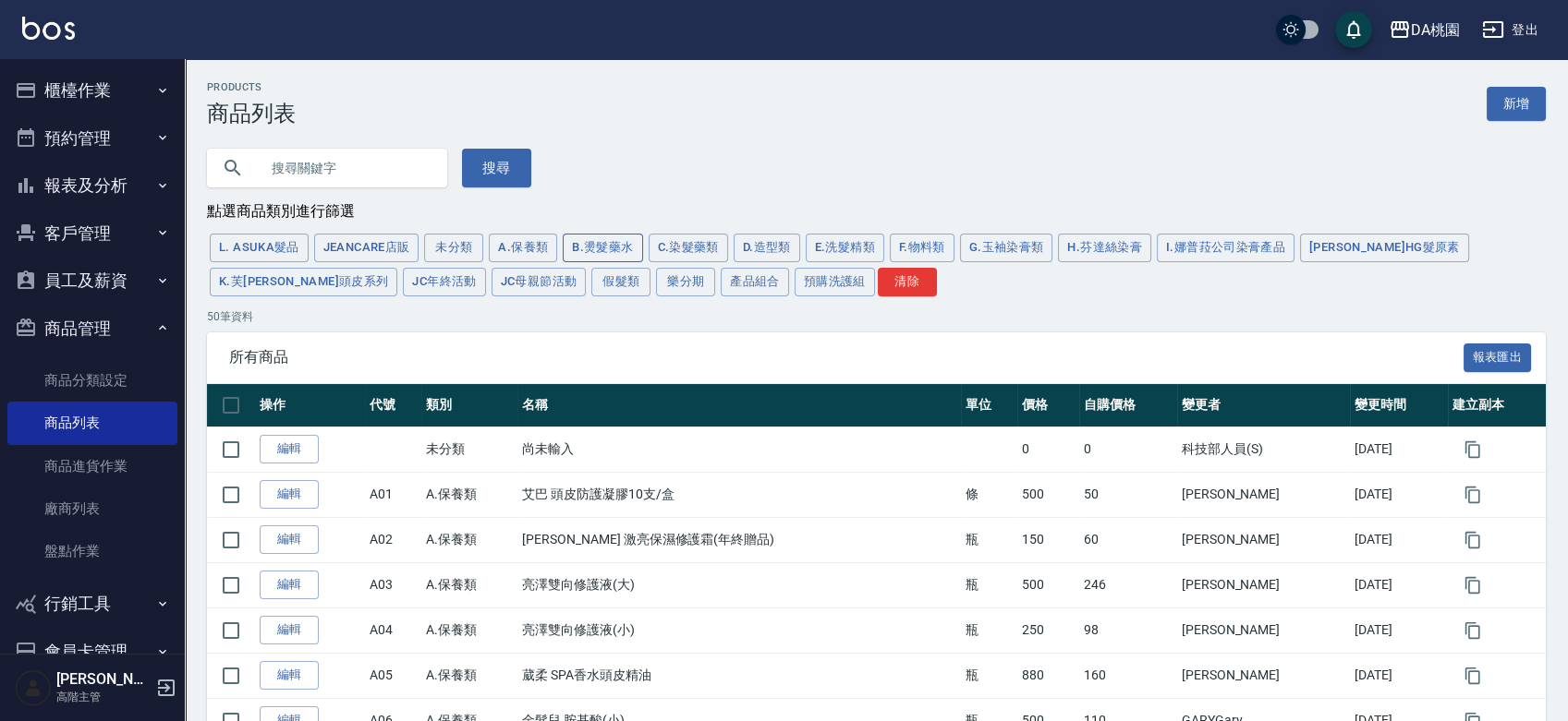
click at [599, 245] on button "B.燙髮藥水" at bounding box center [603, 248] width 80 height 29
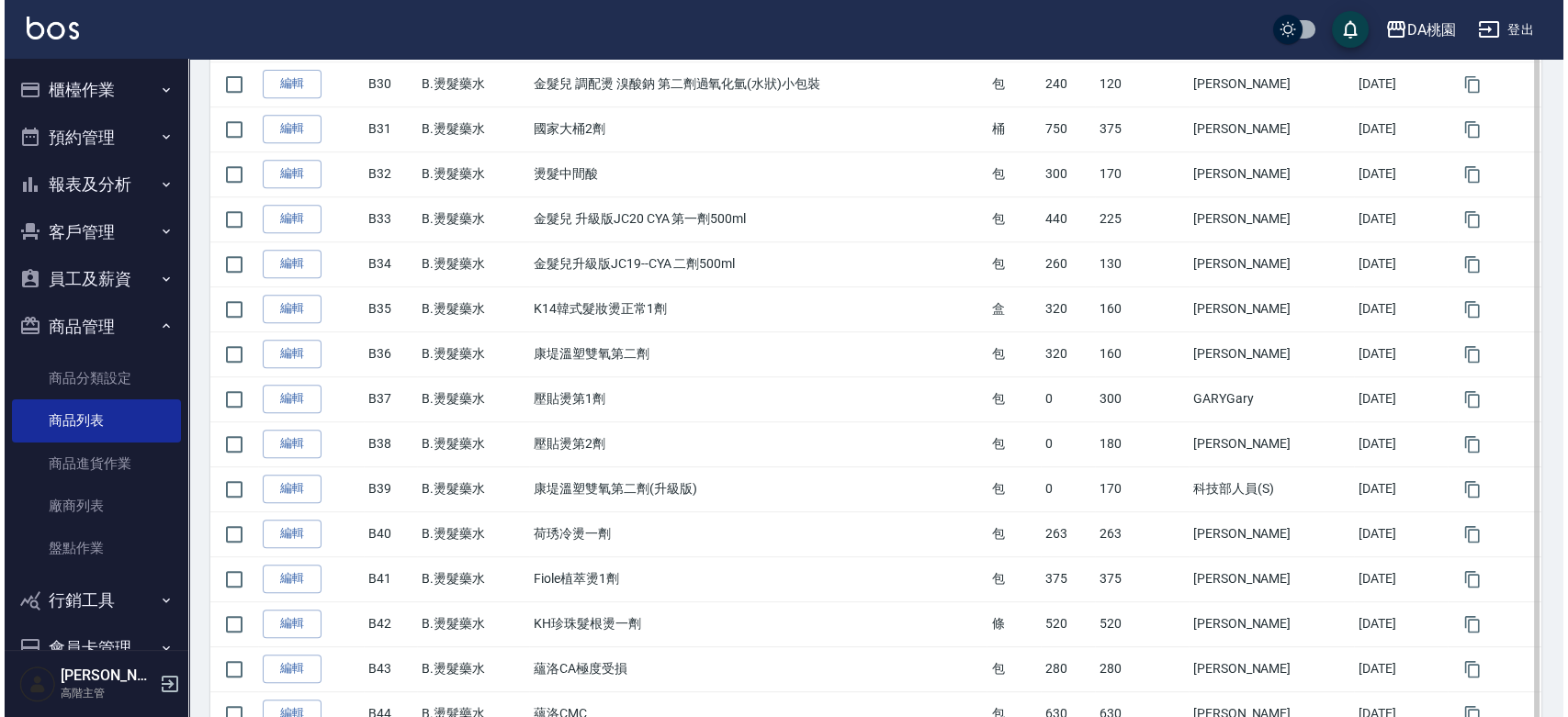
scroll to position [1815, 0]
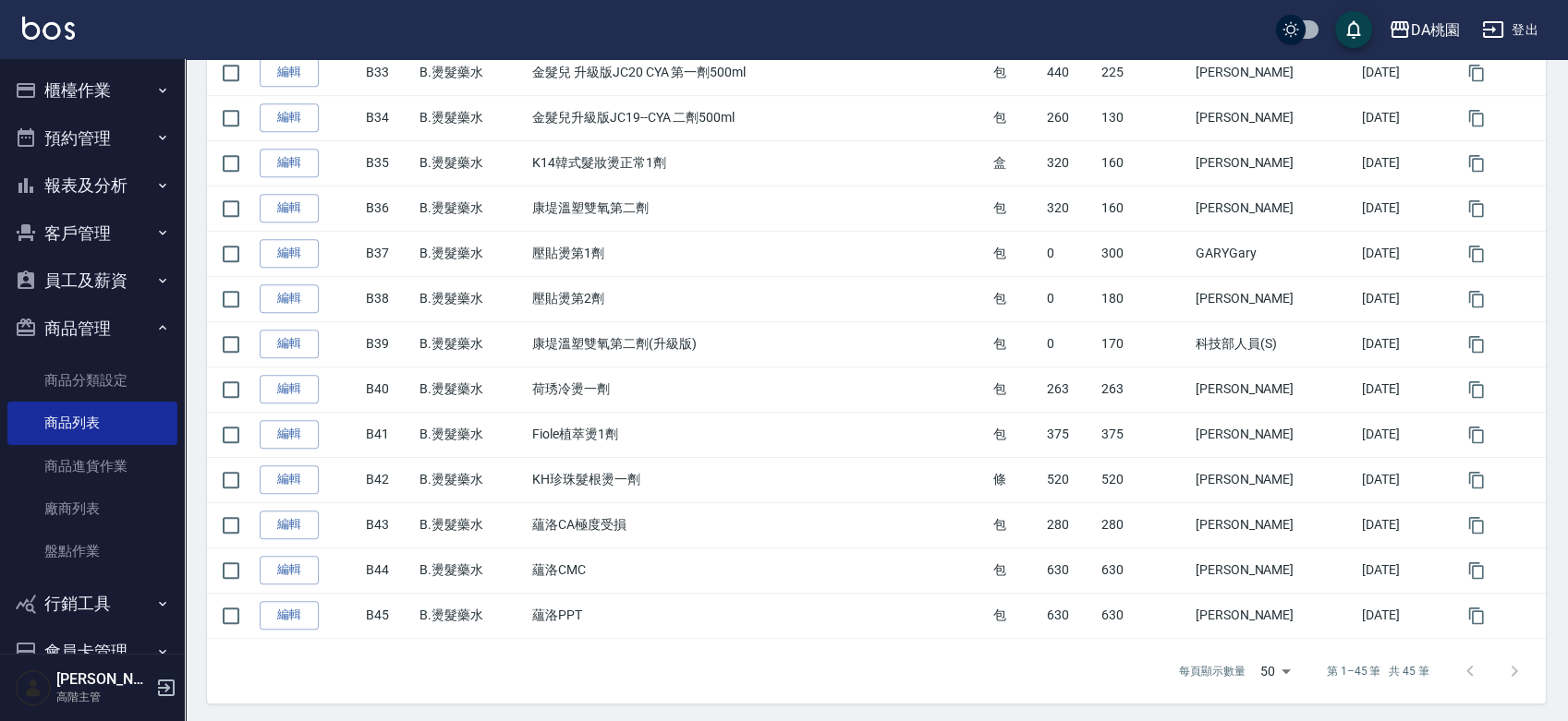
click at [1406, 47] on div "DA桃園 登出" at bounding box center [784, 30] width 1568 height 59
click at [1418, 30] on div "DA桃園" at bounding box center [1435, 30] width 49 height 23
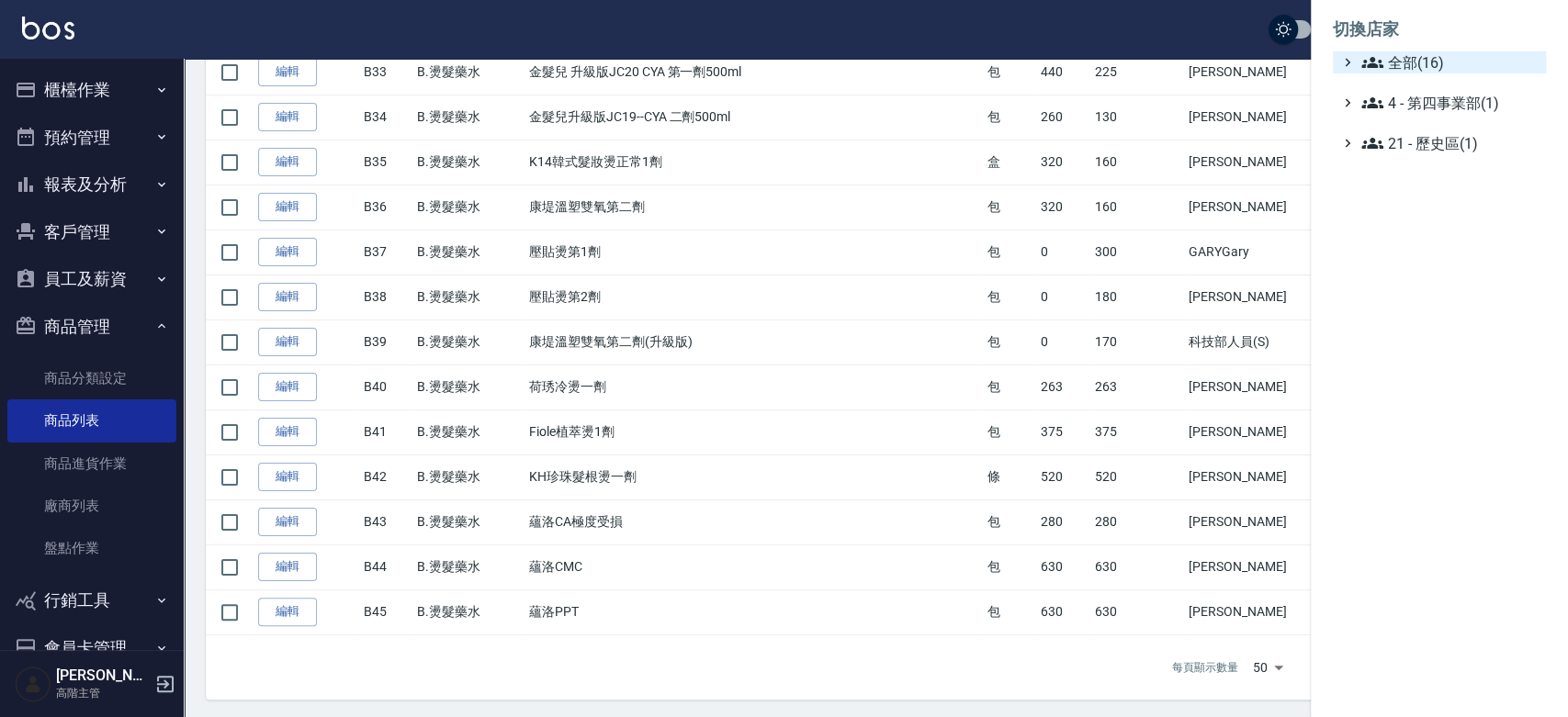
click at [1424, 68] on span "全部(16)" at bounding box center [1450, 63] width 177 height 22
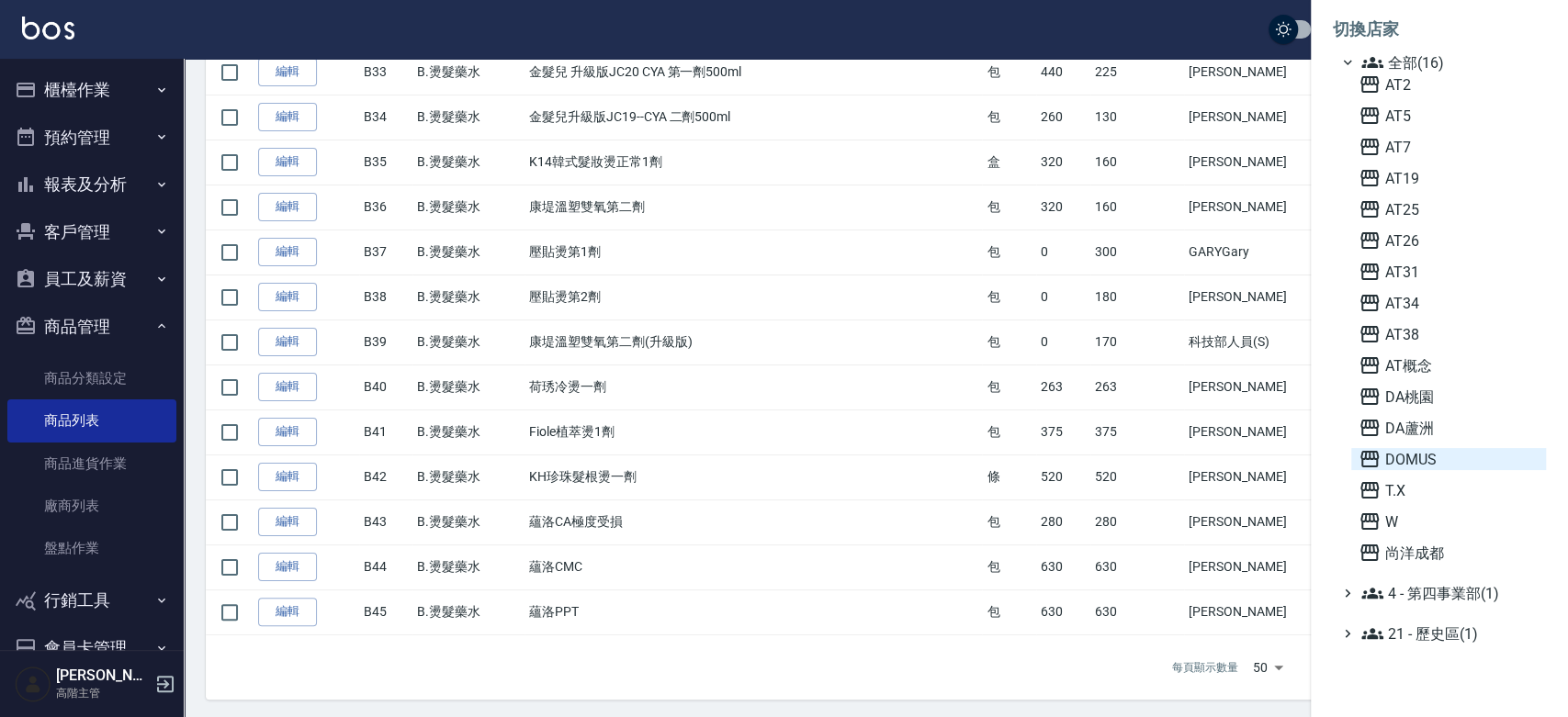
click at [1394, 469] on span "DOMUS" at bounding box center [1448, 460] width 180 height 22
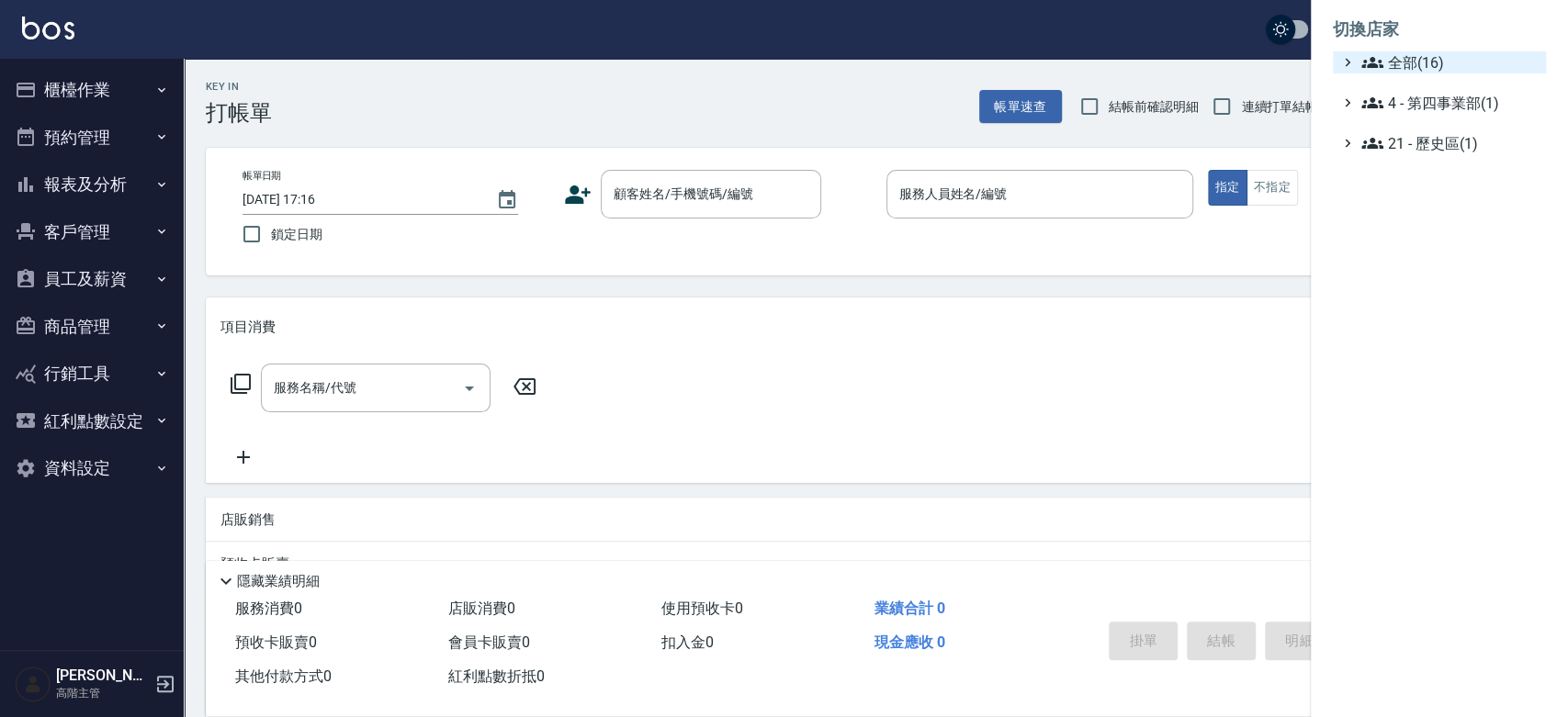
click at [1414, 52] on span "全部(16)" at bounding box center [1450, 63] width 177 height 22
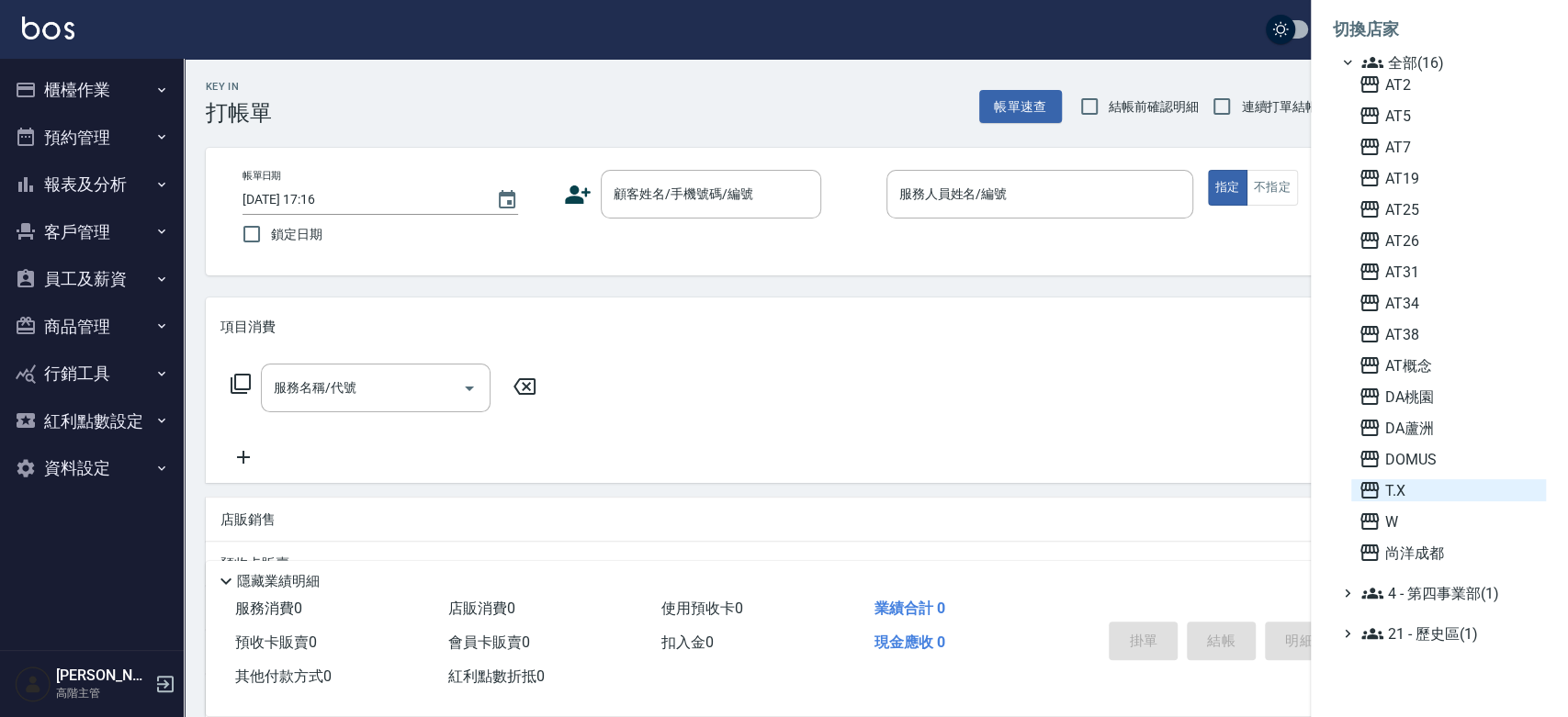
click at [1409, 487] on span "T.X" at bounding box center [1448, 491] width 180 height 22
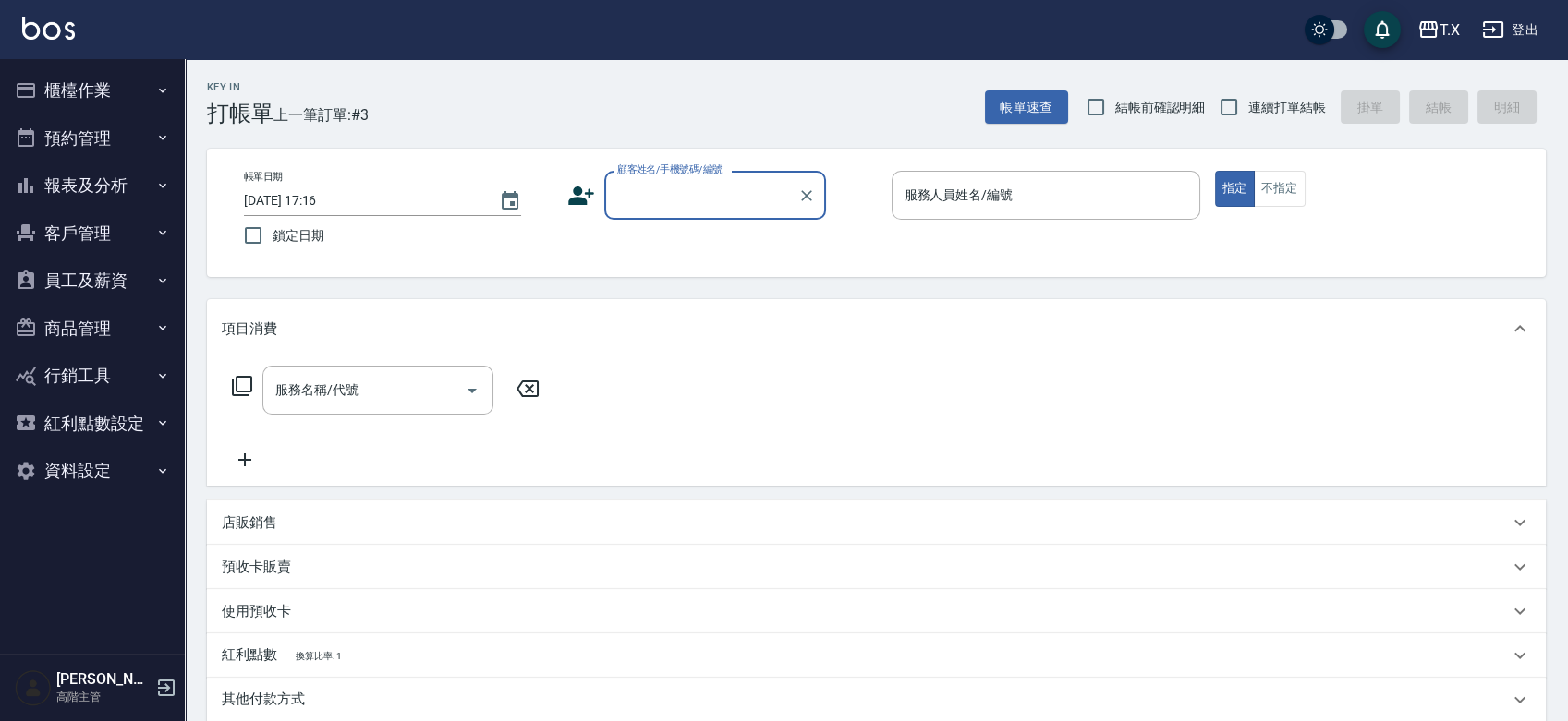
click at [103, 326] on button "商品管理" at bounding box center [92, 328] width 170 height 48
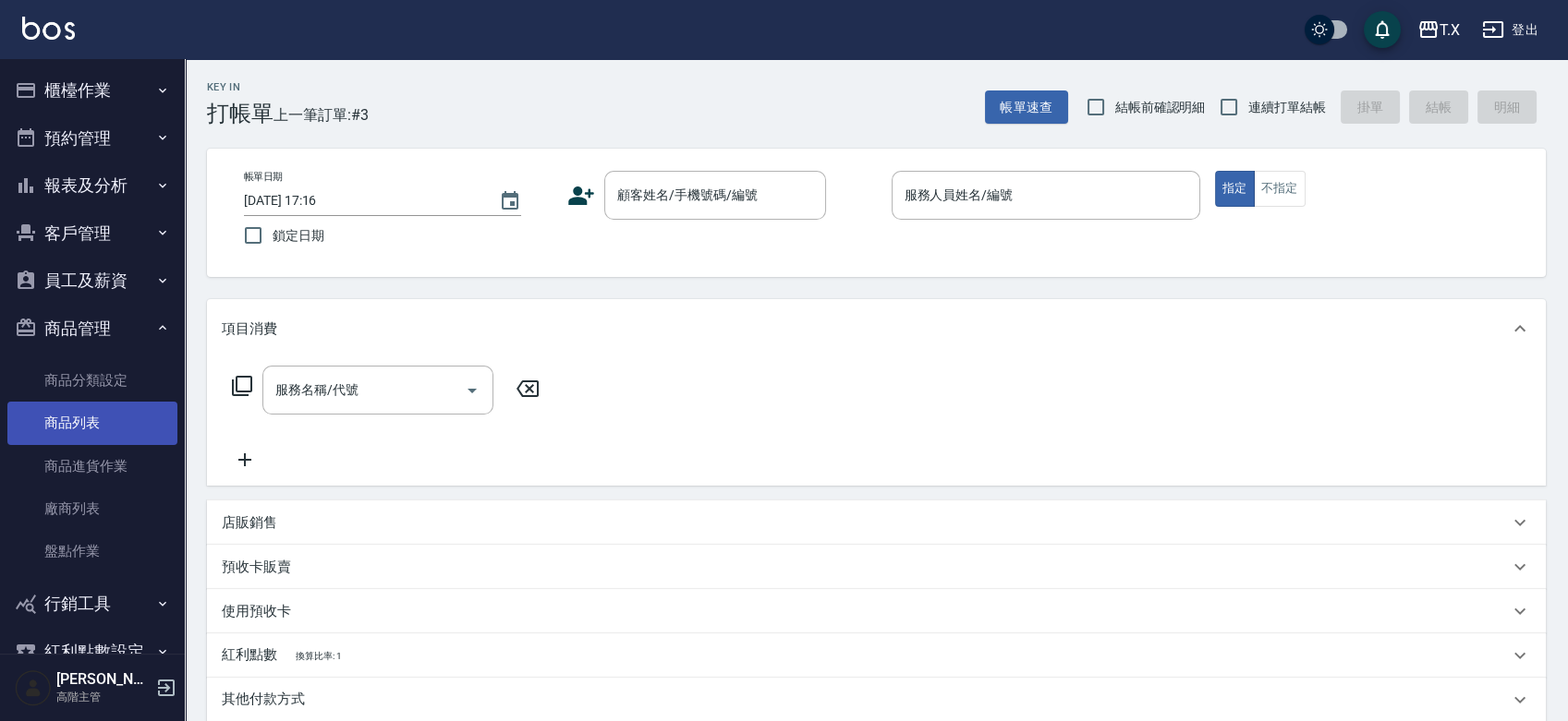
click at [89, 428] on link "商品列表" at bounding box center [92, 423] width 170 height 43
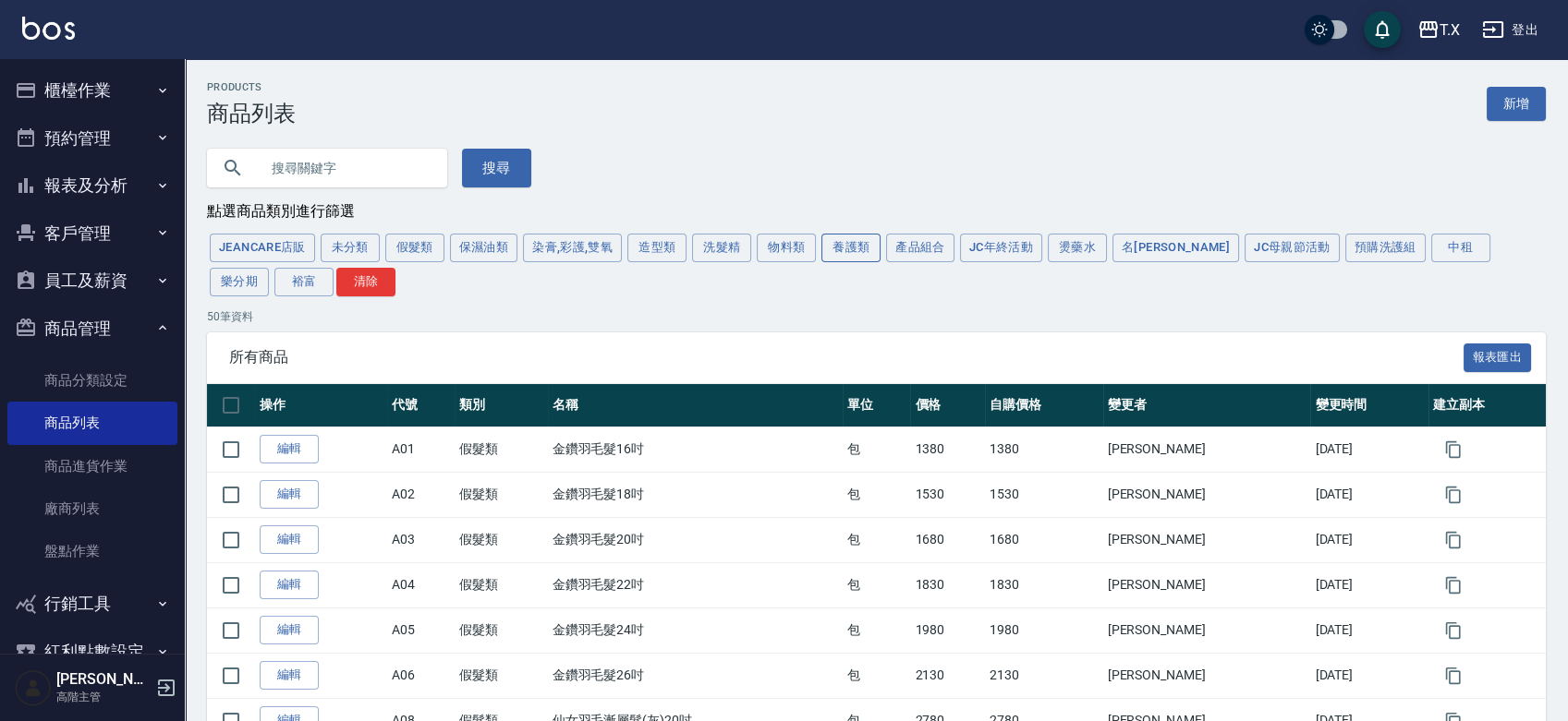
click at [851, 250] on button "養護類" at bounding box center [851, 248] width 59 height 29
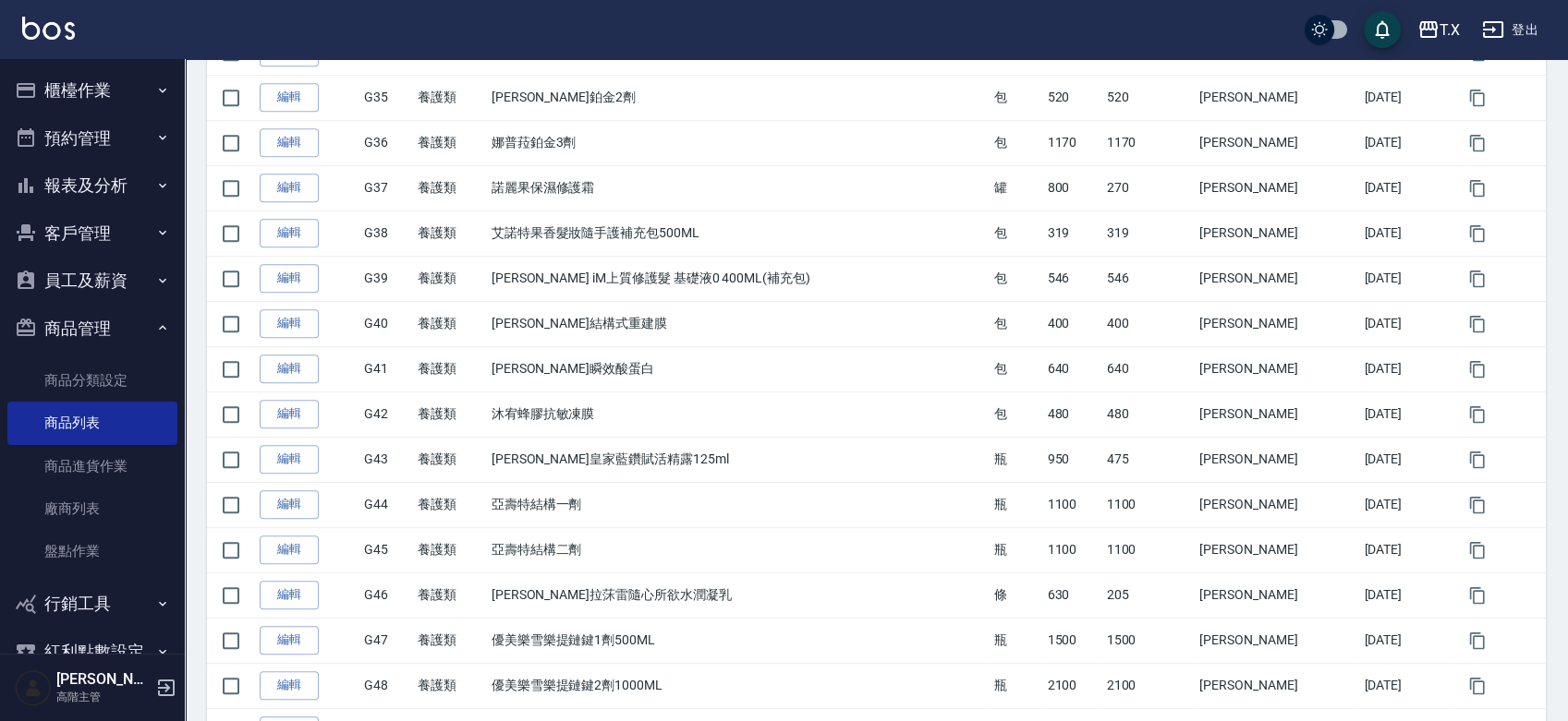
scroll to position [1893, 0]
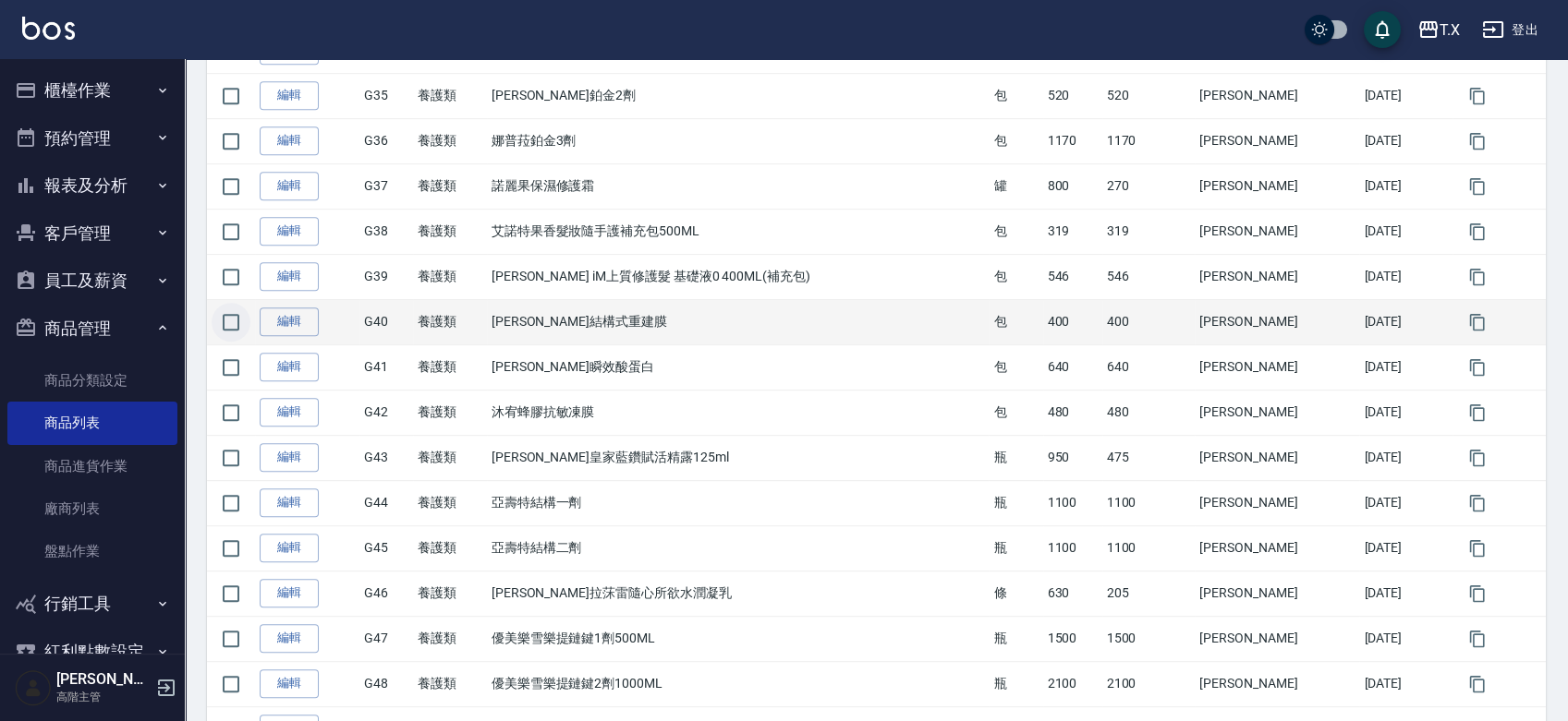
click at [229, 315] on input "checkbox" at bounding box center [231, 322] width 39 height 39
checkbox input "true"
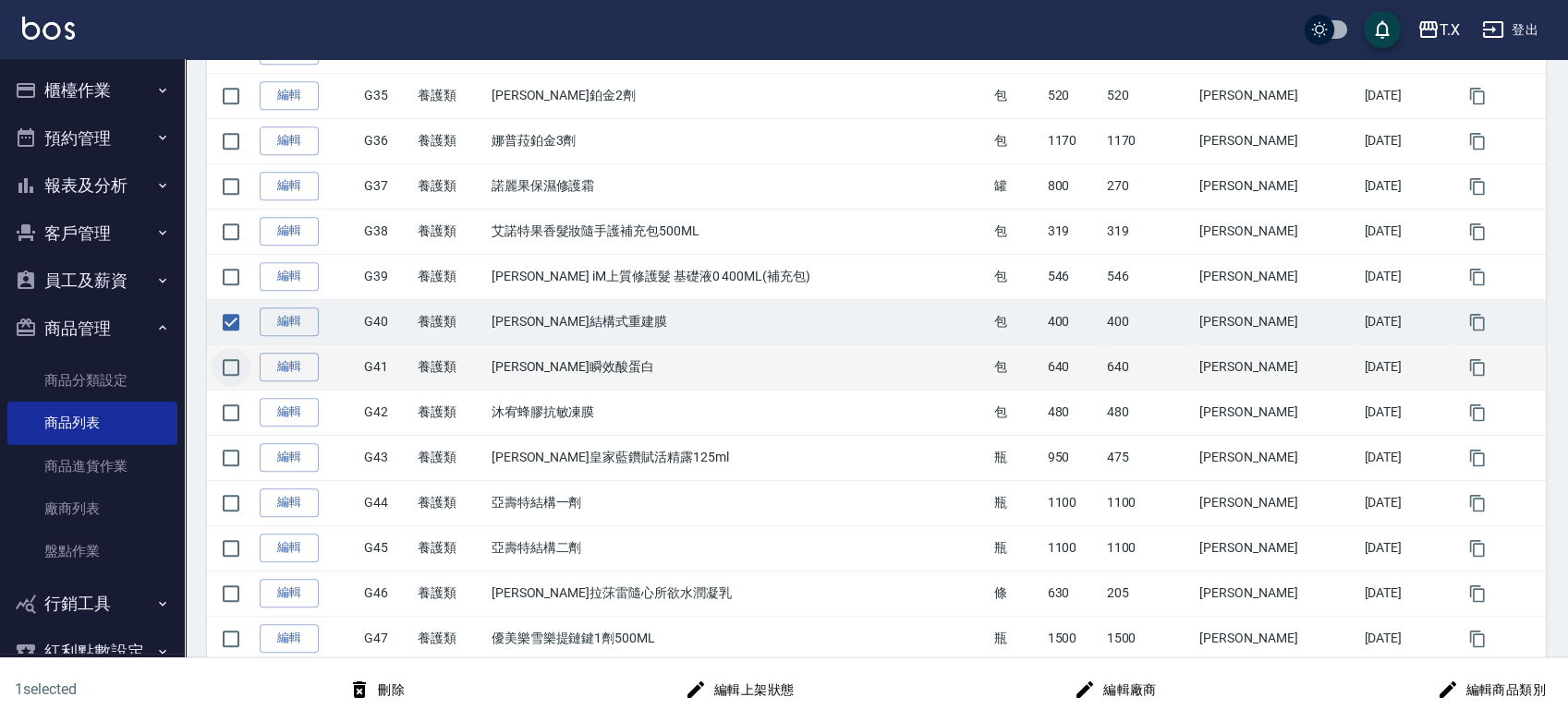
click at [230, 367] on input "checkbox" at bounding box center [231, 367] width 39 height 39
checkbox input "true"
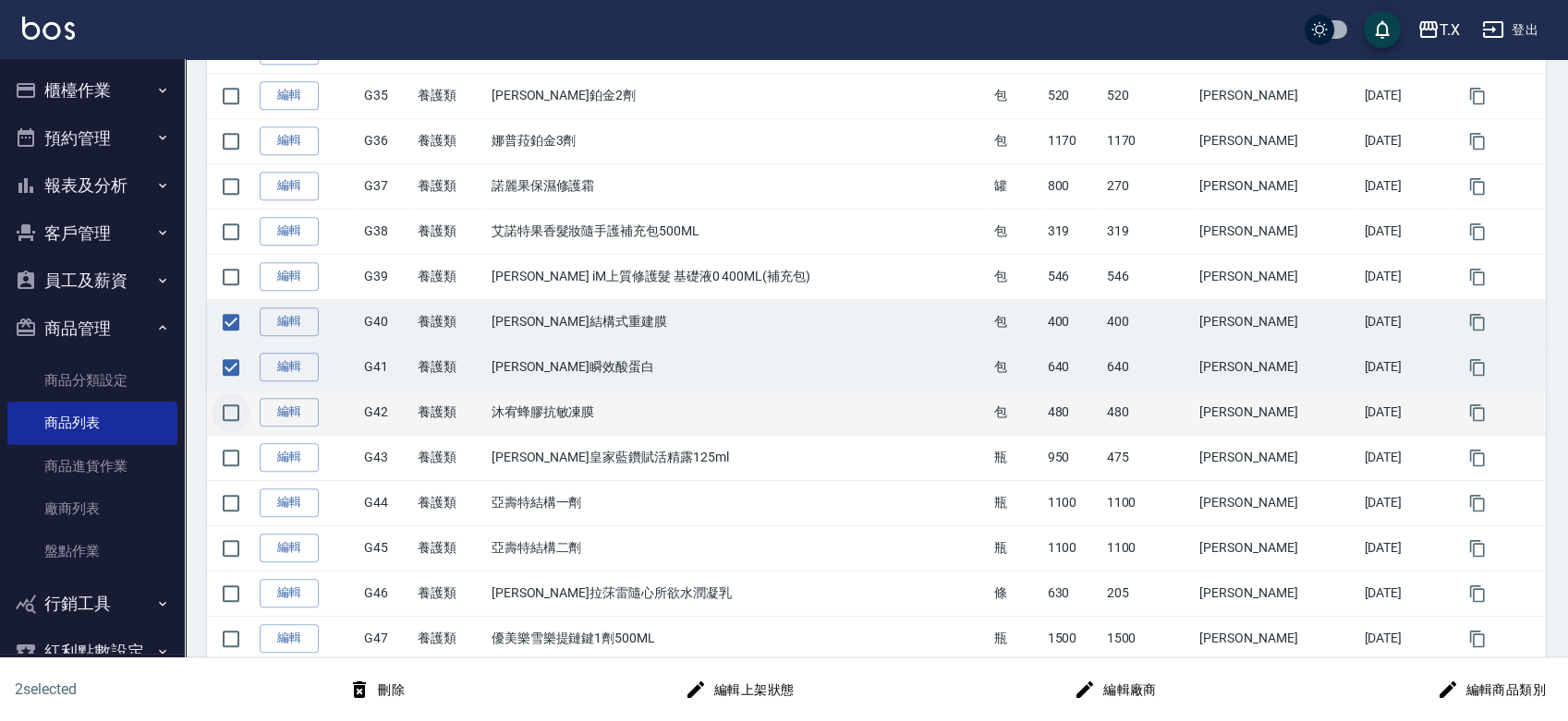
click at [223, 427] on input "checkbox" at bounding box center [231, 413] width 39 height 39
checkbox input "true"
click at [385, 696] on button "刪除" at bounding box center [376, 690] width 71 height 34
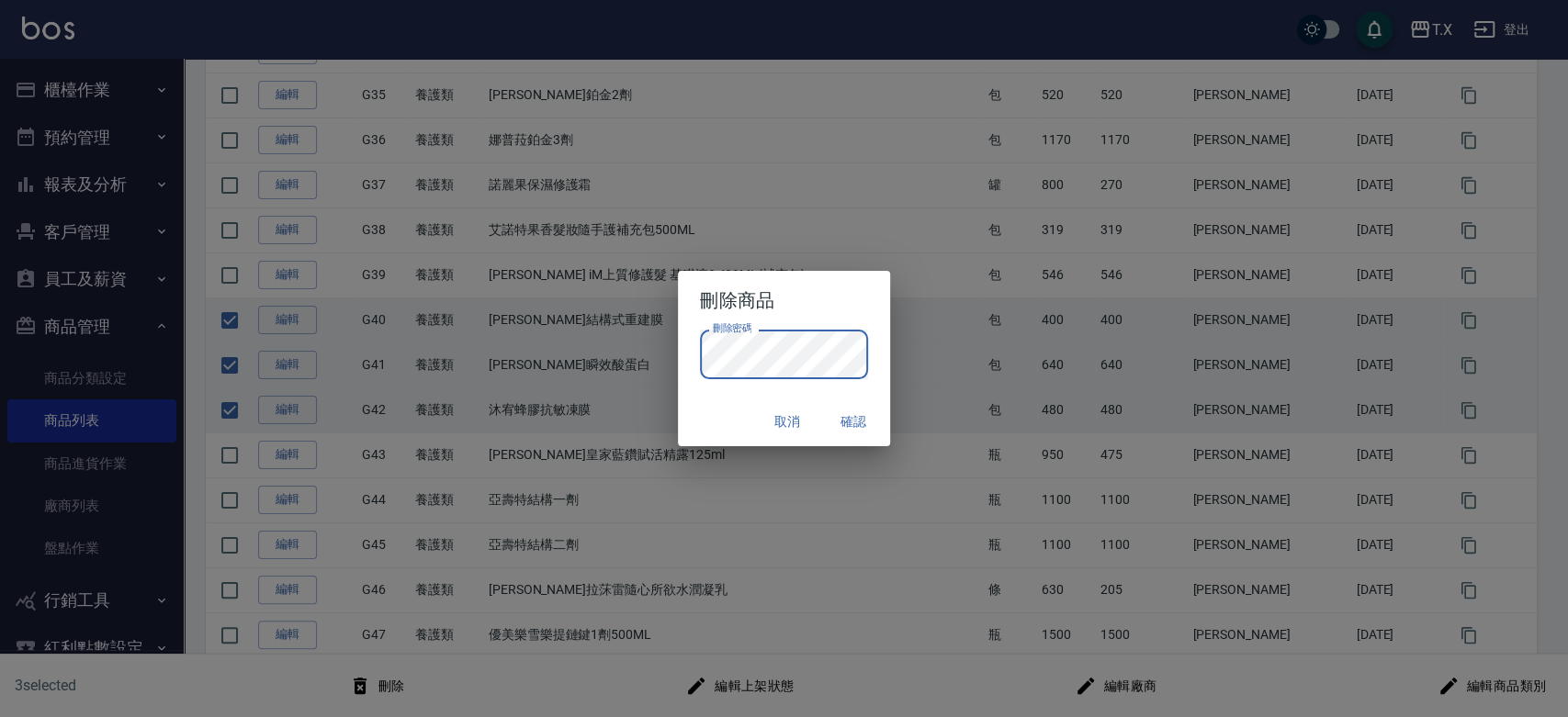
drag, startPoint x: 832, startPoint y: 490, endPoint x: 834, endPoint y: 453, distance: 37.1
click at [832, 490] on div "刪除商品 刪除密碼 刪除密碼 取消 確認" at bounding box center [784, 358] width 1568 height 717
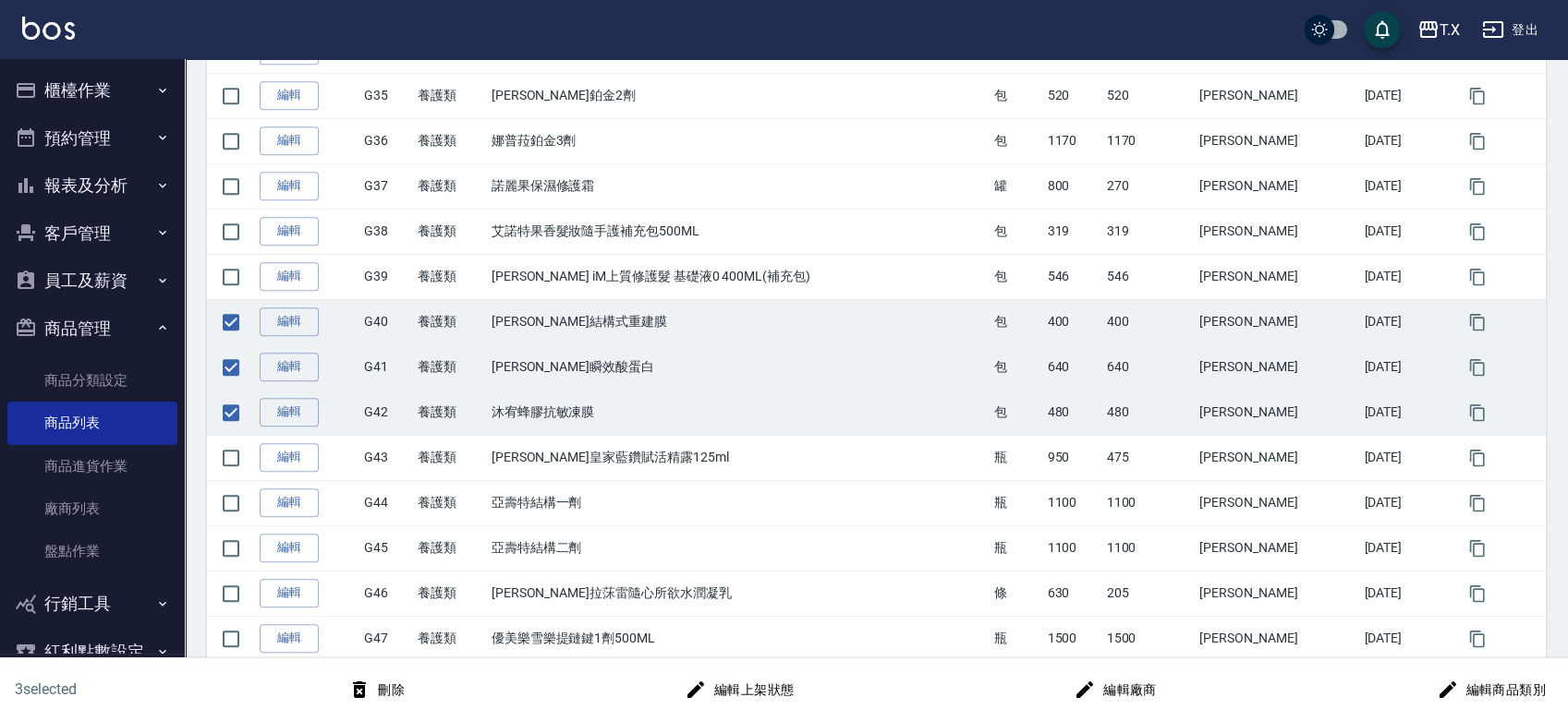
click at [387, 694] on button "刪除" at bounding box center [376, 690] width 71 height 34
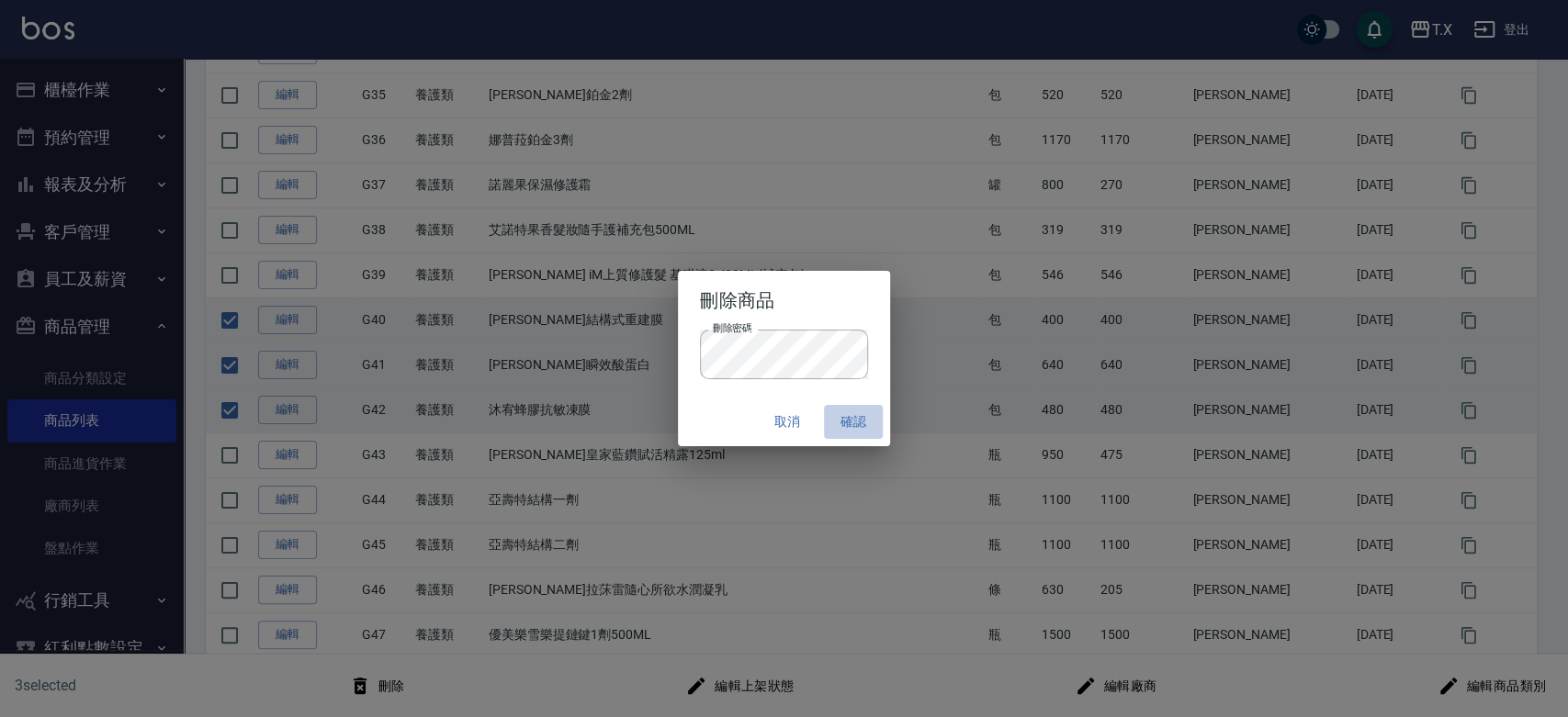
click at [843, 419] on button "確認" at bounding box center [854, 422] width 59 height 34
checkbox input "false"
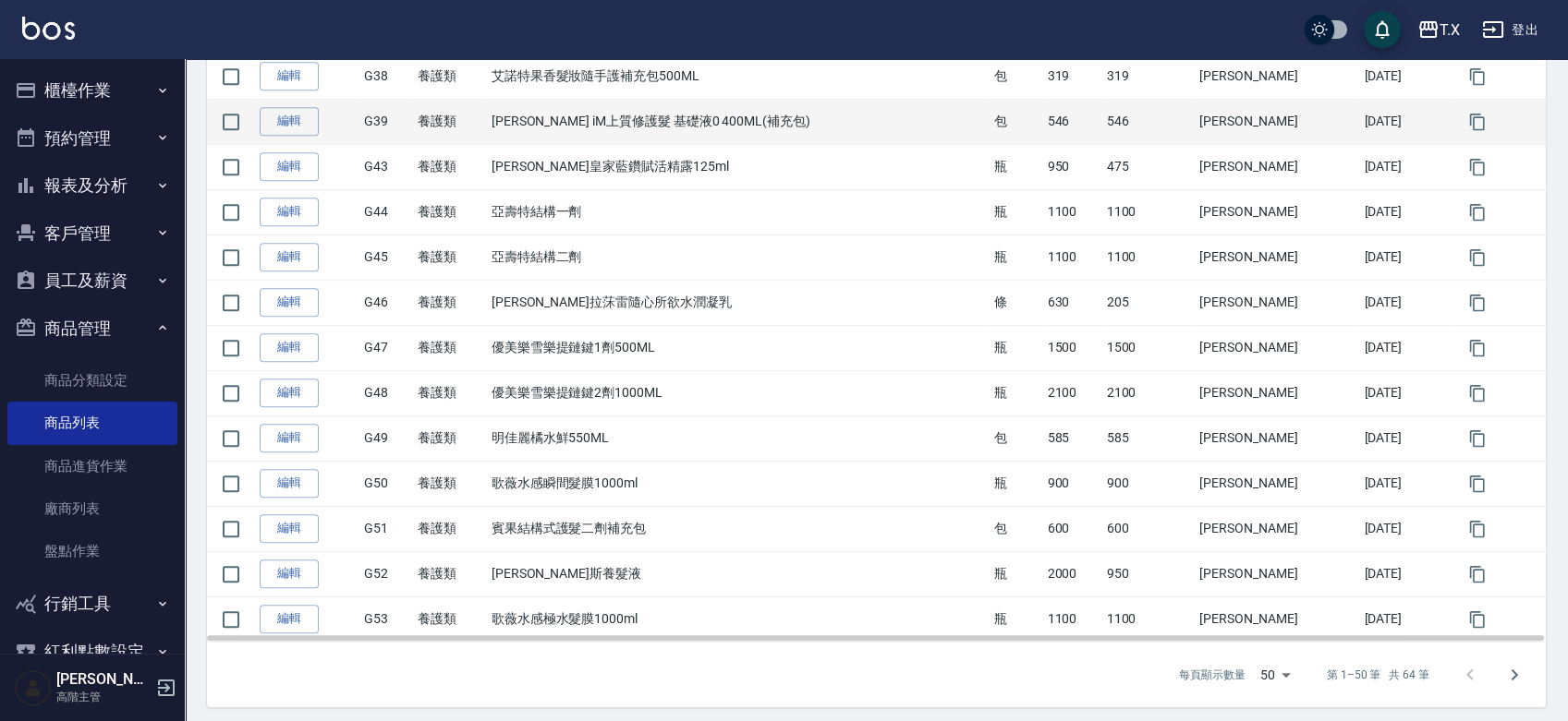
scroll to position [2047, 0]
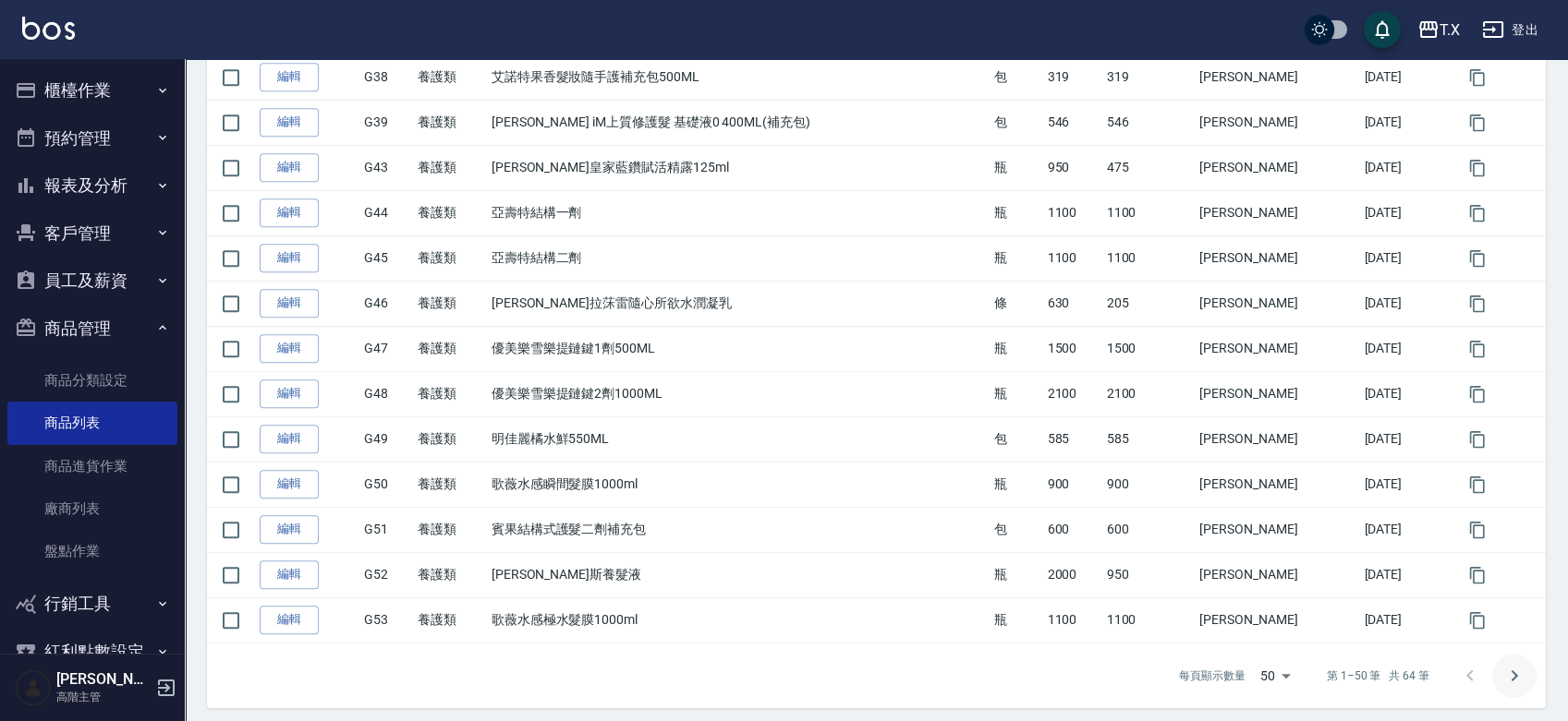
click at [1508, 676] on icon "Go to next page" at bounding box center [1514, 676] width 22 height 22
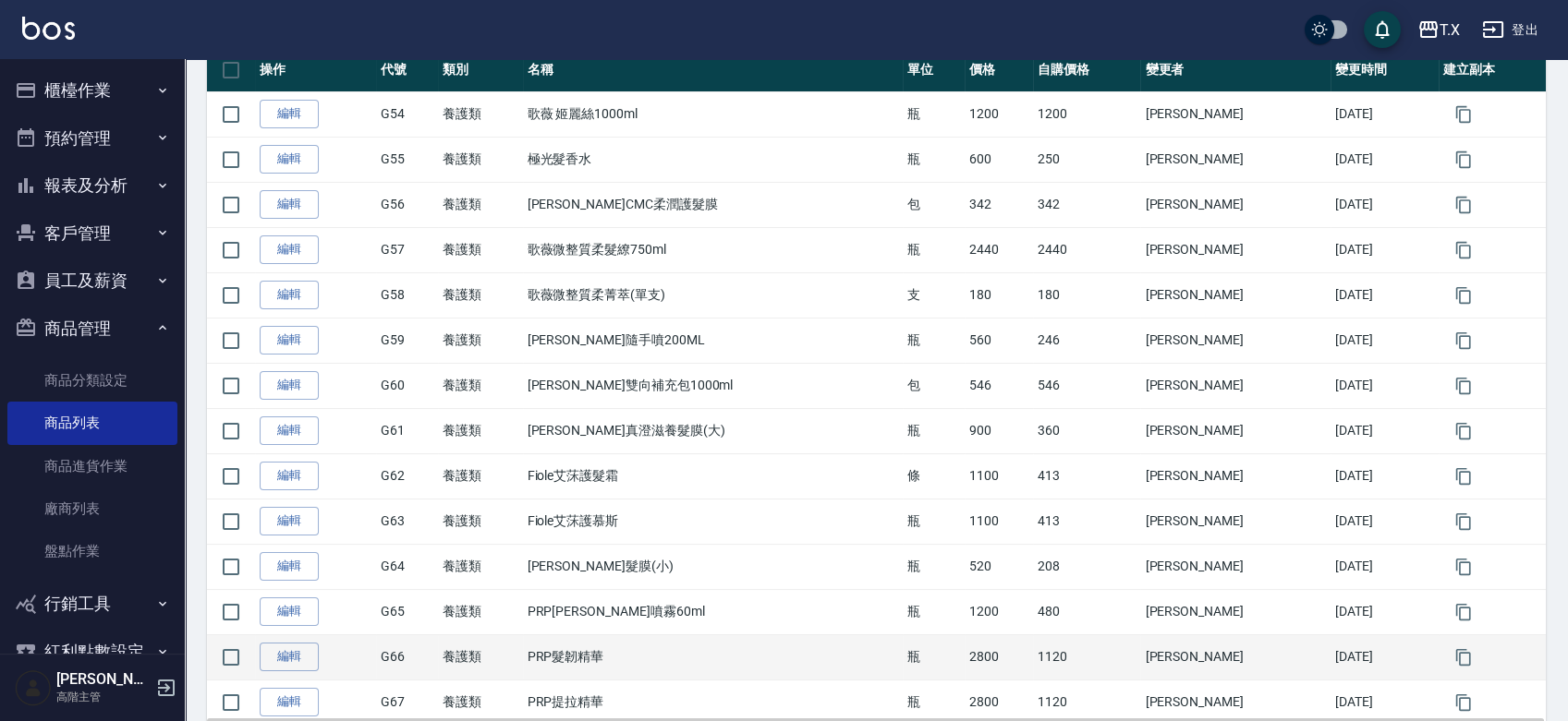
scroll to position [426, 0]
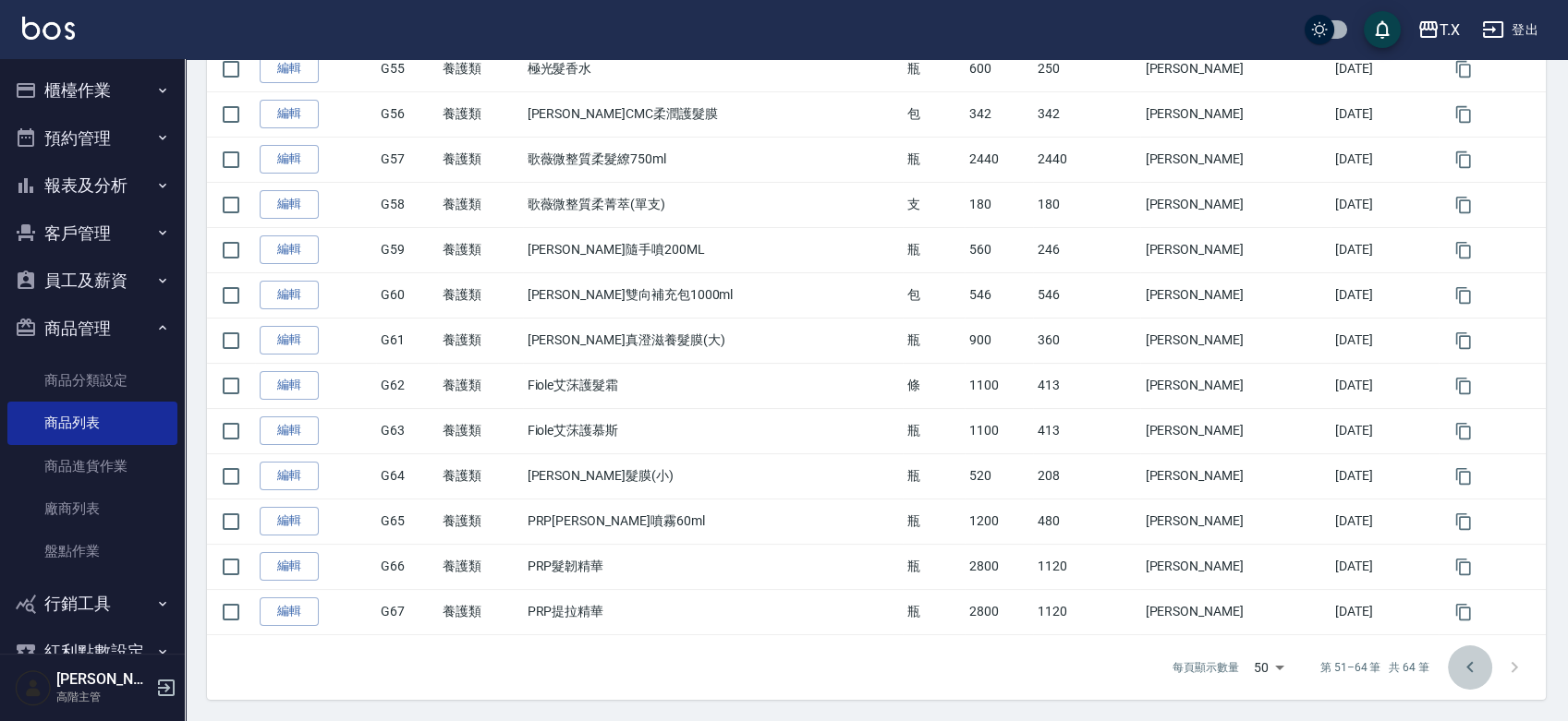
click at [1473, 667] on icon "Go to previous page" at bounding box center [1471, 668] width 22 height 22
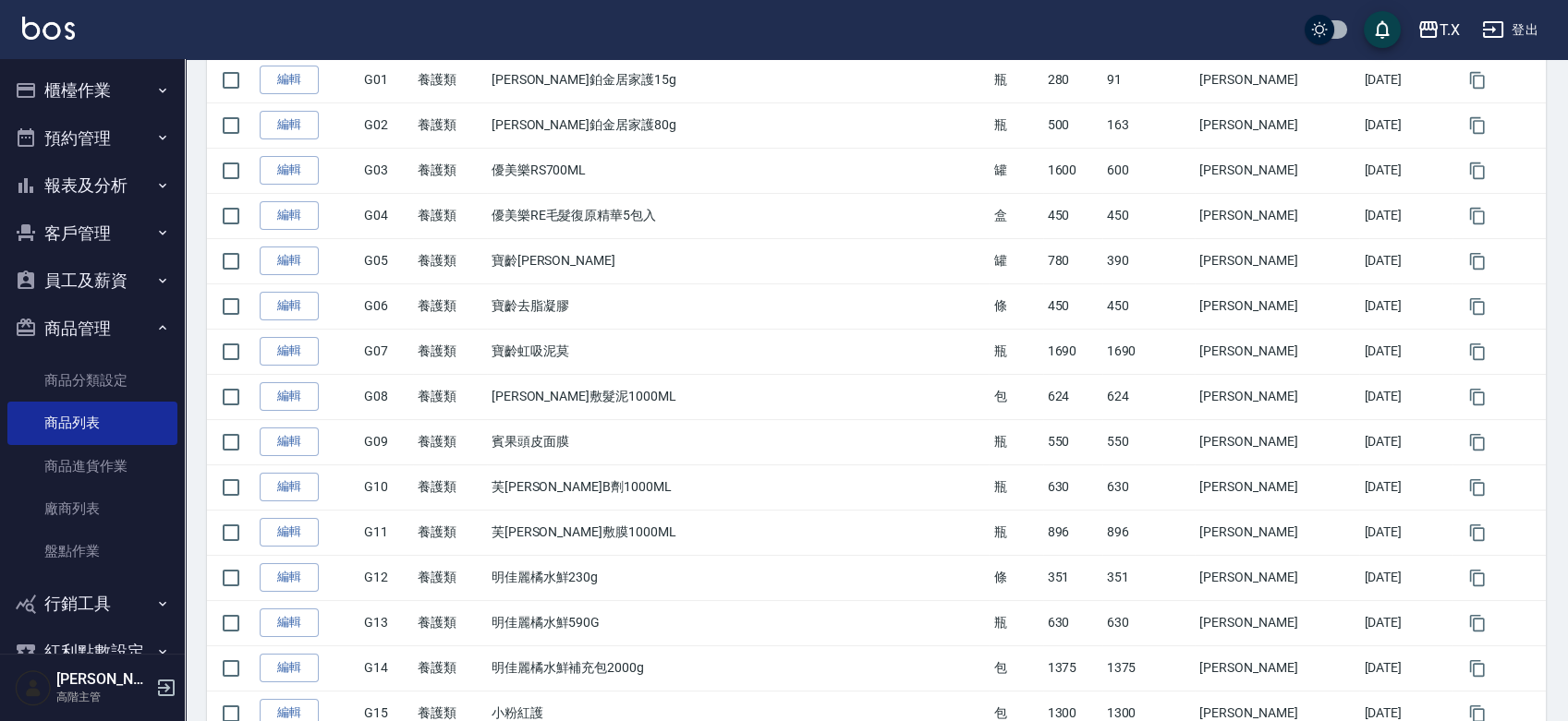
scroll to position [0, 0]
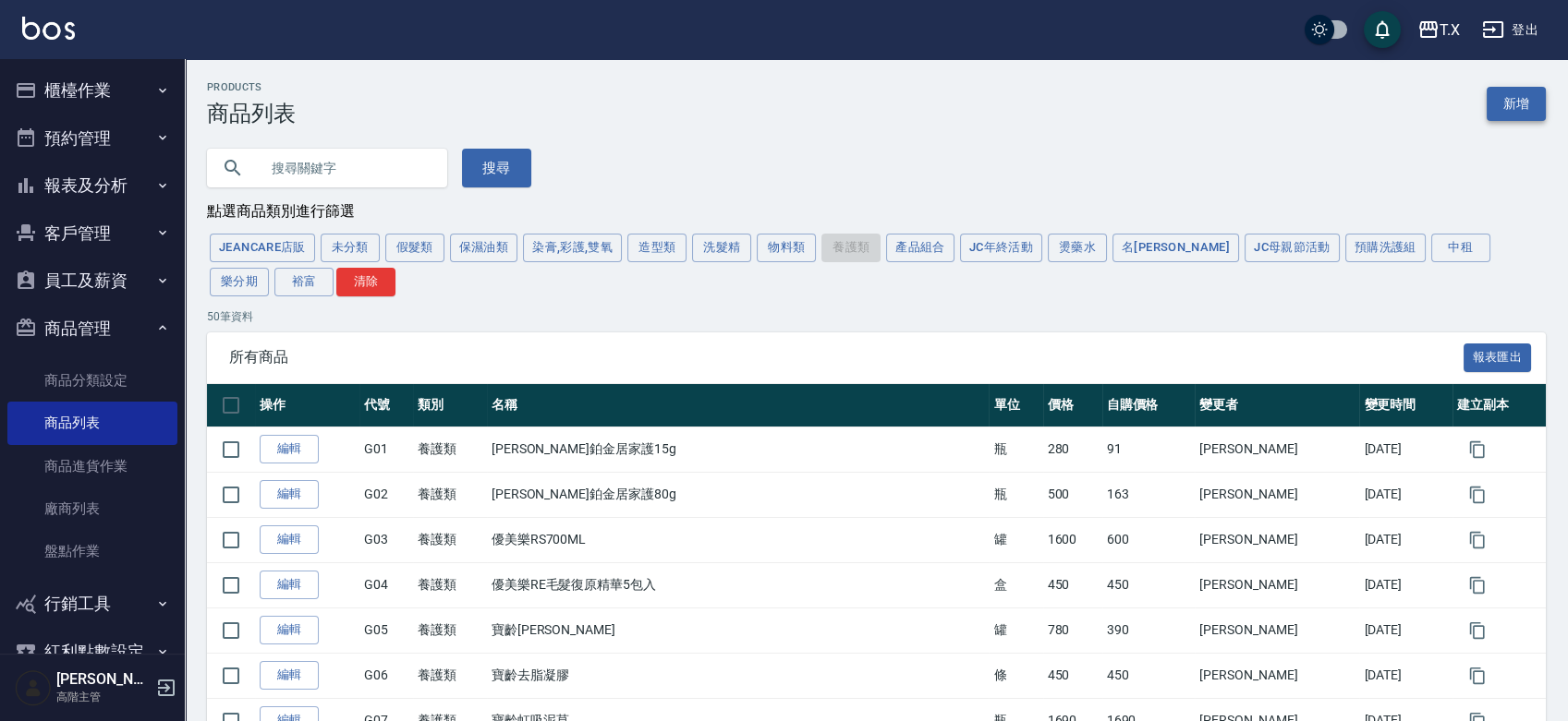
click at [1500, 118] on link "新增" at bounding box center [1517, 104] width 59 height 34
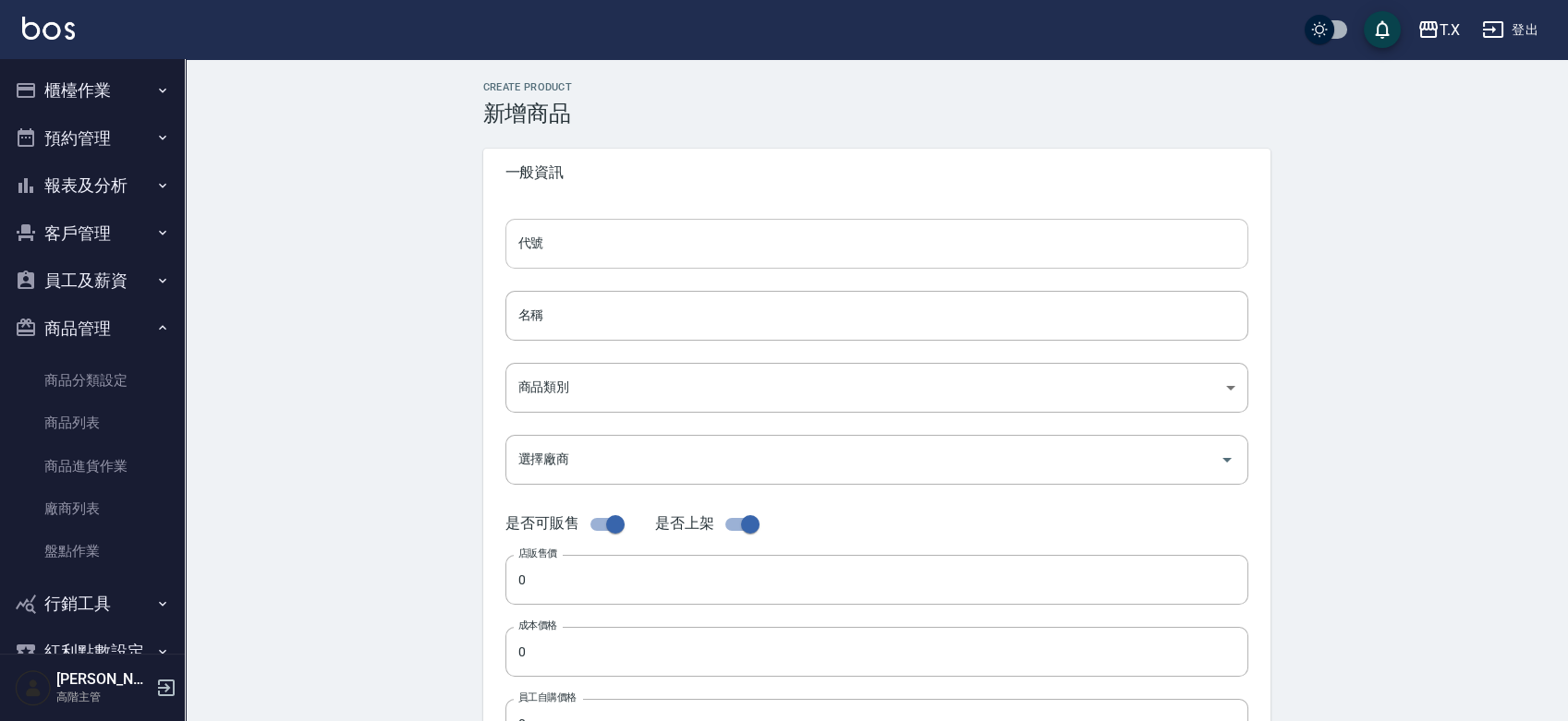
click at [626, 235] on input "代號" at bounding box center [876, 244] width 743 height 50
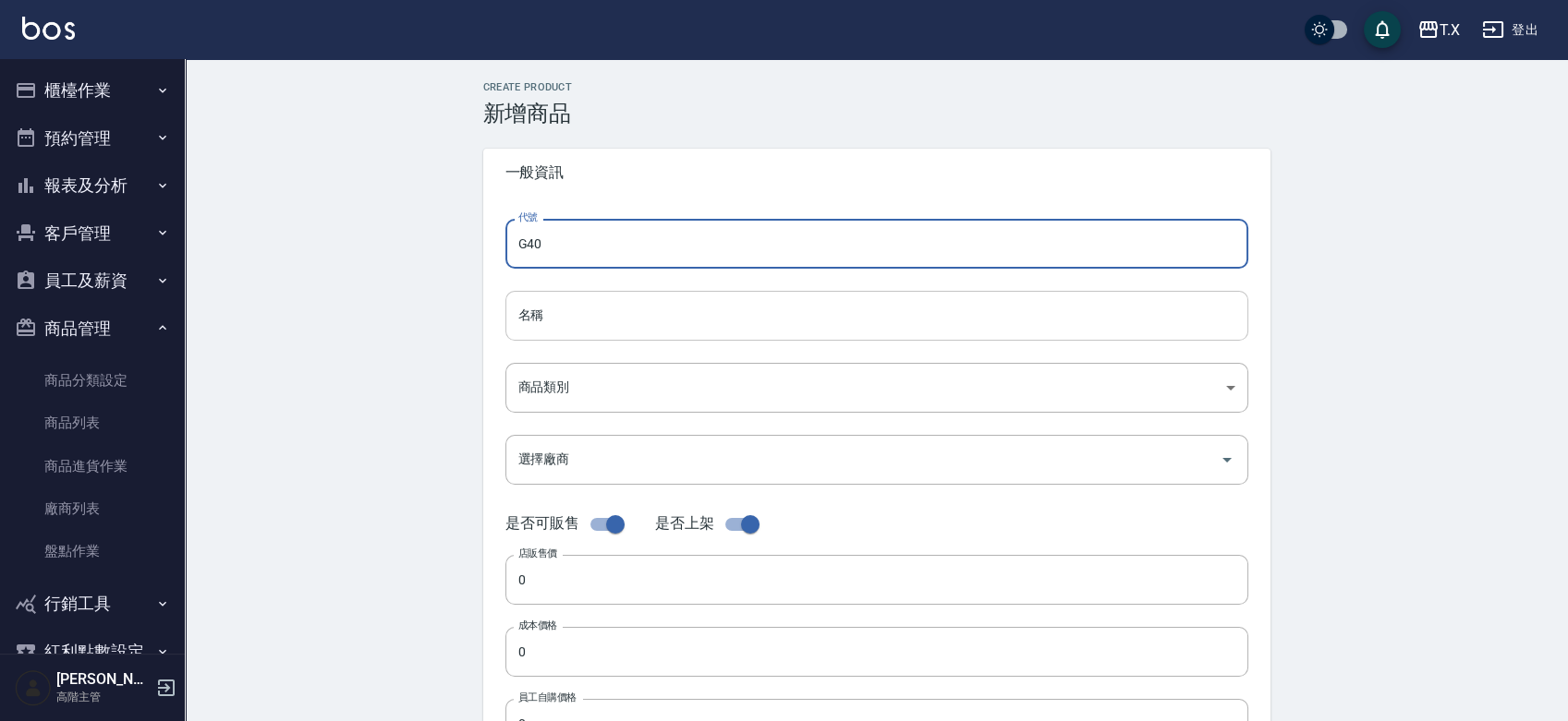
type input "G40"
click at [562, 316] on input "名稱" at bounding box center [876, 316] width 743 height 50
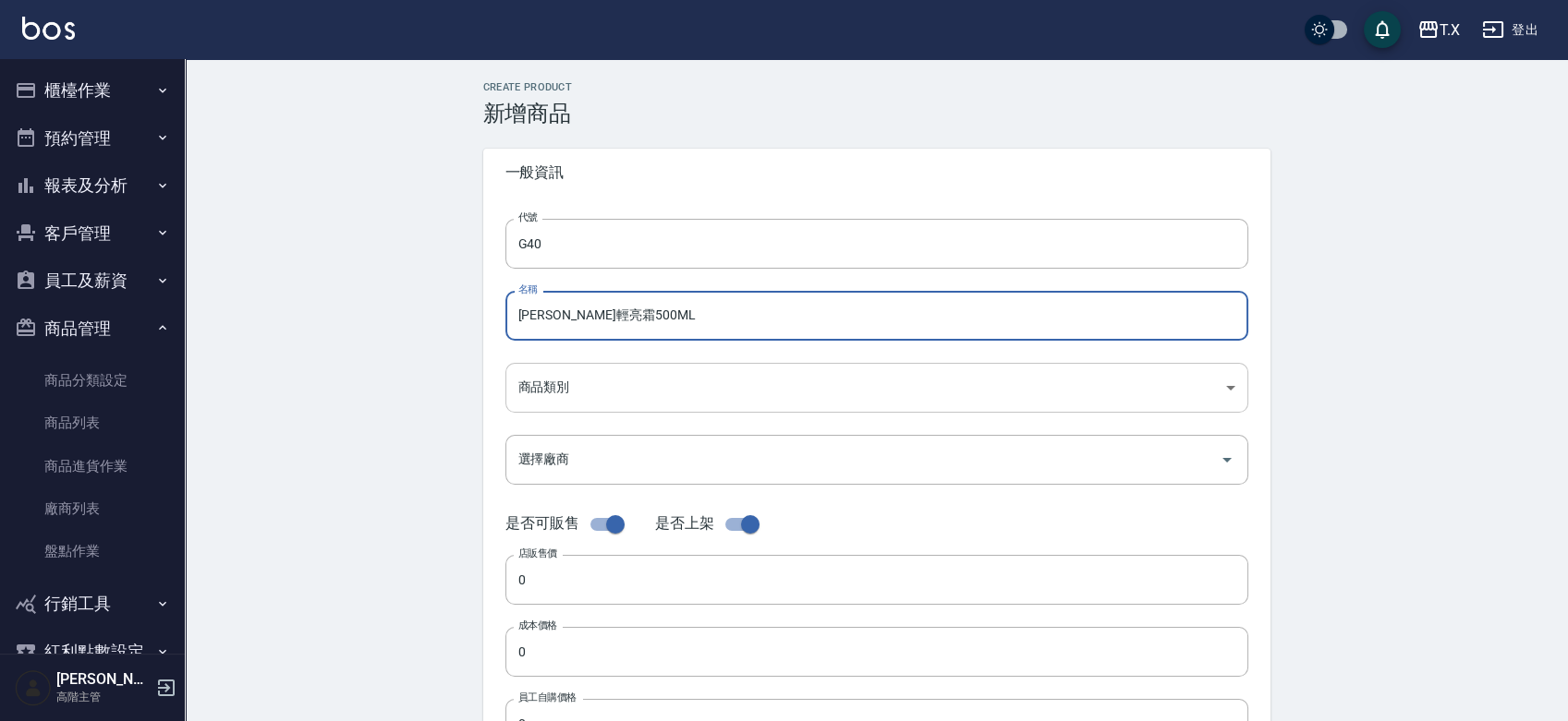
type input "[PERSON_NAME]輕亮霜500ML"
click at [576, 372] on body "T.X 登出 櫃檯作業 打帳單 帳單列表 掛單列表 座位開單 營業儀表板 現金收支登錄 高階收支登錄 材料自購登錄 每日結帳 排班表 現場電腦打卡 掃碼打卡 …" at bounding box center [784, 637] width 1568 height 1275
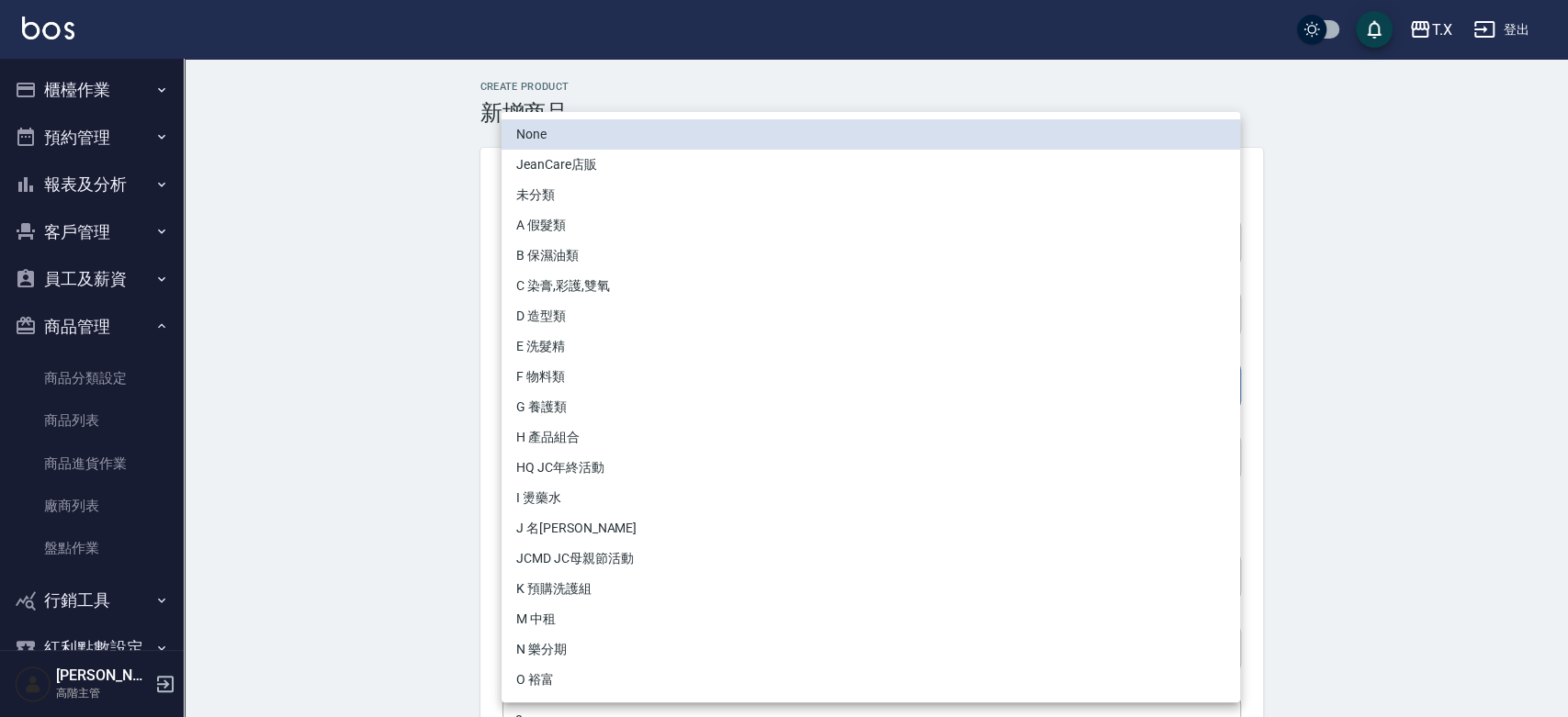
click at [570, 402] on li "G 養護類" at bounding box center [870, 407] width 738 height 30
type input "20c1145a-4fab-4c26-b3f0-732d6e23f54c"
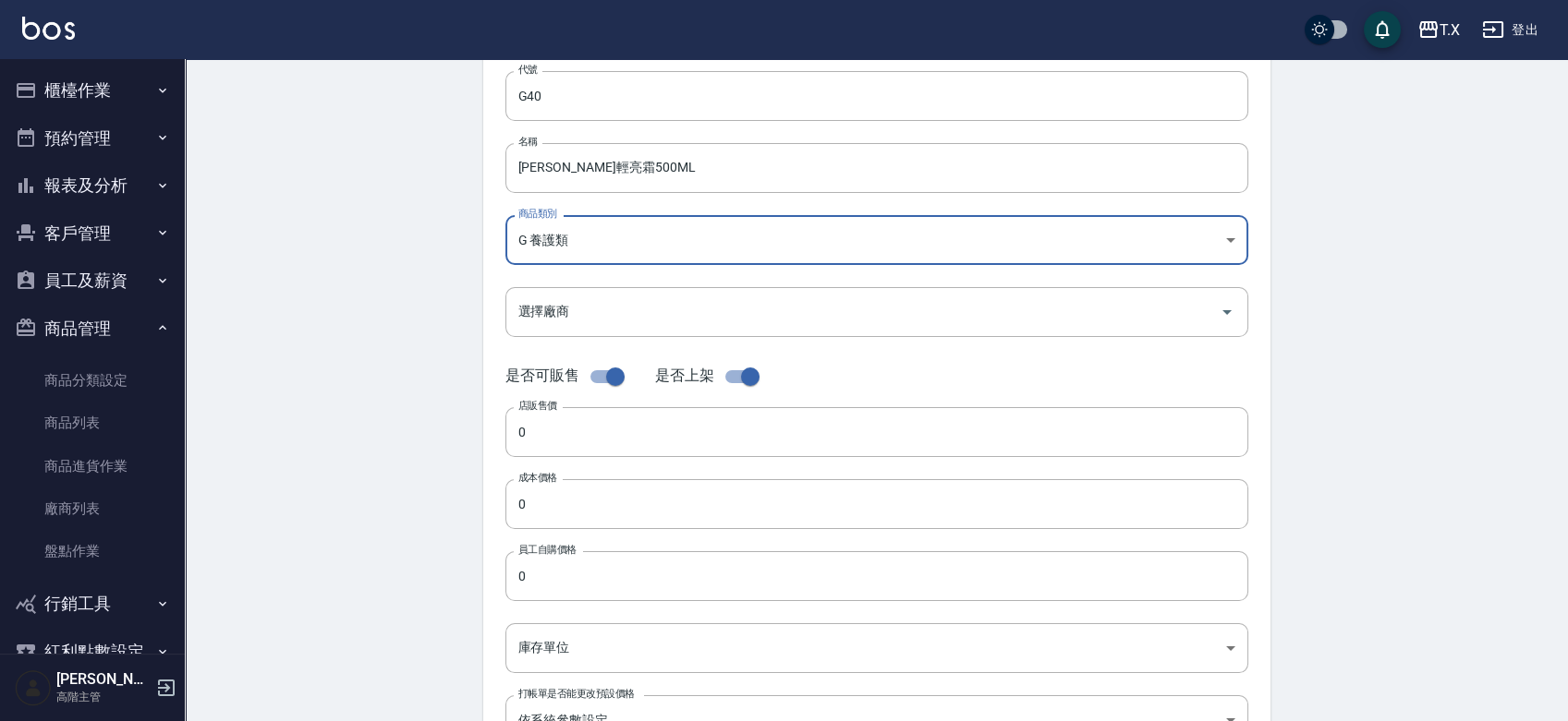
scroll to position [149, 0]
click at [574, 406] on input "0" at bounding box center [876, 431] width 743 height 50
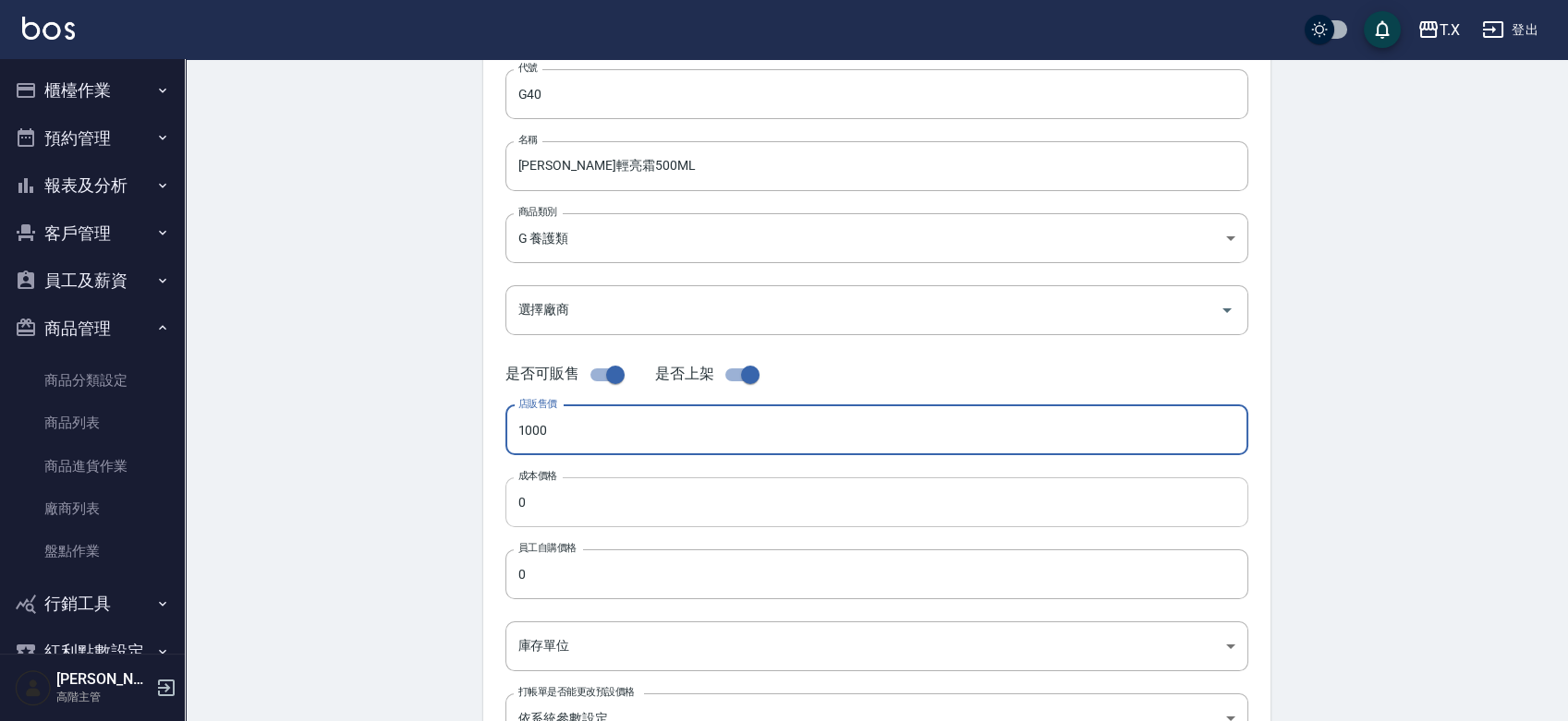
type input "1000"
click at [587, 487] on input "0" at bounding box center [876, 503] width 743 height 50
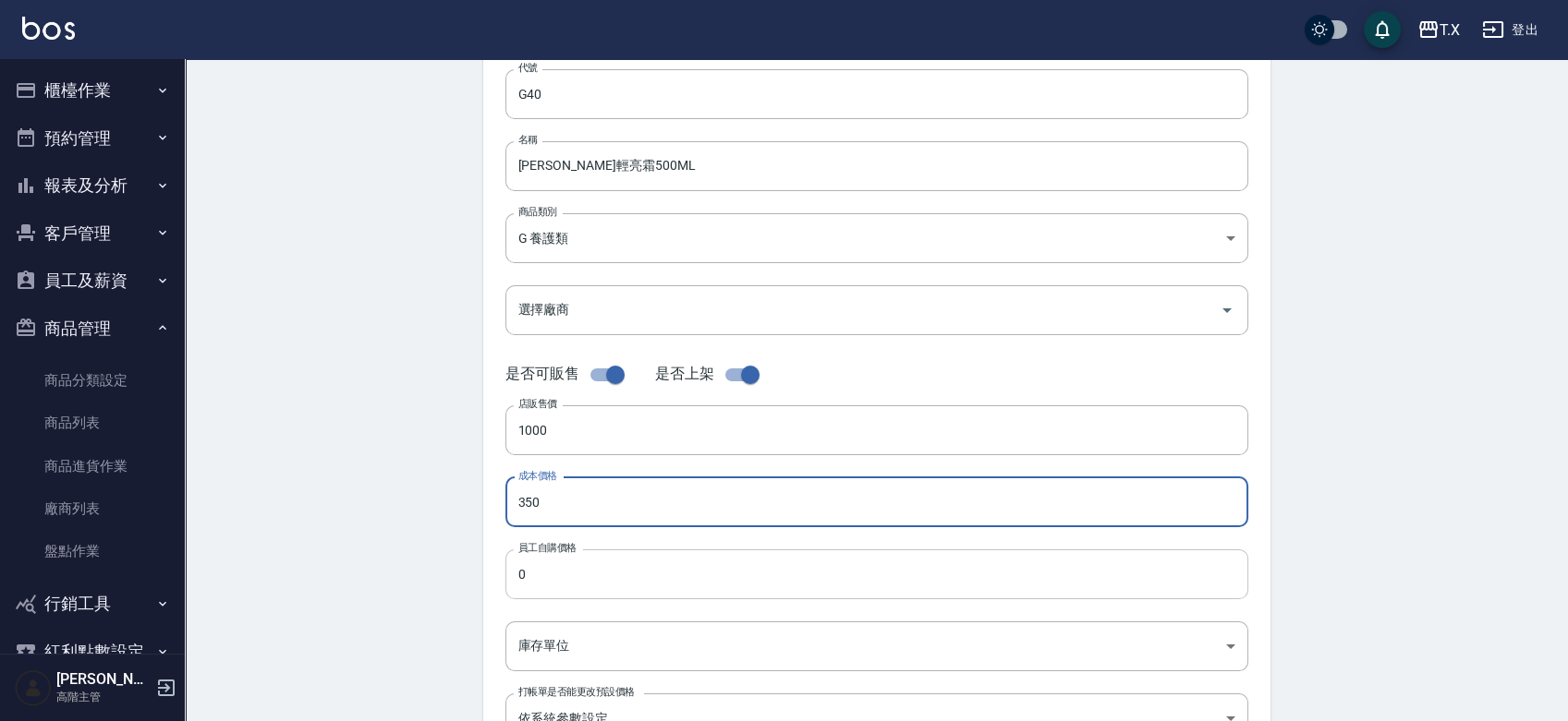
type input "350"
click at [580, 582] on input "0" at bounding box center [876, 574] width 743 height 50
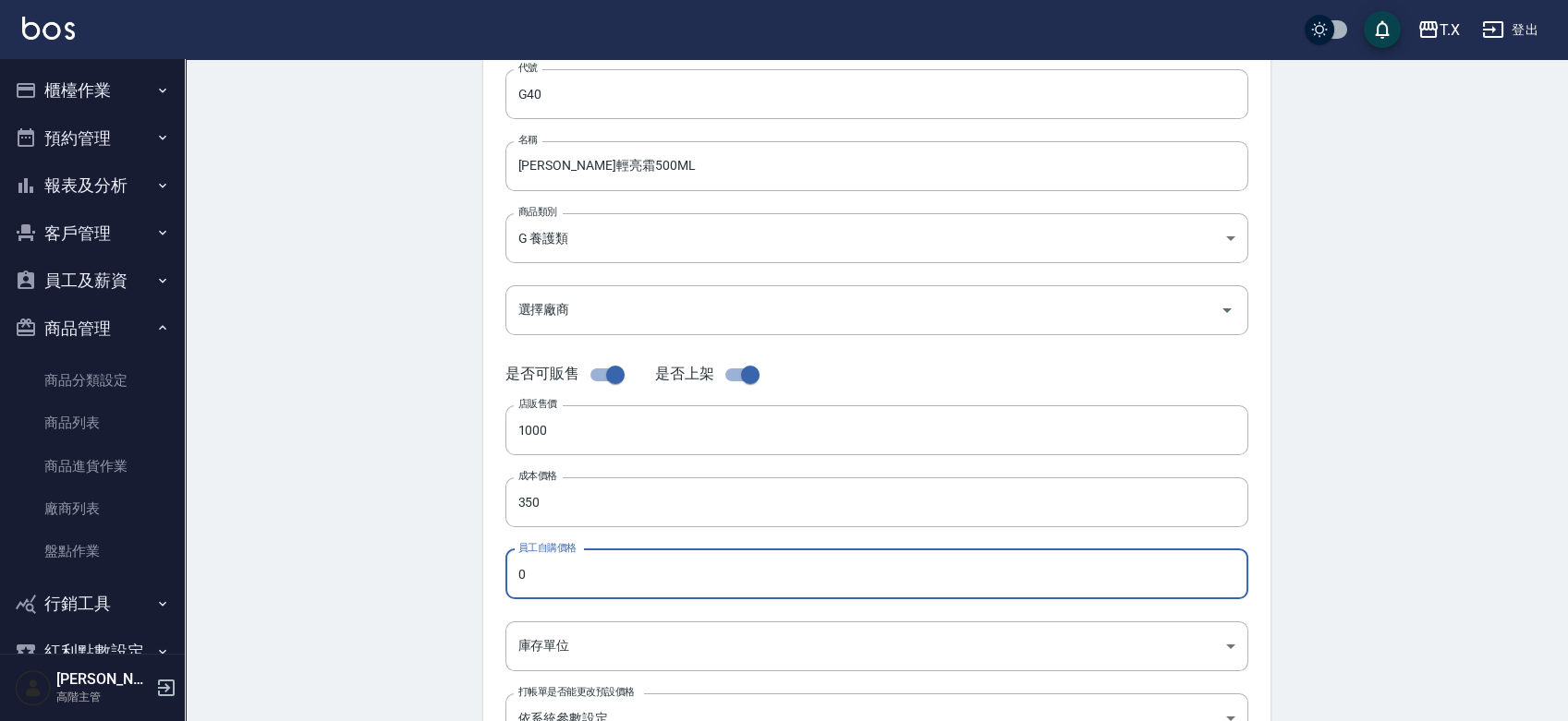
type input "5"
type input "350"
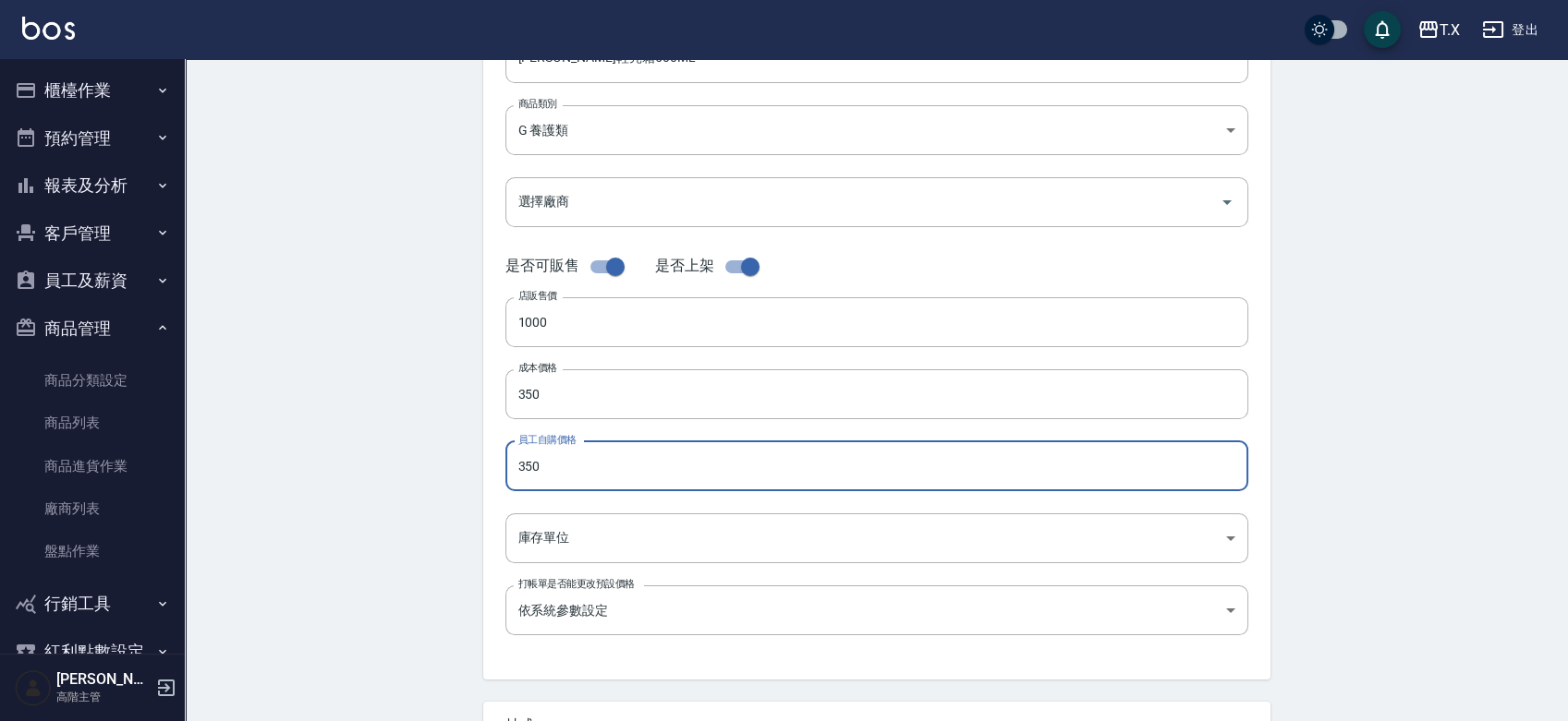
scroll to position [261, 0]
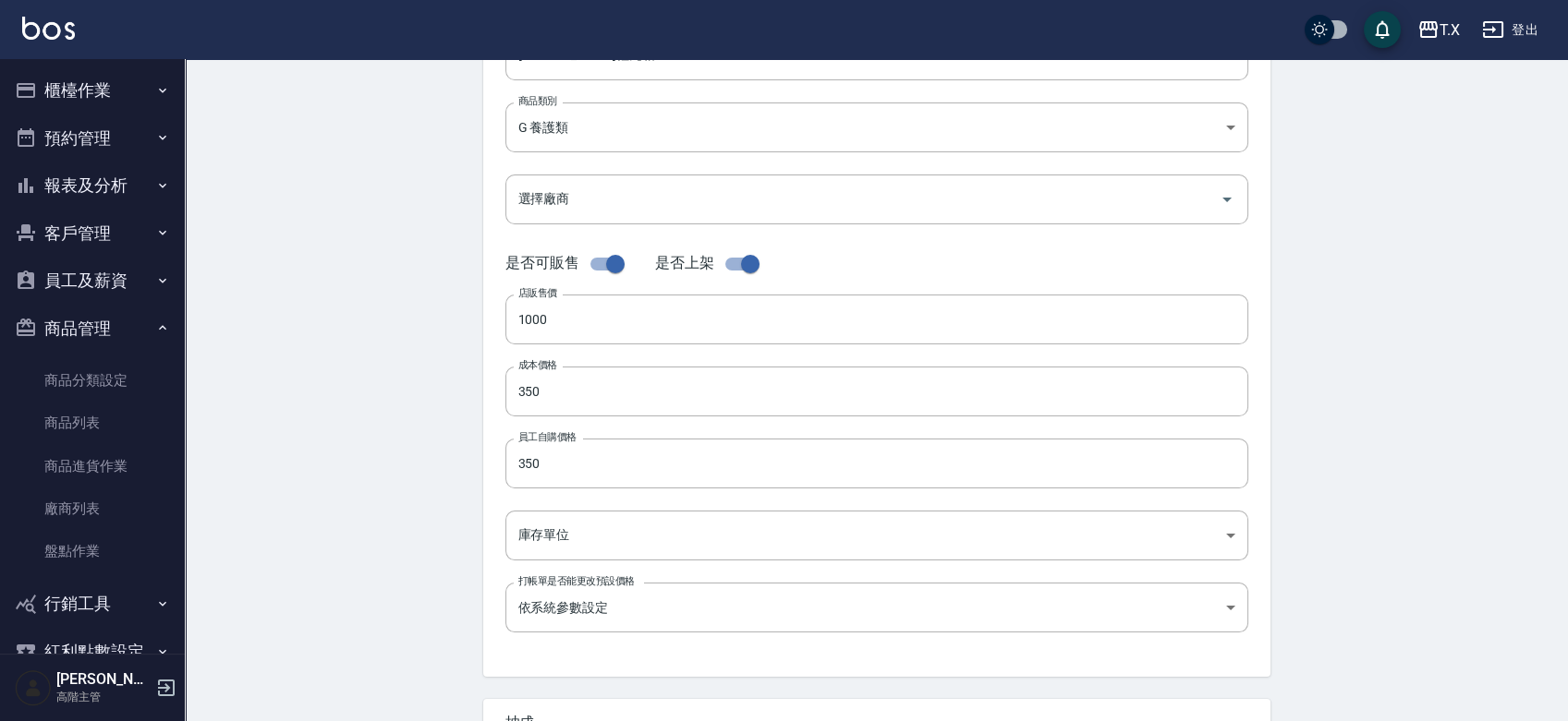
click at [578, 561] on div "代號 G40 代號 名稱 [PERSON_NAME]輕亮霜500ML 名稱 商品類別 G 養護類 20c1145a-4fab-4c26-b3f0-732d…" at bounding box center [877, 306] width 787 height 740
click at [582, 551] on body "T.X 登出 櫃檯作業 打帳單 帳單列表 掛單列表 座位開單 營業儀表板 現金收支登錄 高階收支登錄 材料自購登錄 每日結帳 排班表 現場電腦打卡 掃碼打卡 …" at bounding box center [784, 377] width 1568 height 1275
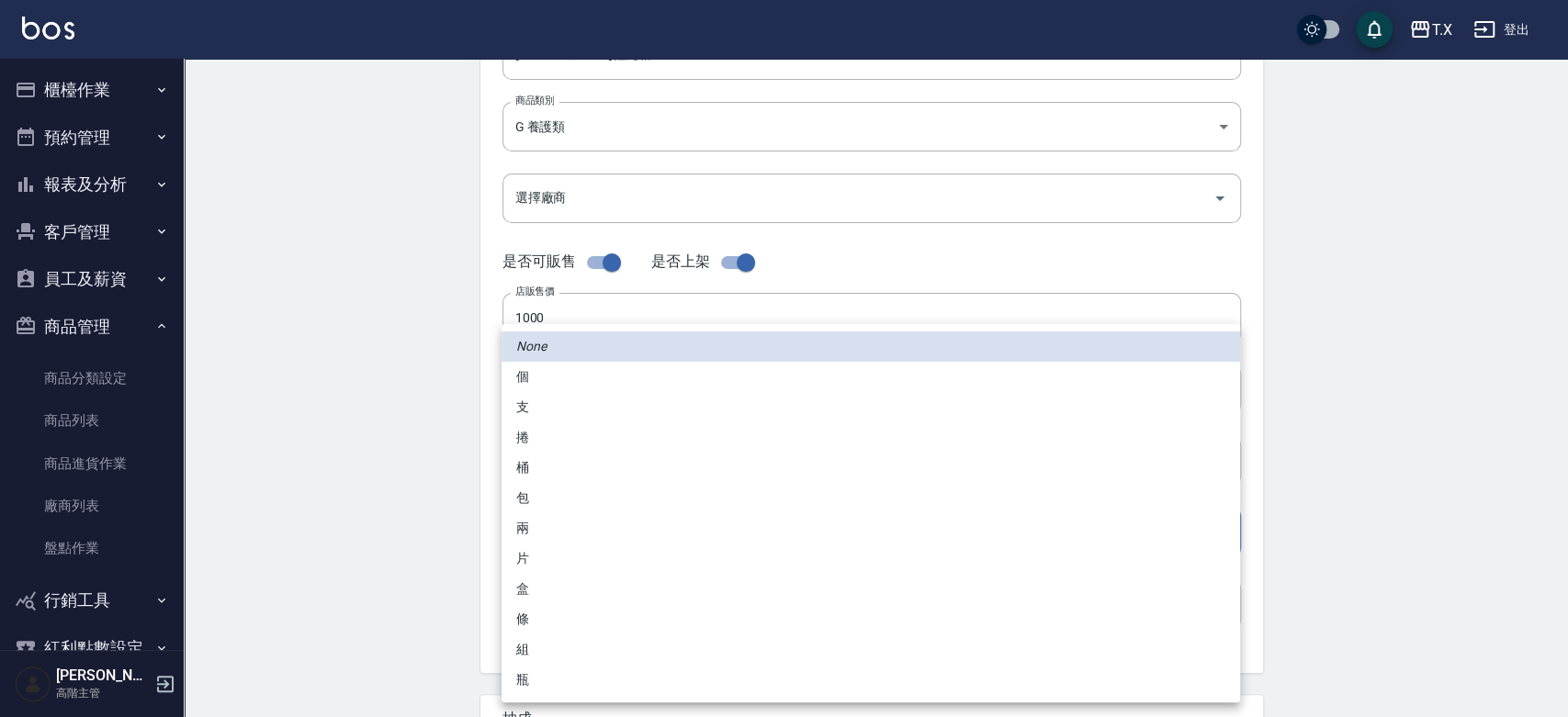
click at [564, 687] on li "瓶" at bounding box center [870, 680] width 738 height 30
type input "瓶"
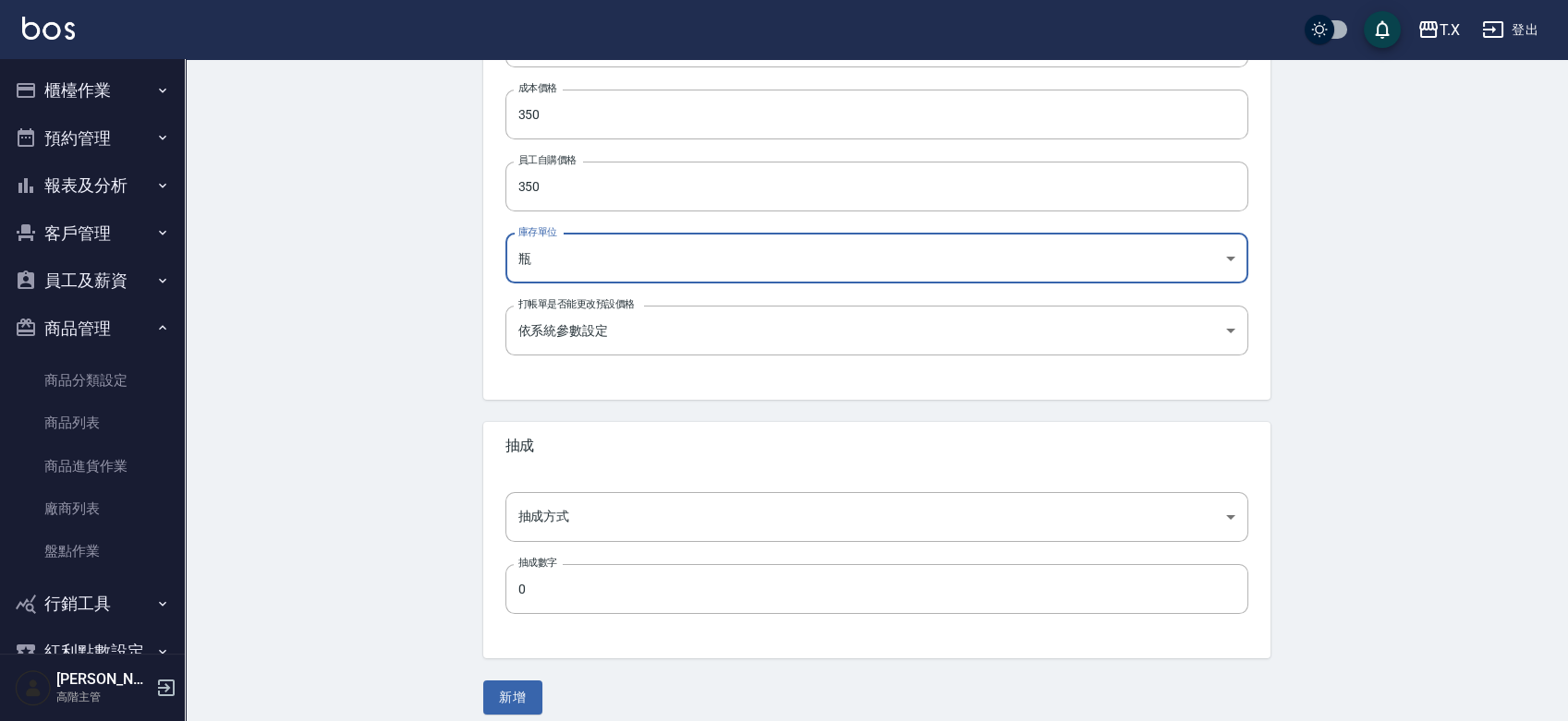
scroll to position [535, 0]
click at [564, 521] on body "T.X 登出 櫃檯作業 打帳單 帳單列表 掛單列表 座位開單 營業儀表板 現金收支登錄 高階收支登錄 材料自購登錄 每日結帳 排班表 現場電腦打卡 掃碼打卡 …" at bounding box center [784, 102] width 1568 height 1275
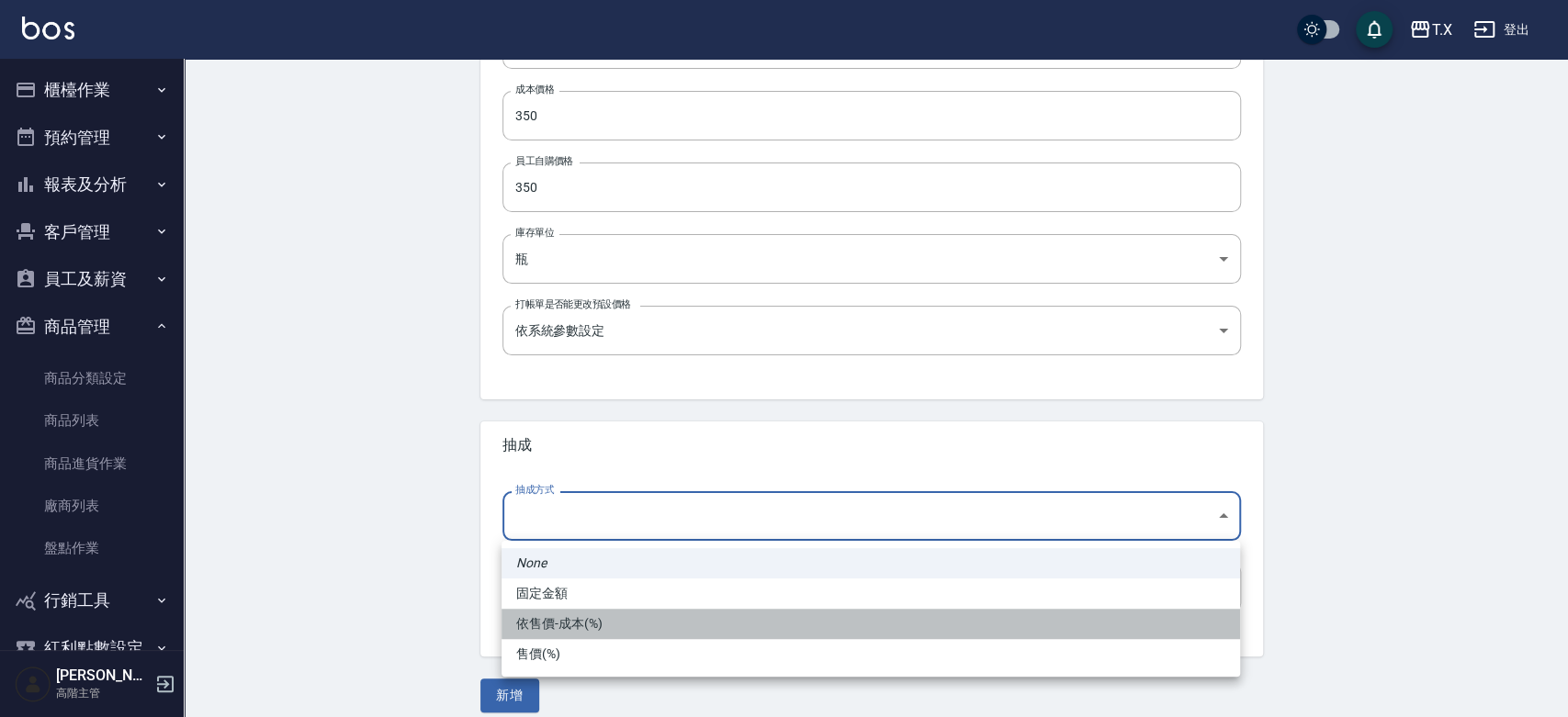
click at [559, 619] on li "依售價-成本(%)" at bounding box center [870, 624] width 738 height 30
type input "byCost"
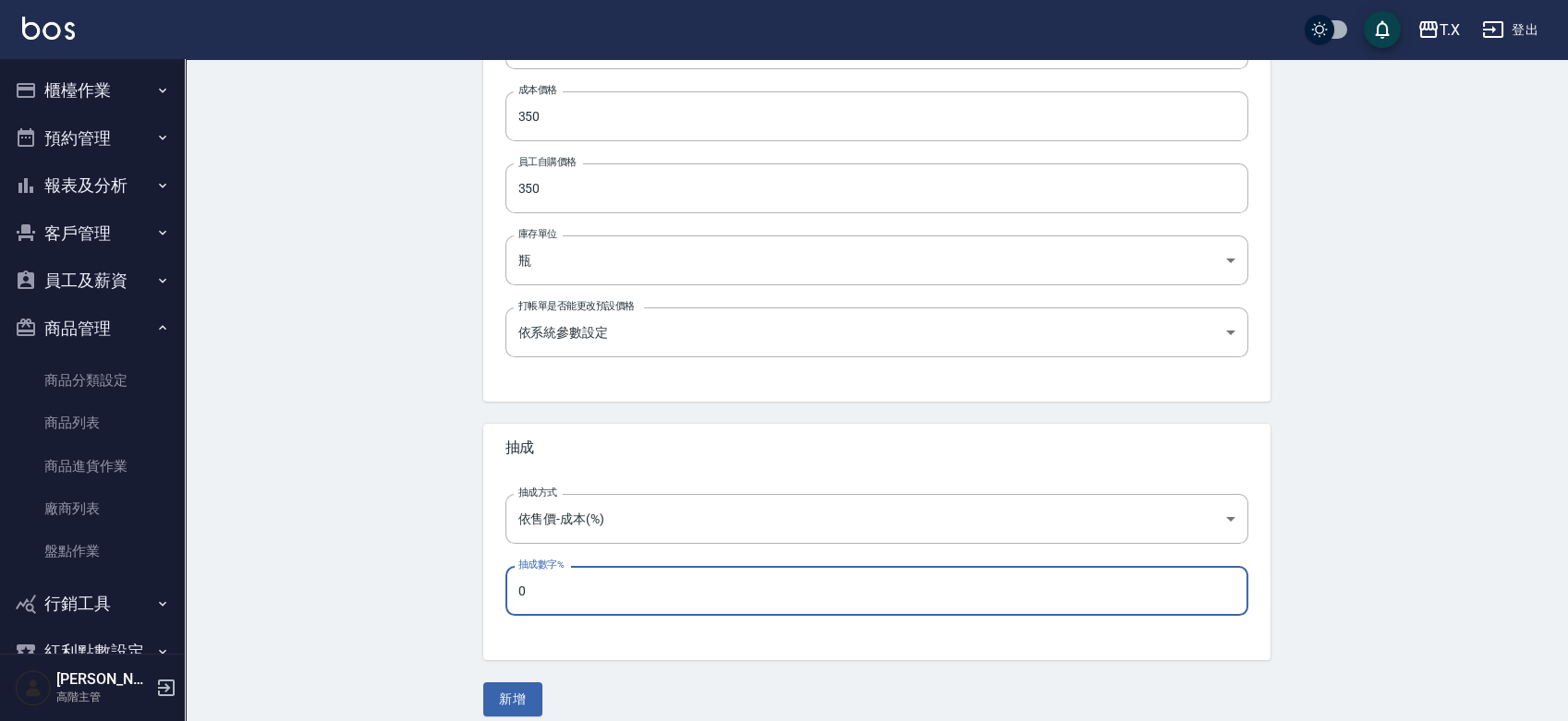
click at [553, 597] on input "0" at bounding box center [876, 591] width 743 height 50
type input "60"
click at [509, 700] on button "新增" at bounding box center [513, 700] width 59 height 34
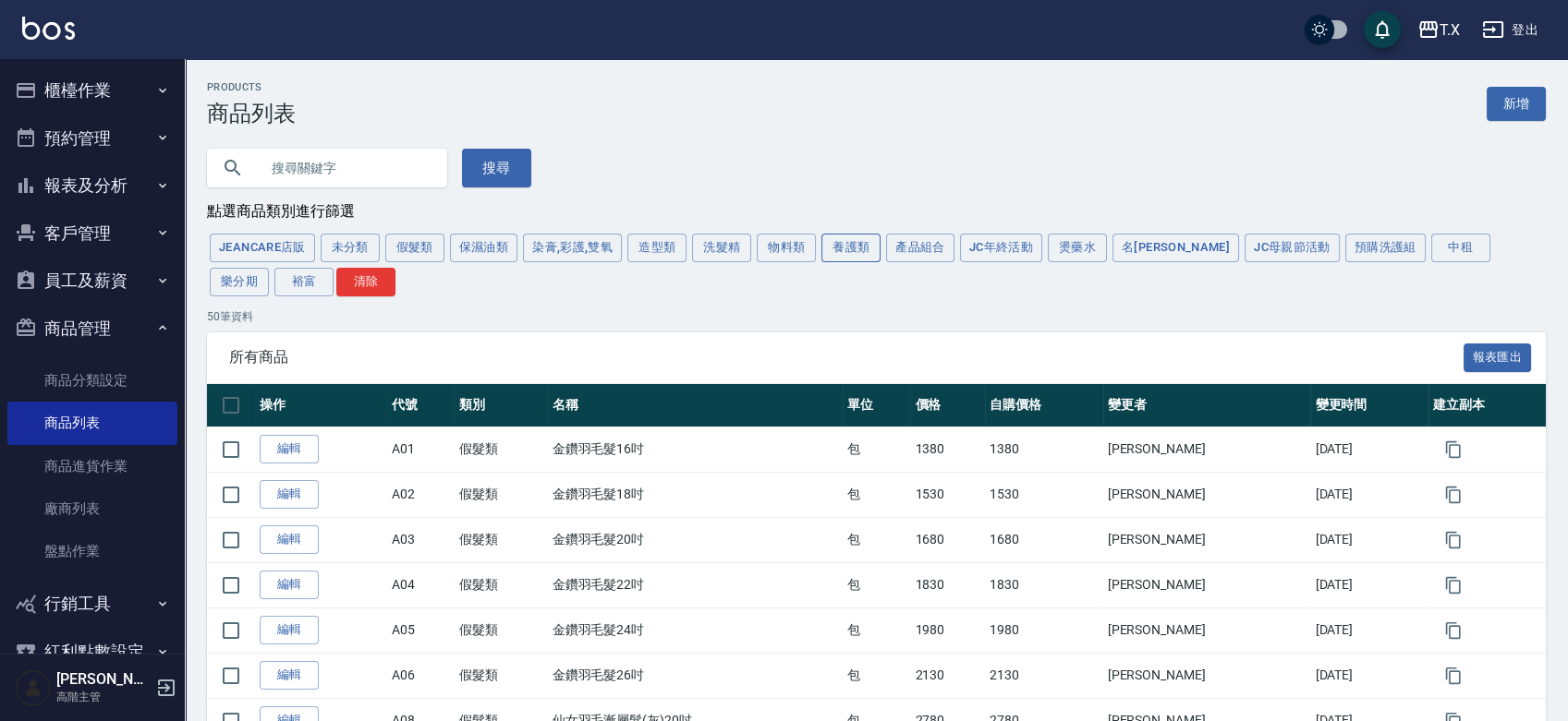
click at [864, 244] on button "養護類" at bounding box center [851, 248] width 59 height 29
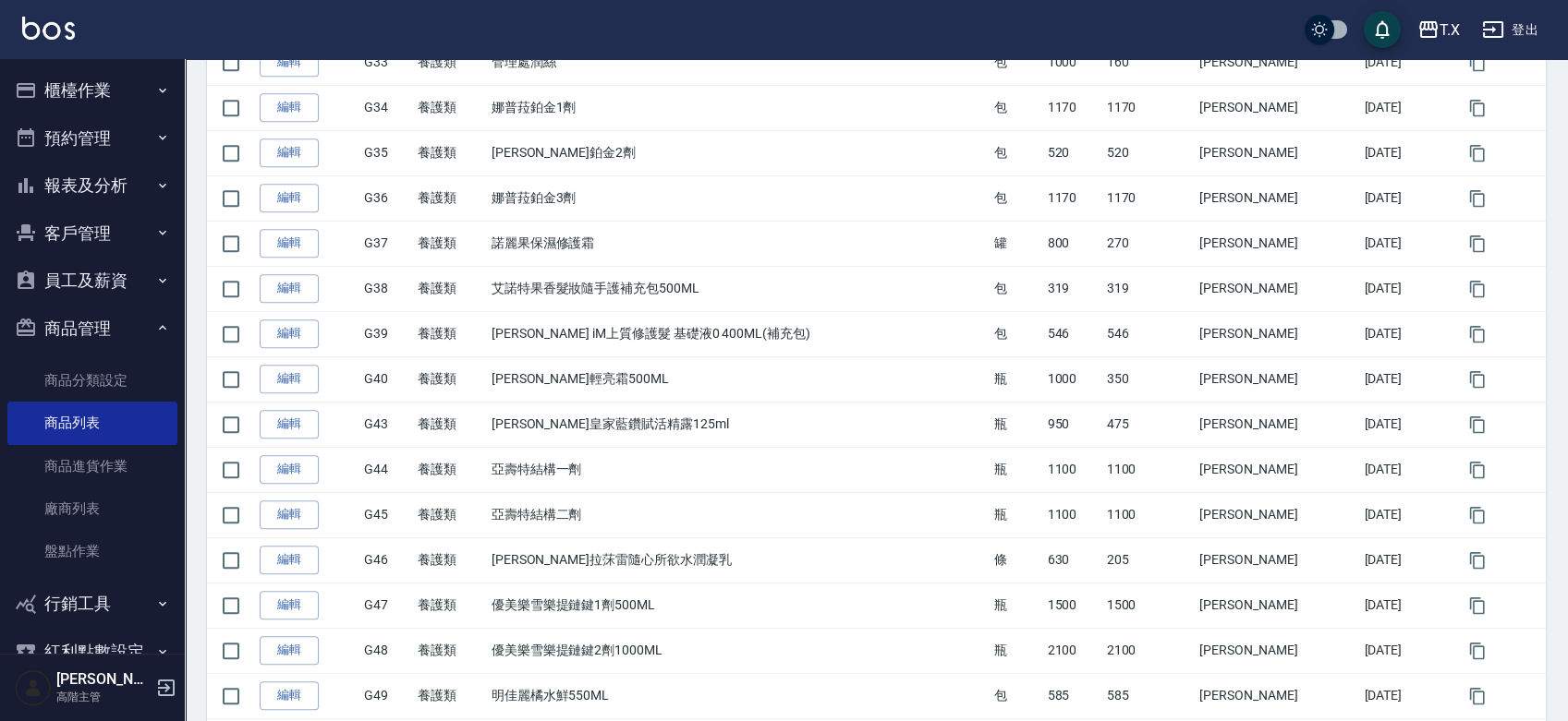
scroll to position [1840, 0]
